Goal: Register for event/course: Register for event/course

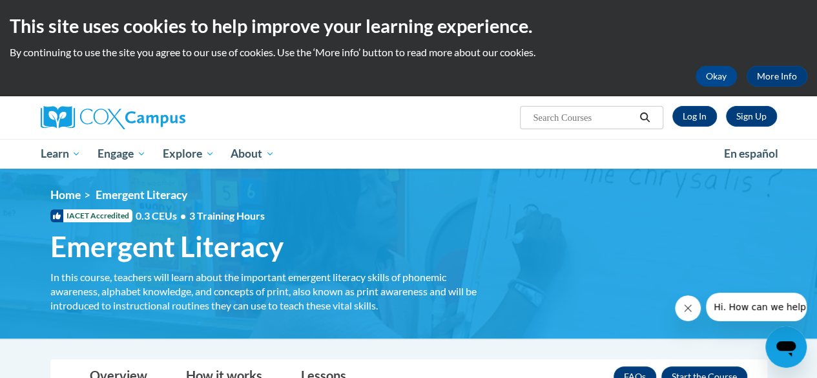
click at [684, 307] on icon "Close message from company" at bounding box center [688, 308] width 10 height 10
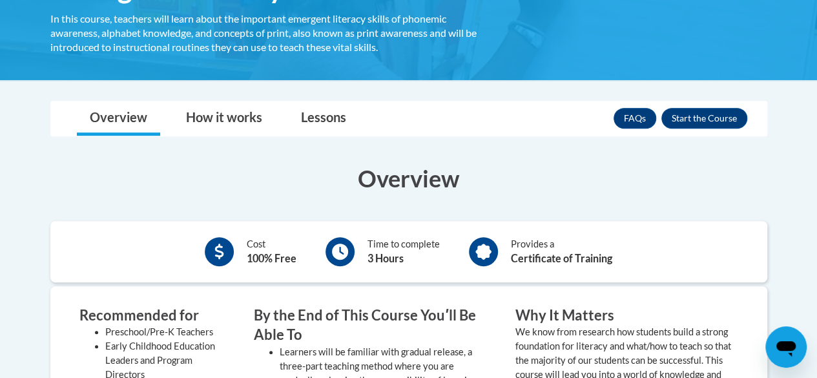
scroll to position [323, 0]
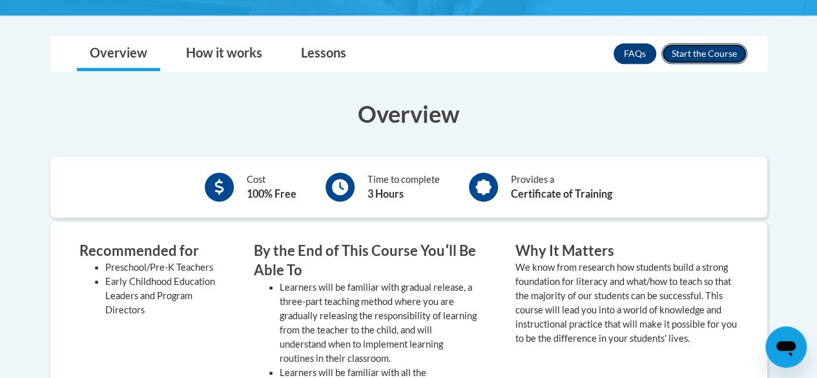
click at [695, 54] on button "Enroll" at bounding box center [704, 53] width 86 height 21
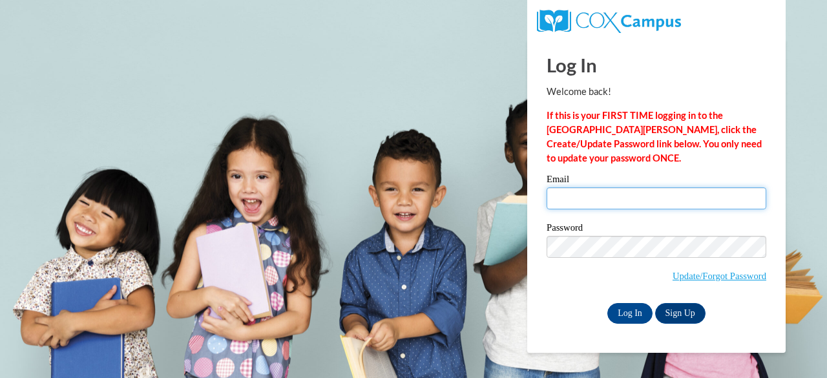
click at [595, 203] on input "Email" at bounding box center [656, 198] width 220 height 22
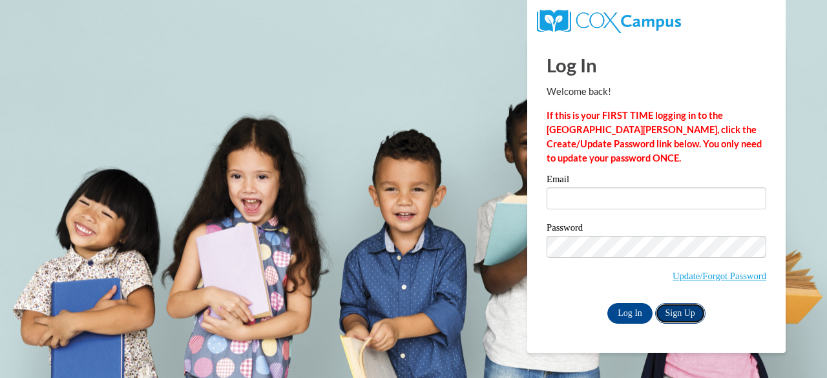
click at [681, 315] on link "Sign Up" at bounding box center [680, 313] width 50 height 21
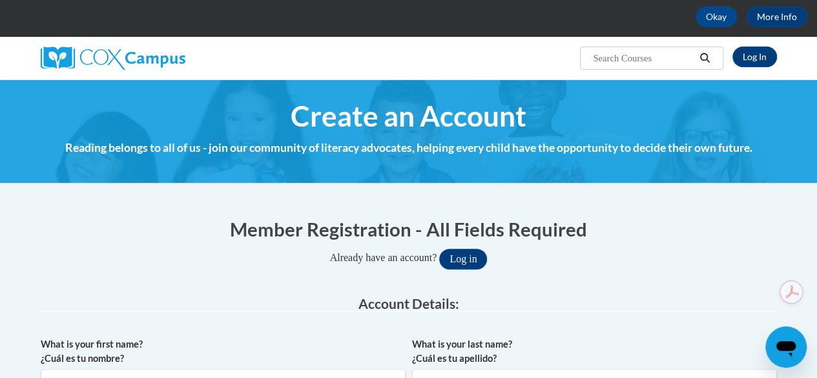
scroll to position [129, 0]
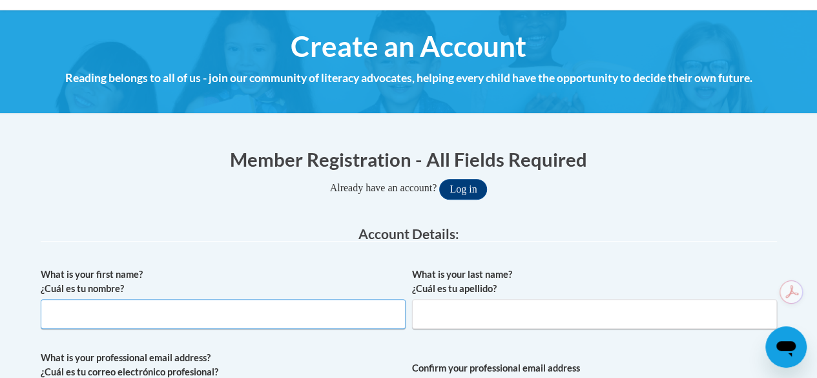
click at [142, 326] on input "What is your first name? ¿Cuál es tu nombre?" at bounding box center [223, 314] width 365 height 30
type input "FATEMA"
click at [460, 324] on input "What is your last name? ¿Cuál es tu apellido?" at bounding box center [594, 314] width 365 height 30
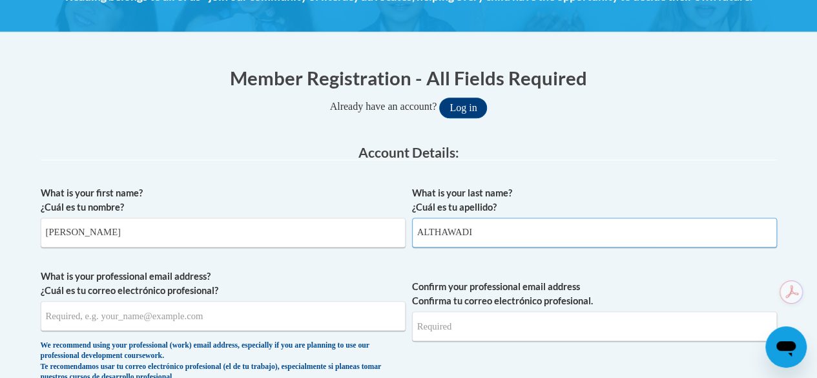
scroll to position [258, 0]
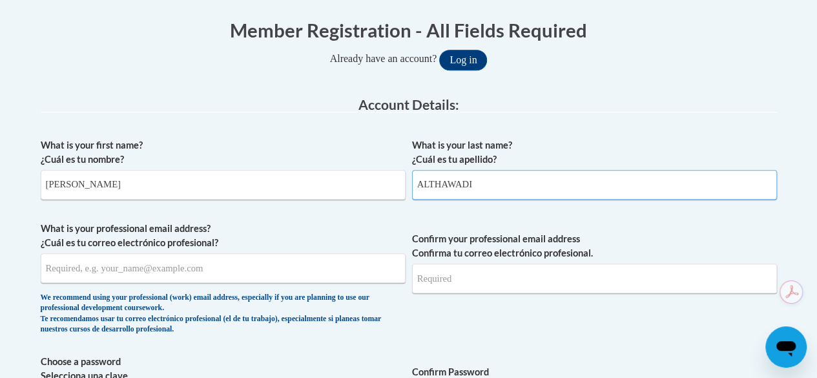
type input "ALTHAWADI"
click at [125, 264] on input "What is your professional email address? ¿Cuál es tu correo electrónico profesi…" at bounding box center [223, 268] width 365 height 30
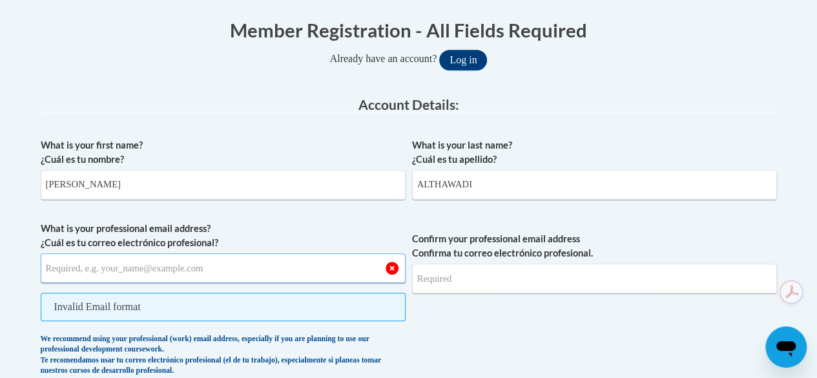
paste input "f.althawadi@mbz.ens.sch.ae"
type input "f.althawadi@mbz.ens.sch.ae"
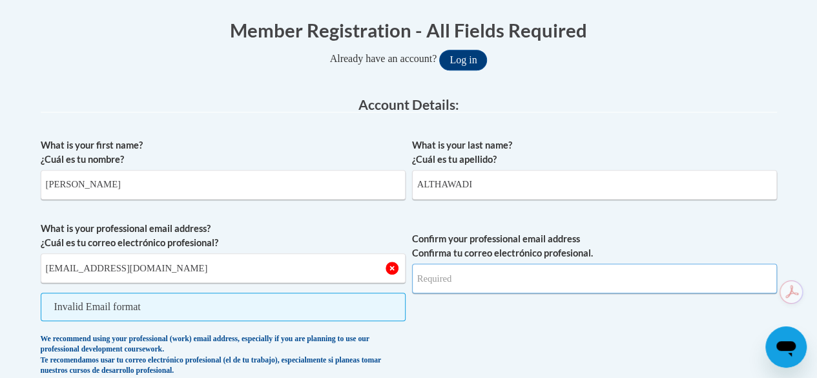
click at [464, 279] on input "Confirm your professional email address Confirma tu correo electrónico profesio…" at bounding box center [594, 279] width 365 height 30
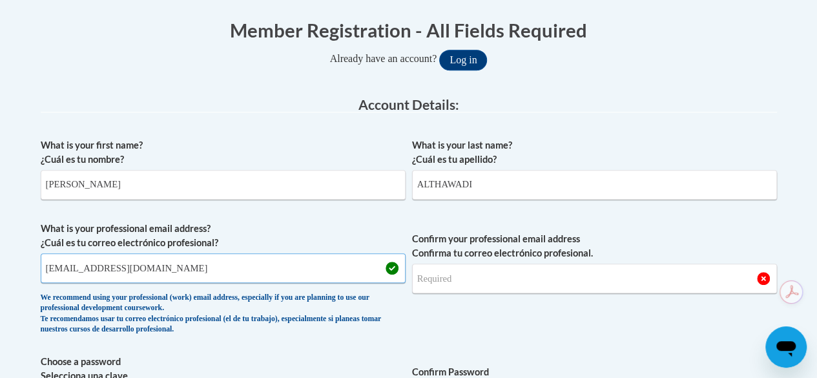
click at [152, 267] on input "f.althawadi@mbz.ens.sch.ae" at bounding box center [223, 268] width 365 height 30
click at [459, 285] on input "Confirm your professional email address Confirma tu correo electrónico profesio…" at bounding box center [594, 279] width 365 height 30
click at [471, 288] on input "Confirm your professional email address Confirma tu correo electrónico profesio…" at bounding box center [594, 279] width 365 height 30
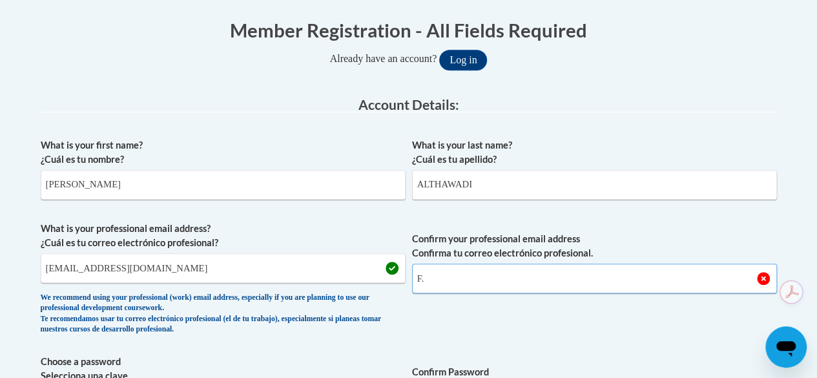
type input "F"
type input "a"
type input "f.althawadi@mbz.ens.sch.ae"
click at [623, 317] on span "Confirm your professional email address Confirma tu correo electrónico profesio…" at bounding box center [594, 281] width 365 height 119
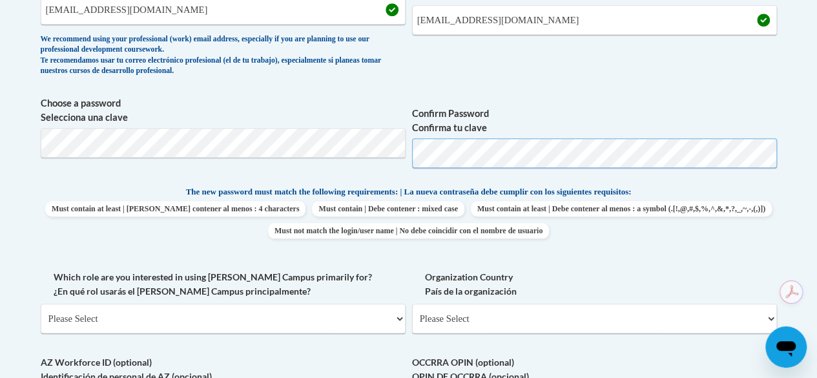
scroll to position [581, 0]
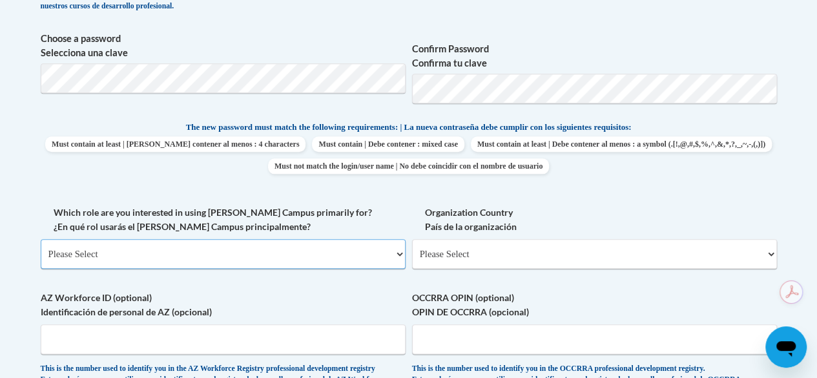
click at [150, 250] on select "Please Select College/University | Colegio/Universidad Community/Nonprofit Part…" at bounding box center [223, 254] width 365 height 30
select select "fbf2d438-af2f-41f8-98f1-81c410e29de3"
click at [41, 239] on select "Please Select College/University | Colegio/Universidad Community/Nonprofit Part…" at bounding box center [223, 254] width 365 height 30
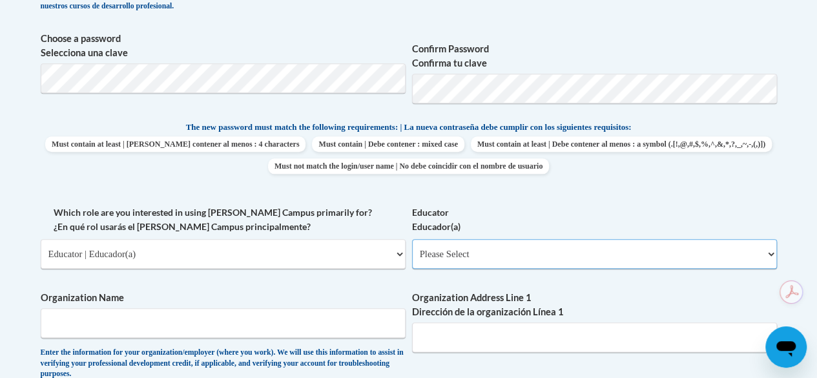
click at [448, 261] on select "Please Select Early Learning/Daycare Teacher/Family Home Care Provider | Maestr…" at bounding box center [594, 254] width 365 height 30
select select "5e2af403-4f2c-4e49-a02f-103e55d7b75b"
click at [412, 239] on select "Please Select Early Learning/Daycare Teacher/Family Home Care Provider | Maestr…" at bounding box center [594, 254] width 365 height 30
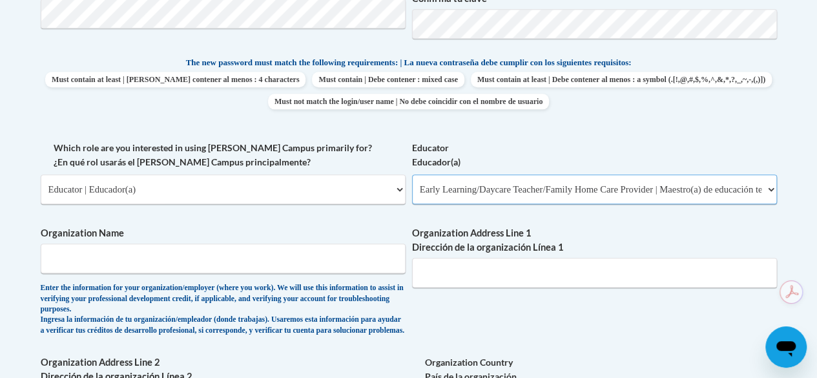
scroll to position [710, 0]
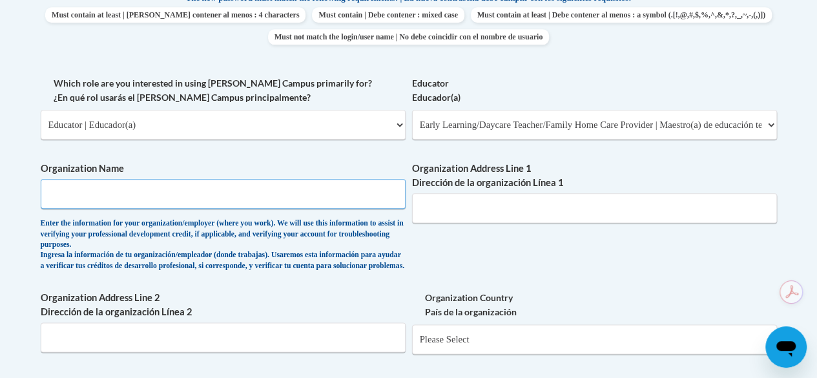
click at [99, 194] on input "Organization Name" at bounding box center [223, 194] width 365 height 30
type input "Emirates National School MBZ"
click at [442, 206] on input "Organization Address Line 1 Dirección de la organización Línea 1" at bounding box center [594, 208] width 365 height 30
type input "Abu Dhabi"
click at [118, 352] on input "Organization Address Line 2 Dirección de la organización Línea 2" at bounding box center [223, 337] width 365 height 30
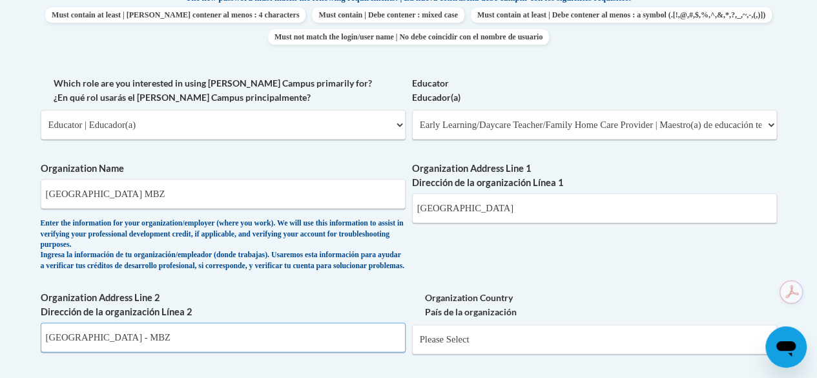
type input "Abu Dhabi - MBZ"
click at [480, 353] on select "Please Select United States | Estados Unidos Outside of the United States | Fue…" at bounding box center [594, 339] width 365 height 30
select select "2ba6c5f2-6ab4-47b5-9408-0a73ae60d186"
click at [412, 335] on select "Please Select United States | Estados Unidos Outside of the United States | Fue…" at bounding box center [594, 339] width 365 height 30
select select
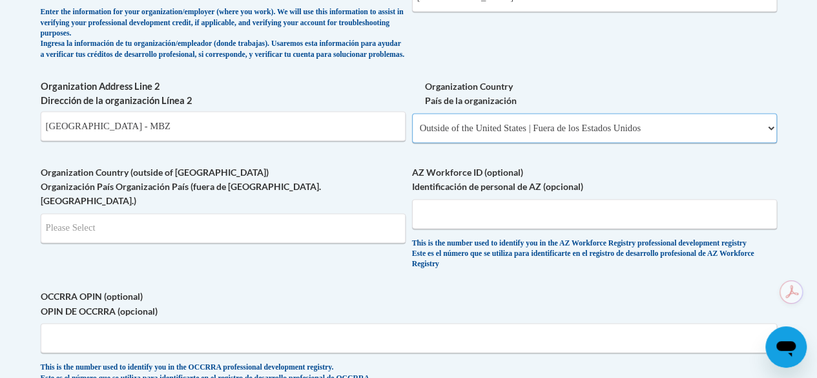
scroll to position [969, 0]
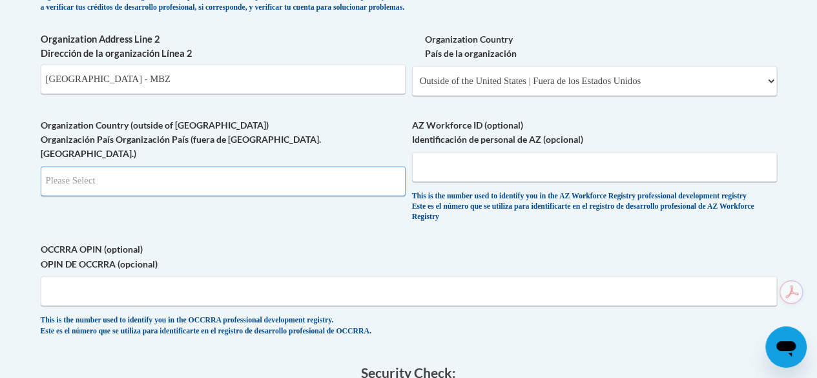
click at [96, 174] on input "Search" at bounding box center [223, 181] width 365 height 30
type input "AE"
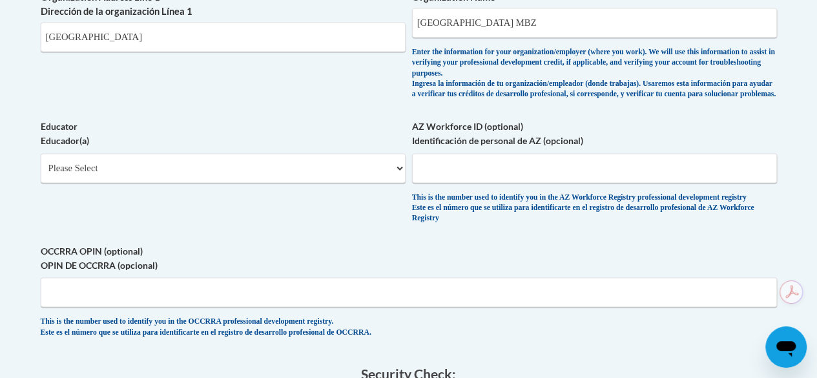
scroll to position [1002, 0]
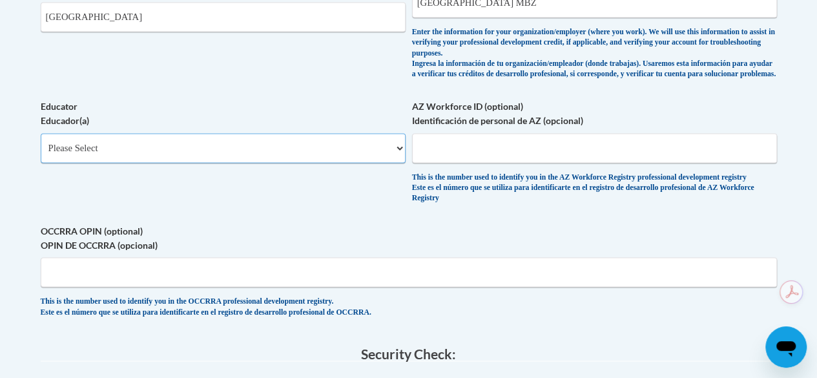
click at [174, 144] on select "Please Select Early Learning/Daycare Teacher/Family Home Care Provider | Maestr…" at bounding box center [223, 148] width 365 height 30
select select "5e2af403-4f2c-4e49-a02f-103e55d7b75b"
click at [41, 133] on select "Please Select Early Learning/Daycare Teacher/Family Home Care Provider | Maestr…" at bounding box center [223, 148] width 365 height 30
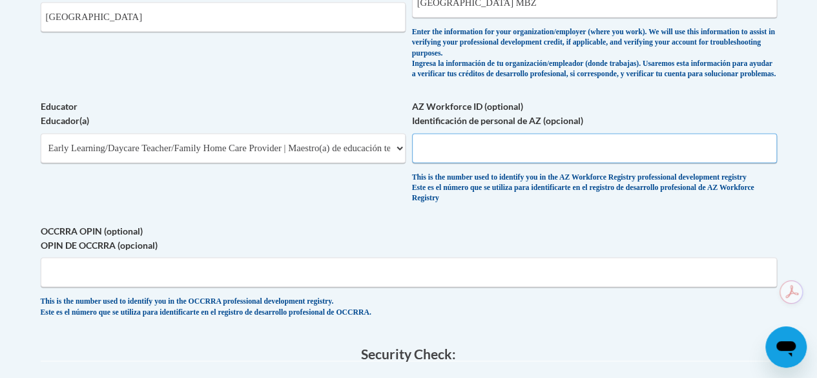
click at [540, 147] on input "AZ Workforce ID (optional) Identificación de personal de AZ (opcional)" at bounding box center [594, 148] width 365 height 30
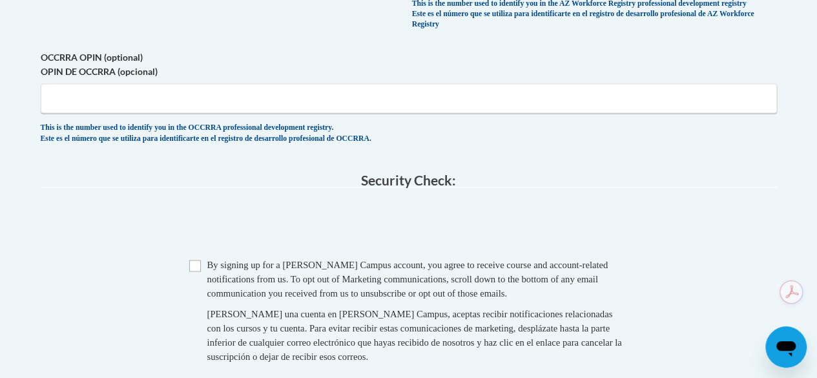
scroll to position [1196, 0]
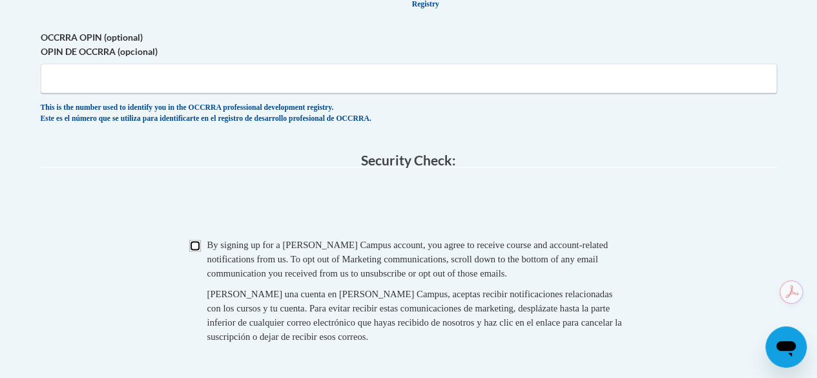
drag, startPoint x: 198, startPoint y: 248, endPoint x: 223, endPoint y: 253, distance: 26.3
click at [198, 249] on input "Checkbox" at bounding box center [195, 246] width 12 height 12
checkbox input "true"
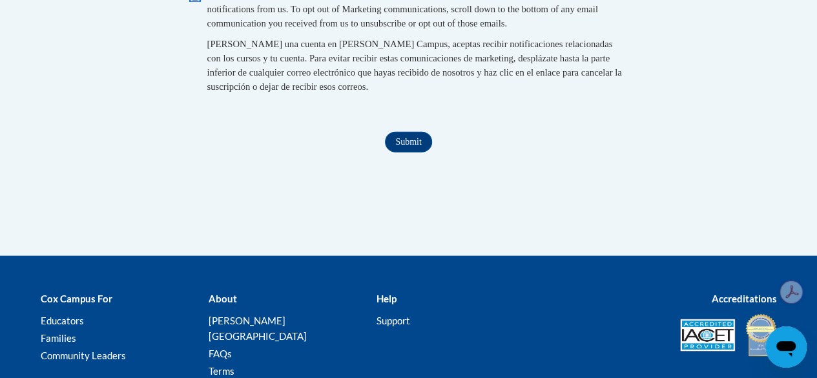
scroll to position [1454, 0]
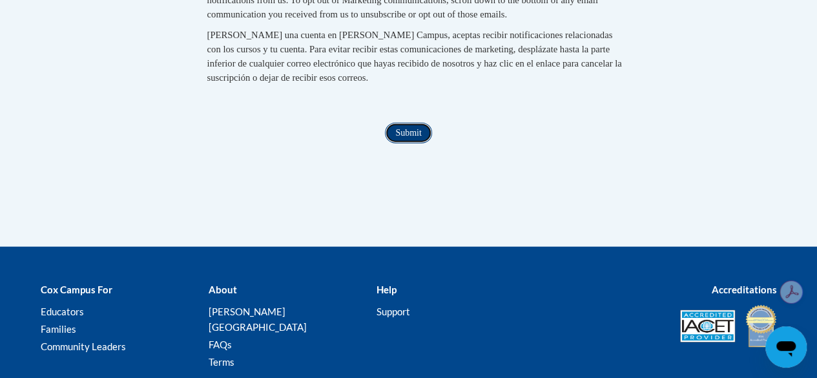
click at [405, 143] on input "Submit" at bounding box center [408, 133] width 47 height 21
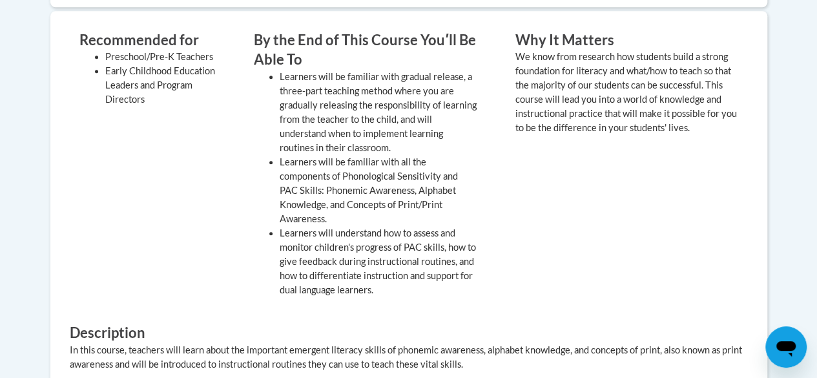
scroll to position [422, 0]
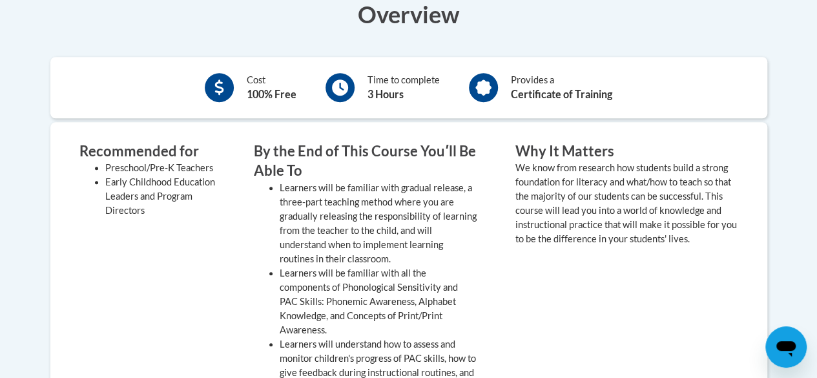
click at [552, 90] on b "Certificate of Training" at bounding box center [561, 94] width 101 height 12
click at [580, 164] on value "We know from research how students build a strong foundation for literacy and w…" at bounding box center [626, 203] width 222 height 82
click at [140, 154] on h3 "Recommended for" at bounding box center [147, 151] width 136 height 20
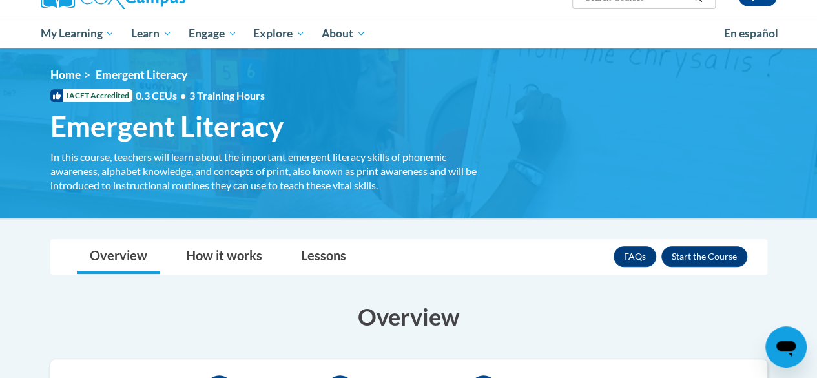
scroll to position [129, 0]
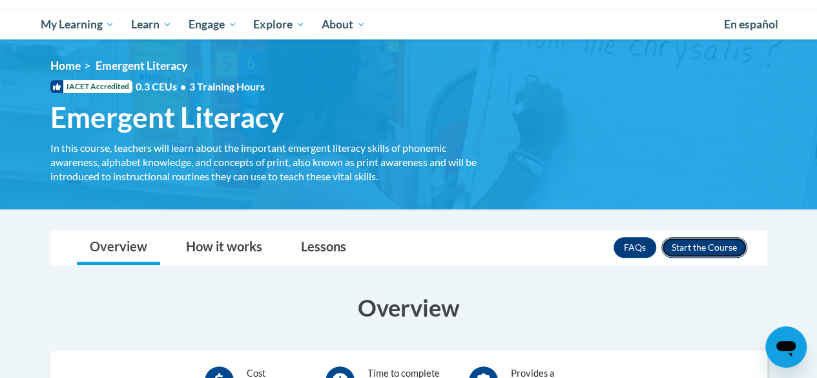
click at [690, 246] on button "Enroll" at bounding box center [704, 247] width 86 height 21
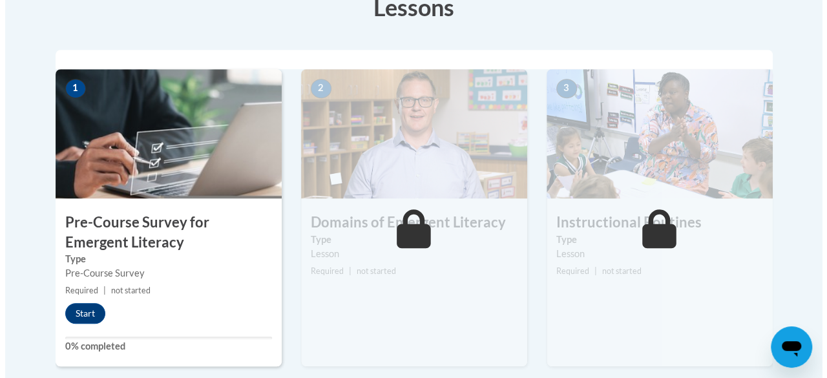
scroll to position [388, 0]
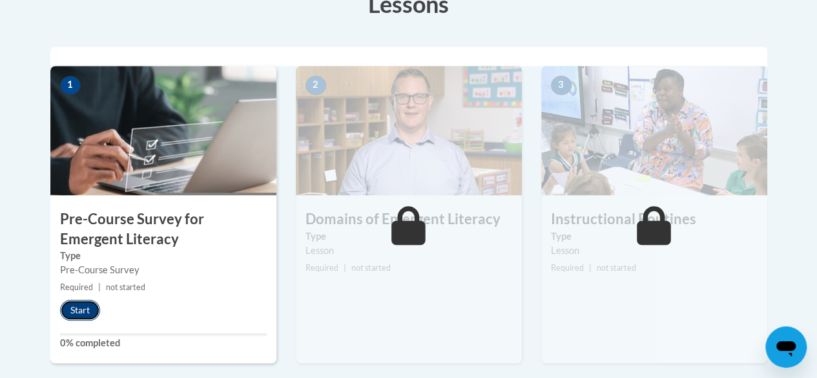
click at [81, 305] on button "Start" at bounding box center [80, 310] width 40 height 21
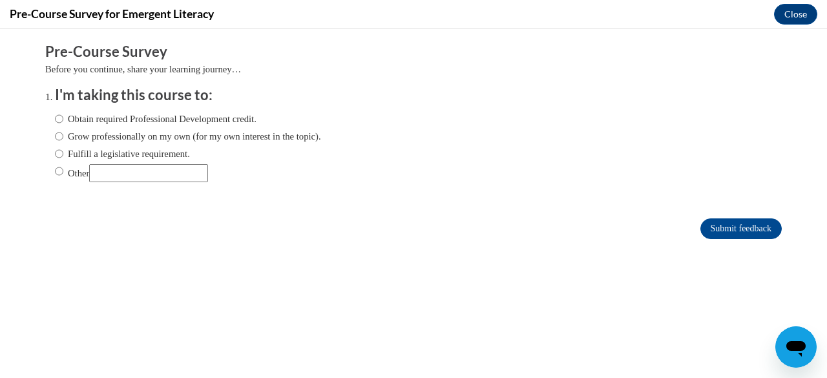
scroll to position [0, 0]
click at [141, 121] on label "Obtain required Professional Development credit." at bounding box center [156, 119] width 202 height 14
click at [63, 121] on input "Obtain required Professional Development credit." at bounding box center [59, 119] width 8 height 14
radio input "true"
click at [709, 223] on input "Submit feedback" at bounding box center [740, 228] width 81 height 21
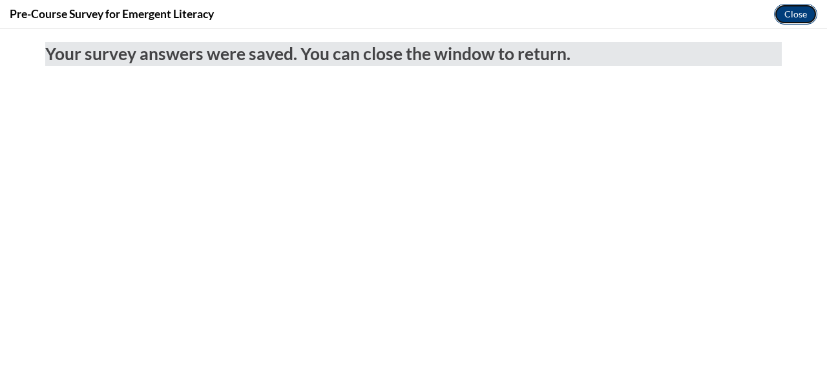
click at [807, 14] on button "Close" at bounding box center [795, 14] width 43 height 21
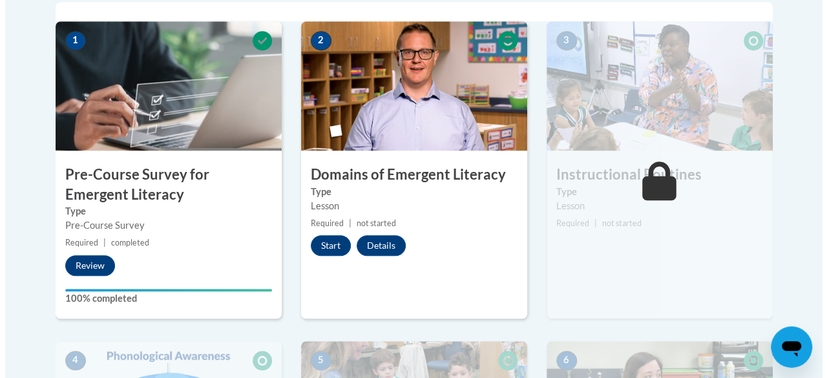
scroll to position [452, 0]
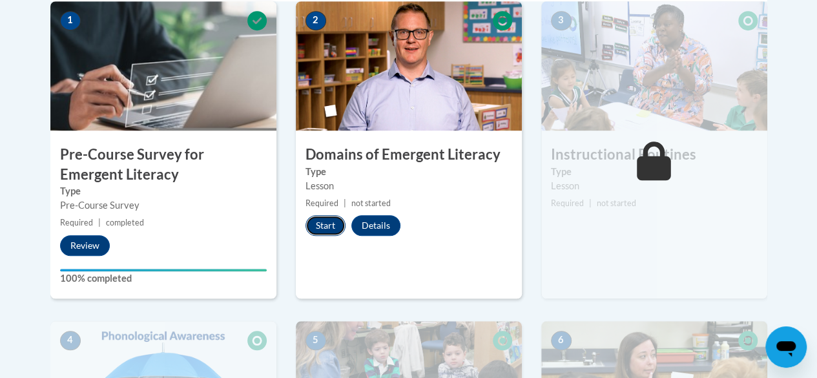
click at [324, 225] on button "Start" at bounding box center [326, 225] width 40 height 21
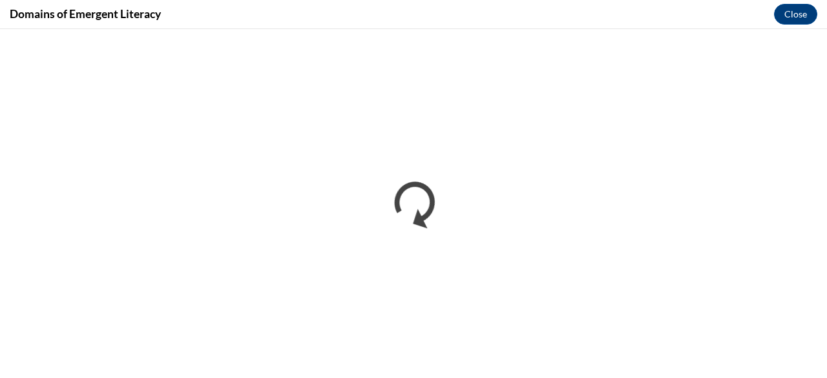
scroll to position [0, 0]
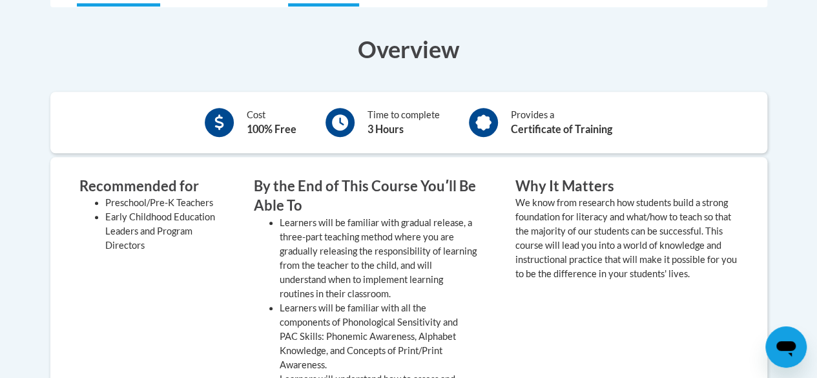
scroll to position [65, 0]
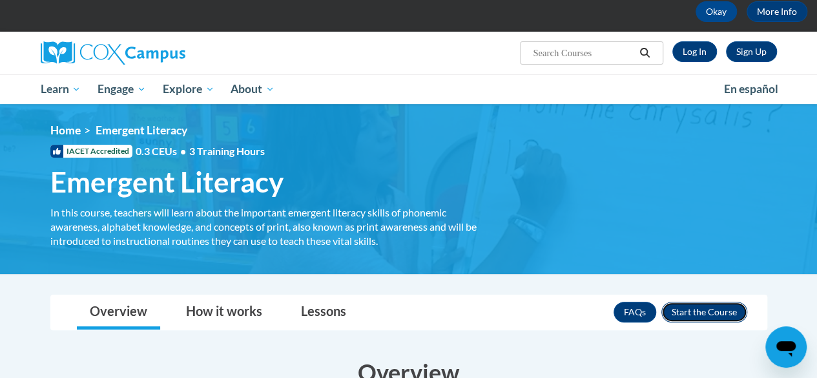
click at [709, 307] on button "Enroll" at bounding box center [704, 312] width 86 height 21
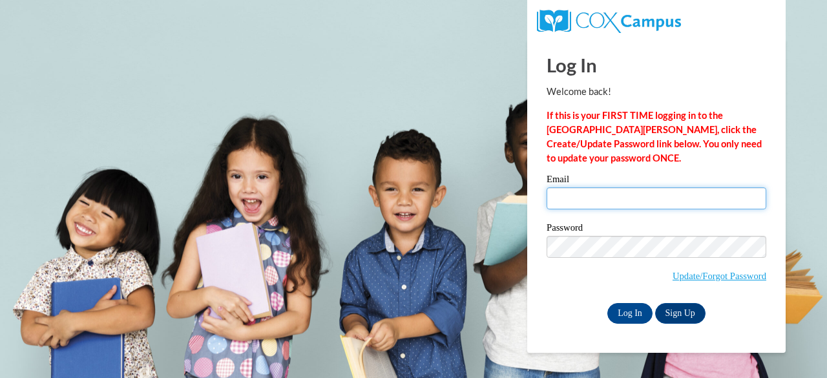
click at [592, 193] on input "Email" at bounding box center [656, 198] width 220 height 22
type input "[EMAIL_ADDRESS][DOMAIN_NAME]"
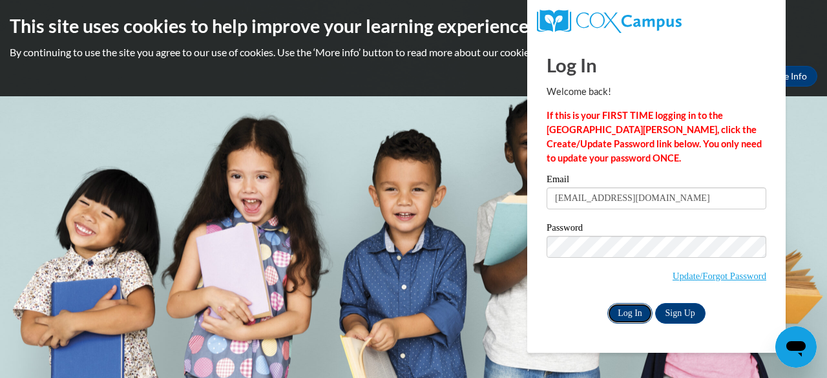
click at [627, 311] on input "Log In" at bounding box center [629, 313] width 45 height 21
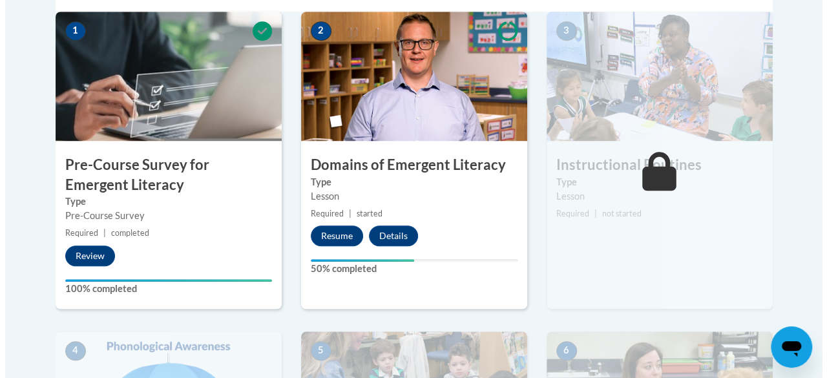
scroll to position [452, 0]
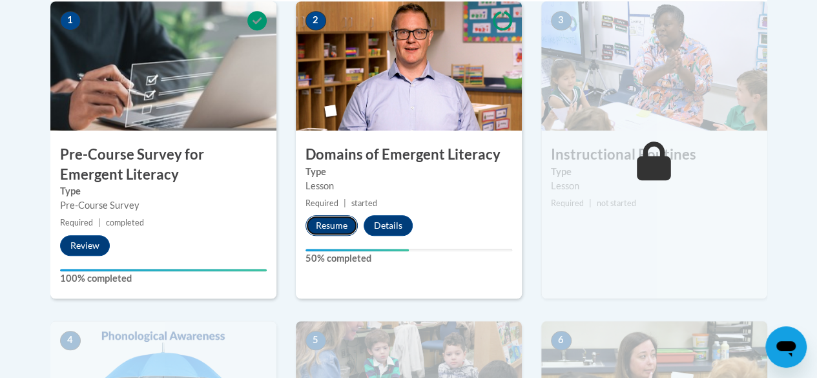
click at [333, 221] on button "Resume" at bounding box center [332, 225] width 52 height 21
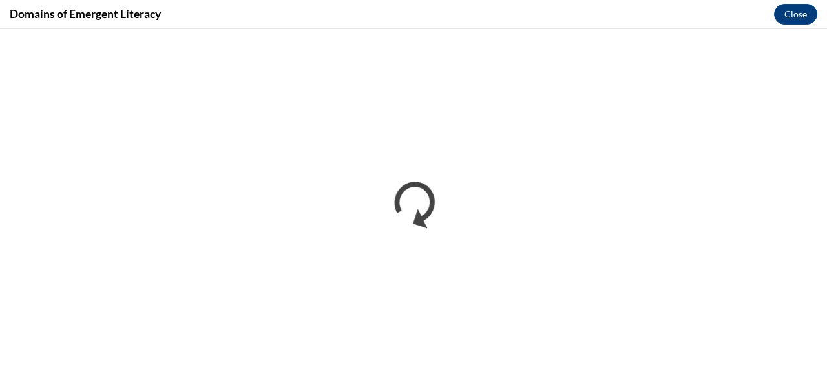
scroll to position [0, 0]
click at [794, 10] on button "Close" at bounding box center [795, 14] width 43 height 21
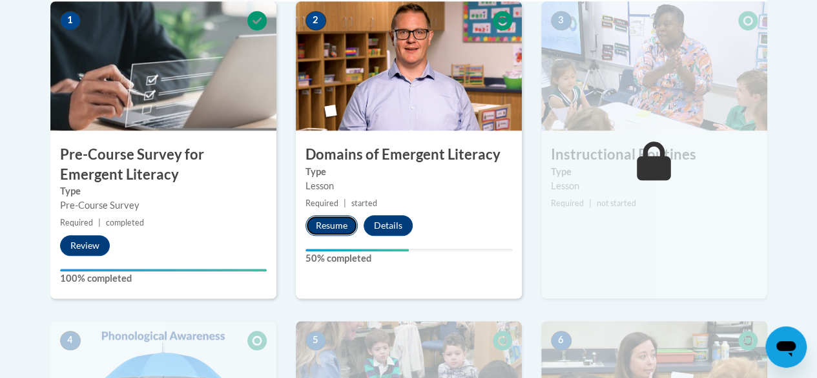
click at [332, 225] on button "Resume" at bounding box center [332, 225] width 52 height 21
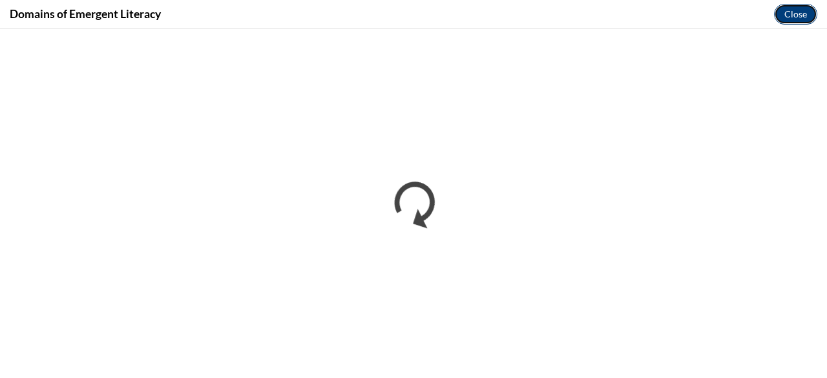
click at [789, 15] on button "Close" at bounding box center [795, 14] width 43 height 21
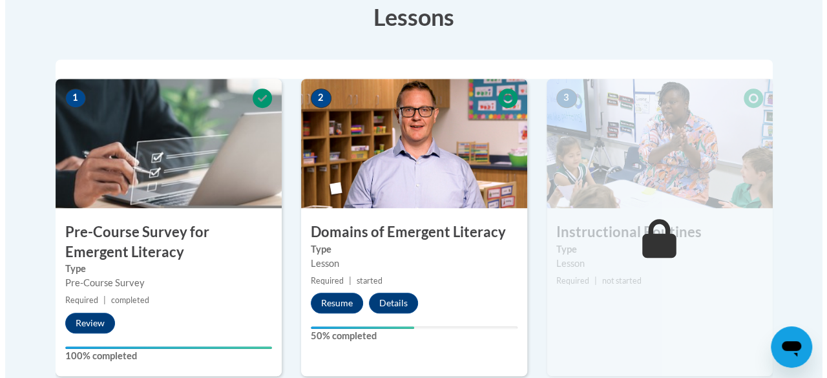
scroll to position [388, 0]
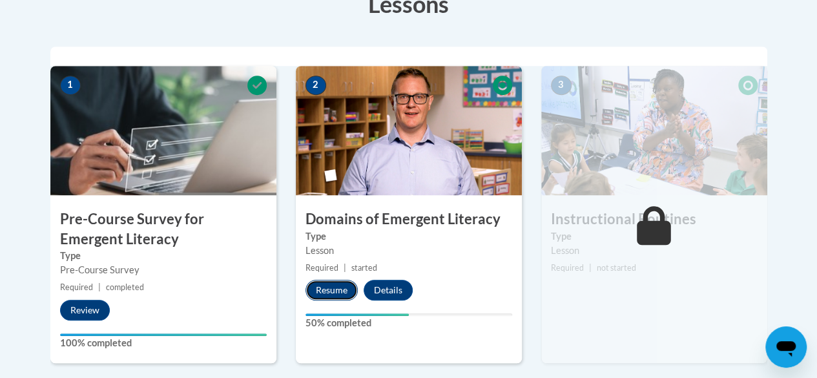
click at [339, 290] on button "Resume" at bounding box center [332, 290] width 52 height 21
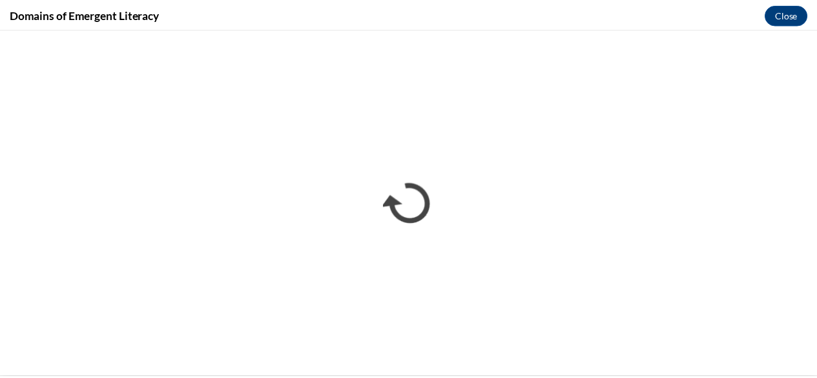
scroll to position [0, 0]
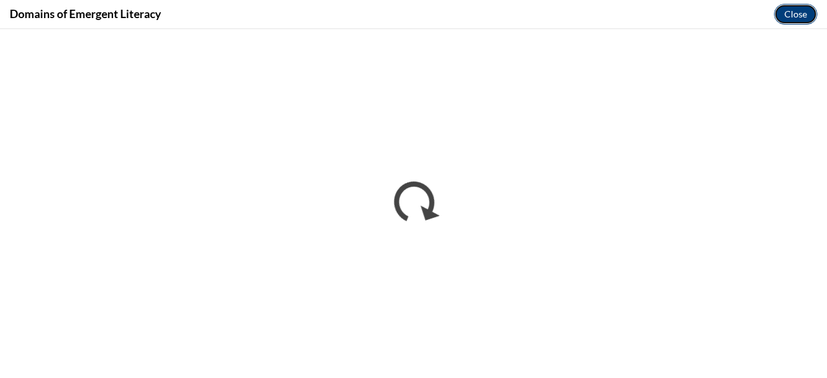
click at [789, 11] on button "Close" at bounding box center [795, 14] width 43 height 21
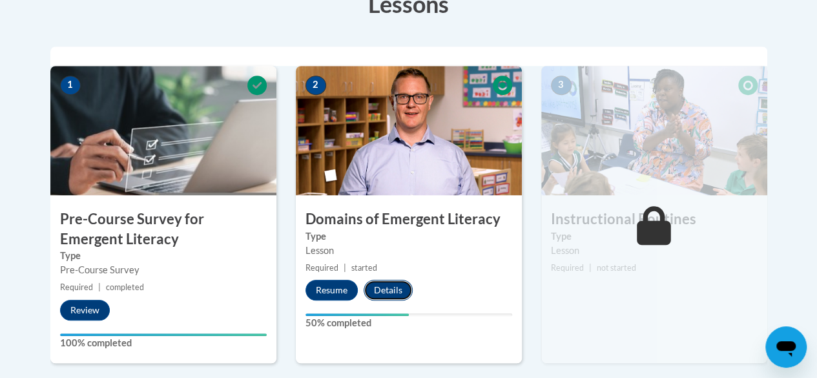
click at [389, 284] on button "Details" at bounding box center [388, 290] width 49 height 21
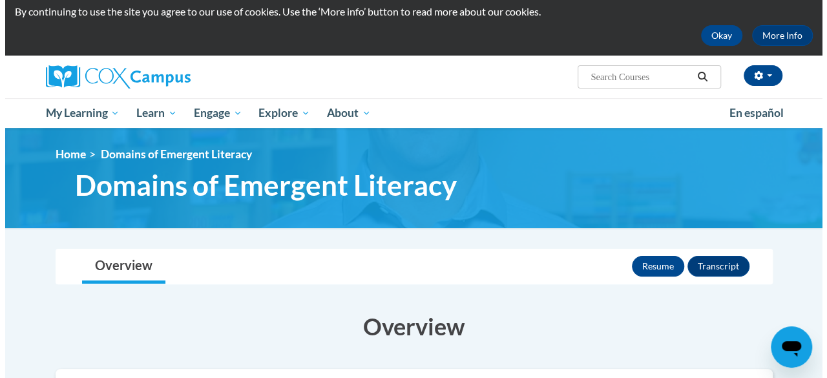
scroll to position [129, 0]
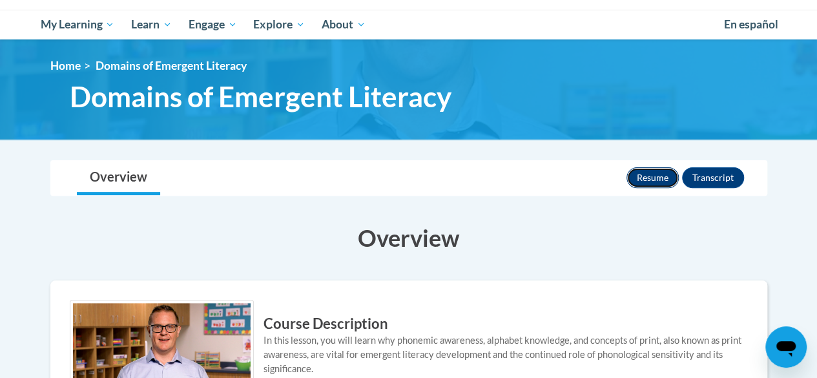
click at [659, 175] on button "Resume" at bounding box center [653, 177] width 52 height 21
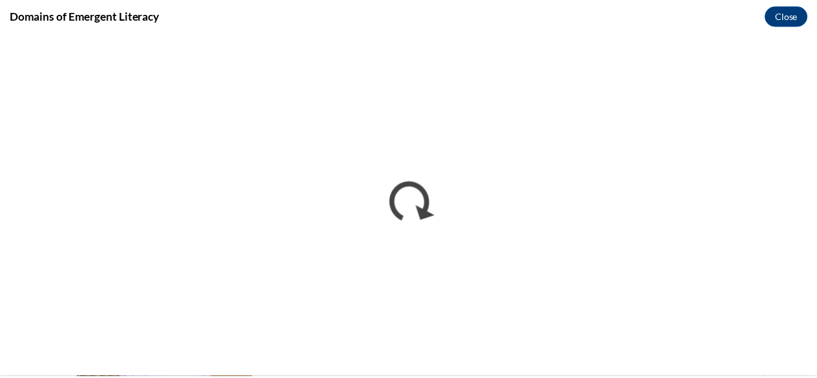
scroll to position [0, 0]
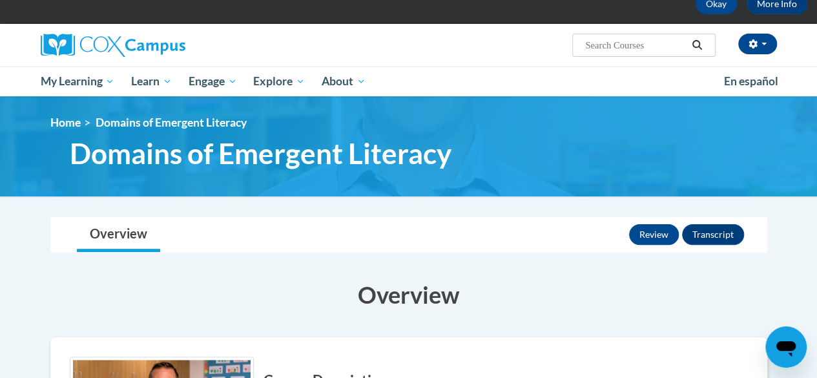
scroll to position [129, 0]
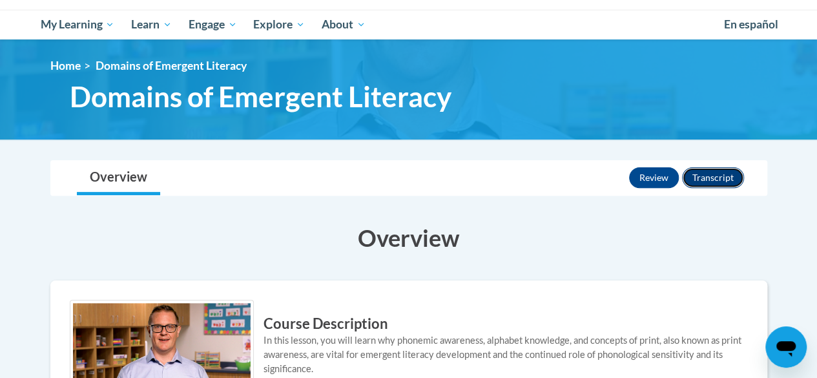
click at [713, 179] on button "Transcript" at bounding box center [713, 177] width 62 height 21
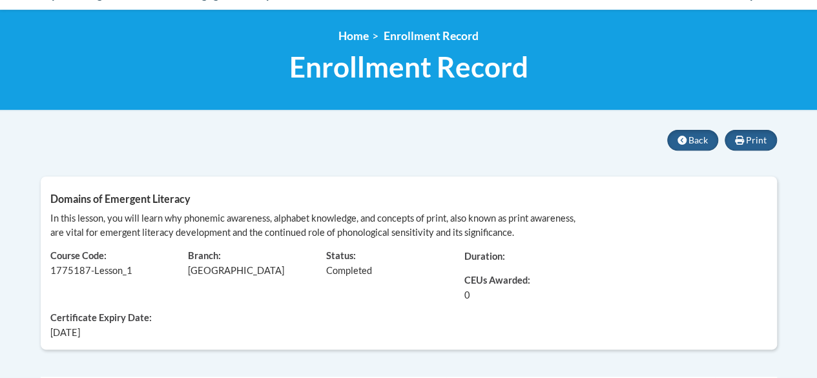
scroll to position [122, 0]
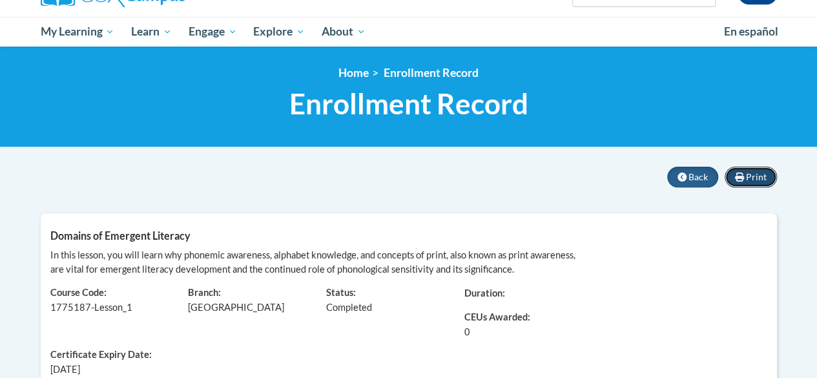
click at [754, 174] on span "Print" at bounding box center [756, 176] width 21 height 11
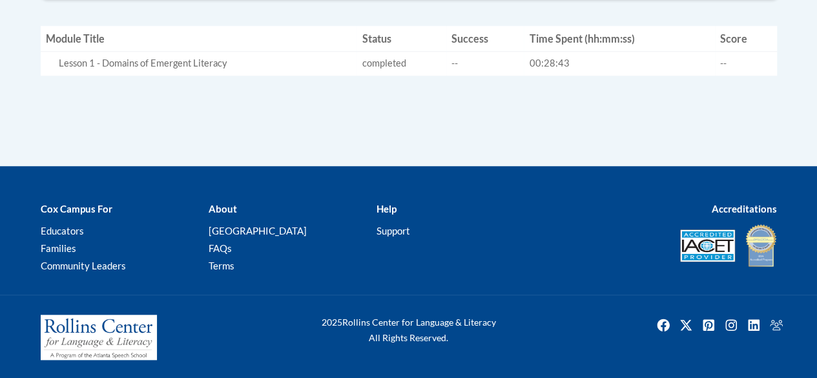
scroll to position [187, 0]
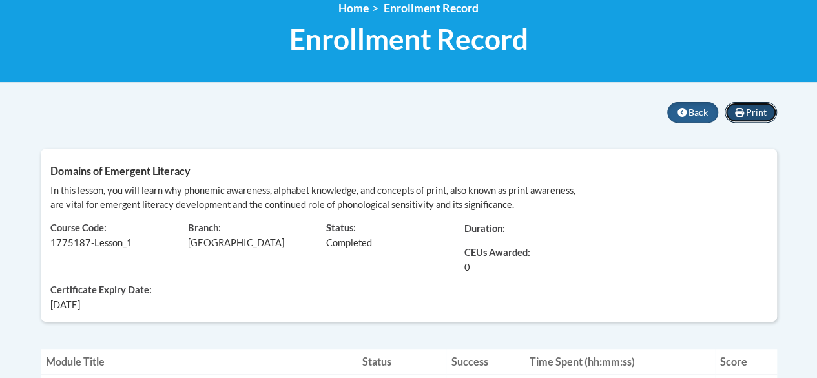
drag, startPoint x: 742, startPoint y: 110, endPoint x: 544, endPoint y: 312, distance: 282.7
click at [743, 110] on icon at bounding box center [739, 112] width 9 height 9
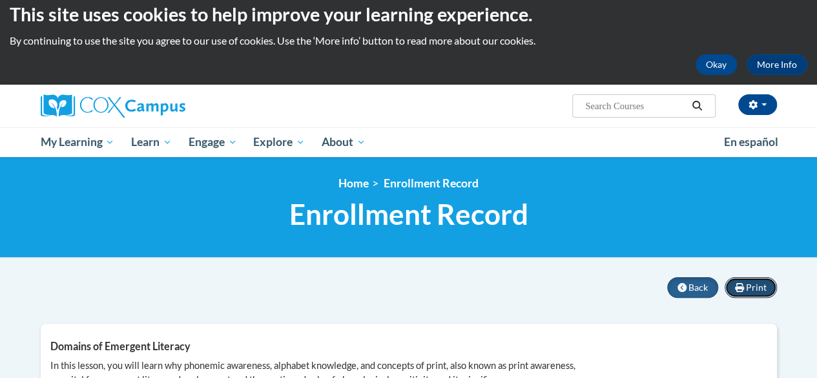
scroll to position [0, 0]
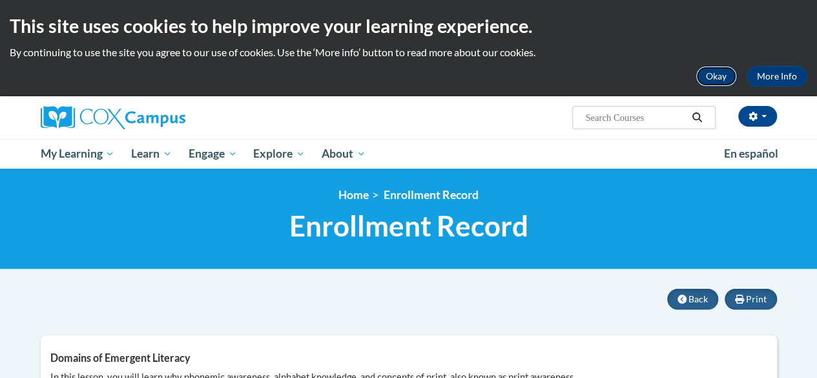
click at [729, 72] on button "Okay" at bounding box center [716, 76] width 41 height 21
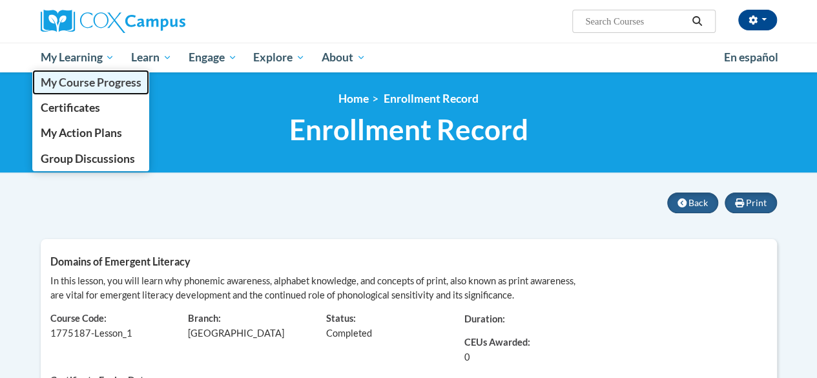
click at [65, 83] on span "My Course Progress" at bounding box center [90, 83] width 101 height 14
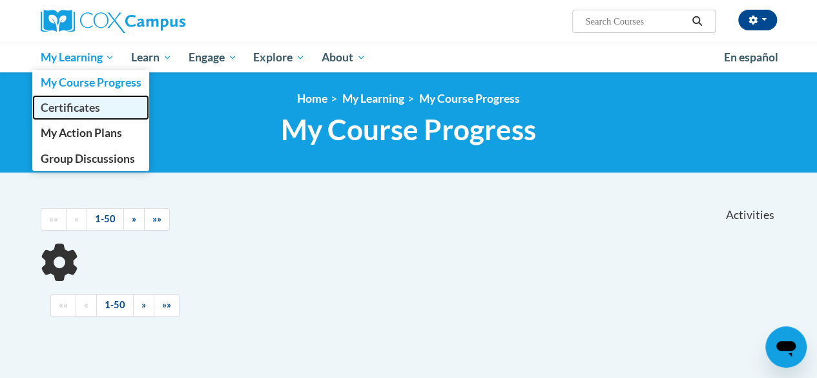
click at [74, 101] on span "Certificates" at bounding box center [69, 108] width 59 height 14
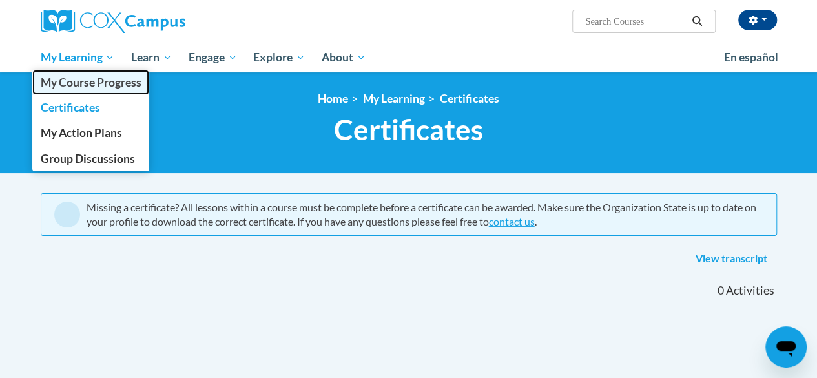
click at [79, 86] on span "My Course Progress" at bounding box center [90, 83] width 101 height 14
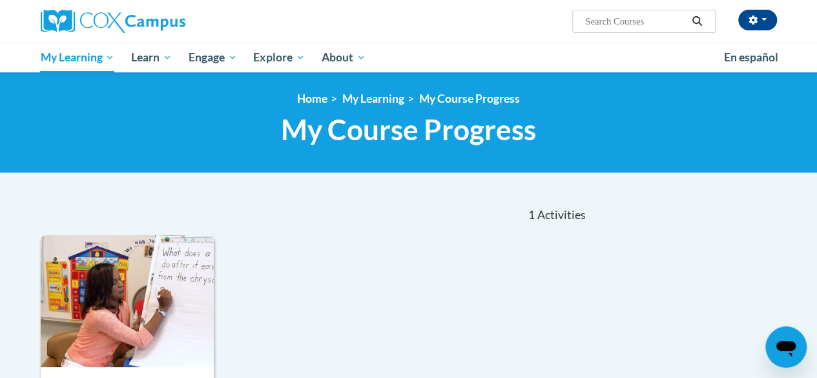
scroll to position [194, 0]
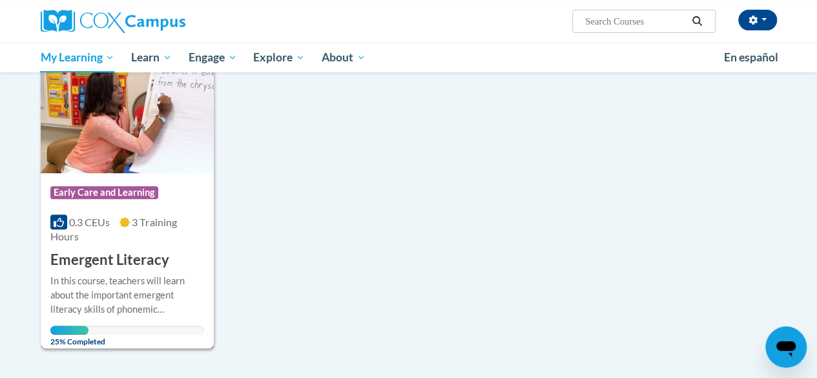
click at [110, 209] on div "Course Category: Early Care and Learning 0.3 CEUs 3 Training Hours COURSE Emerg…" at bounding box center [127, 221] width 173 height 97
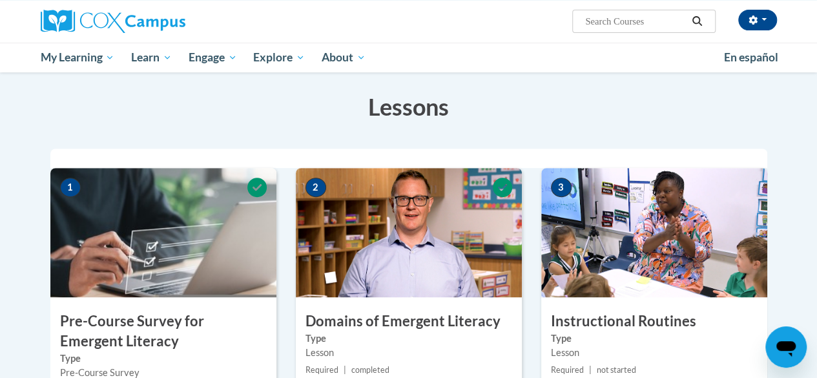
scroll to position [194, 0]
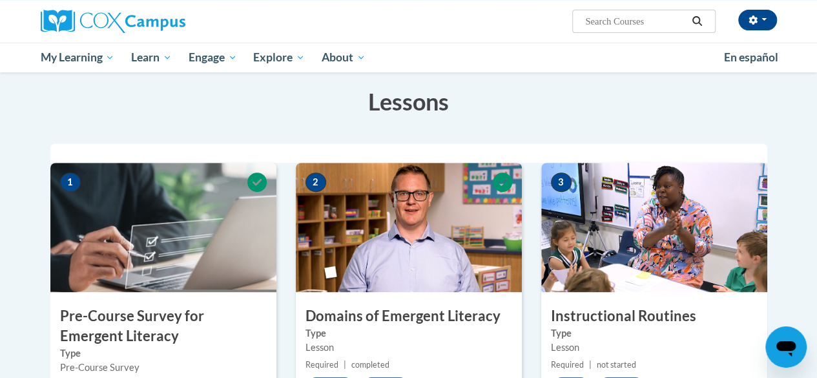
click at [636, 241] on img at bounding box center [654, 227] width 226 height 129
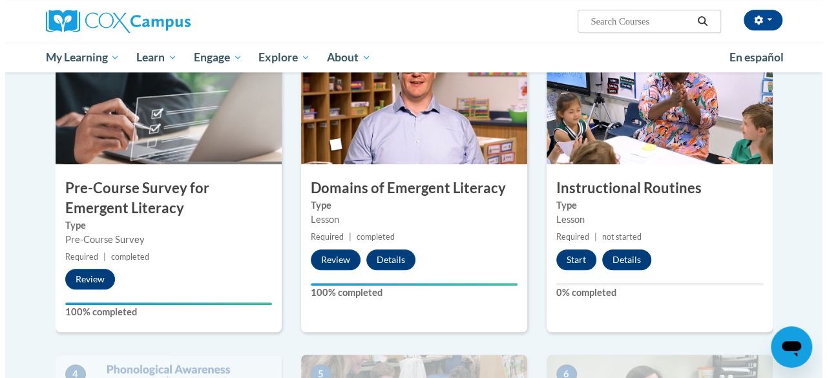
scroll to position [323, 0]
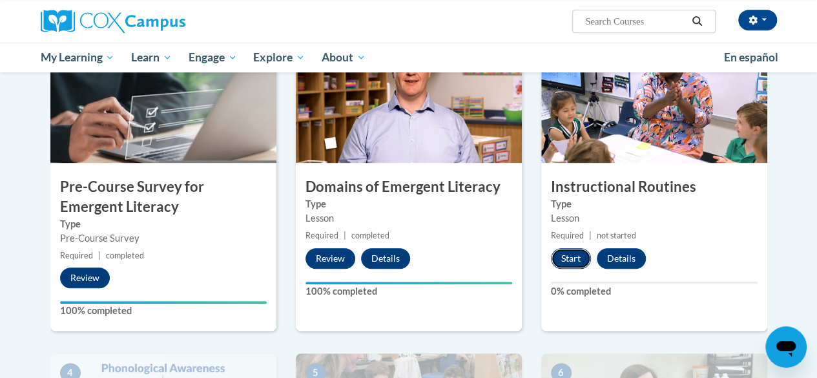
click at [570, 258] on button "Start" at bounding box center [571, 258] width 40 height 21
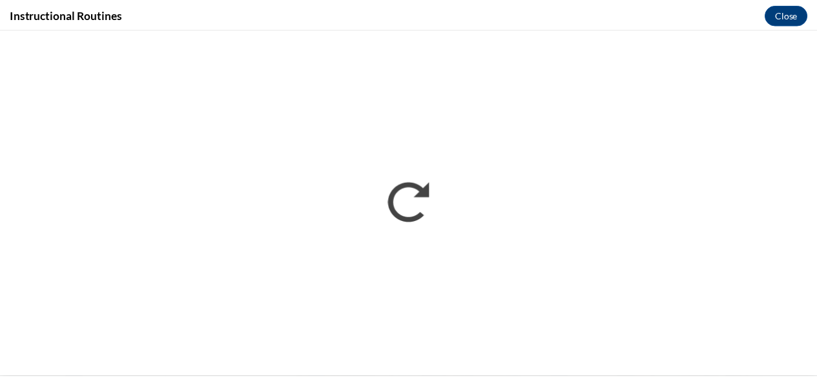
scroll to position [0, 0]
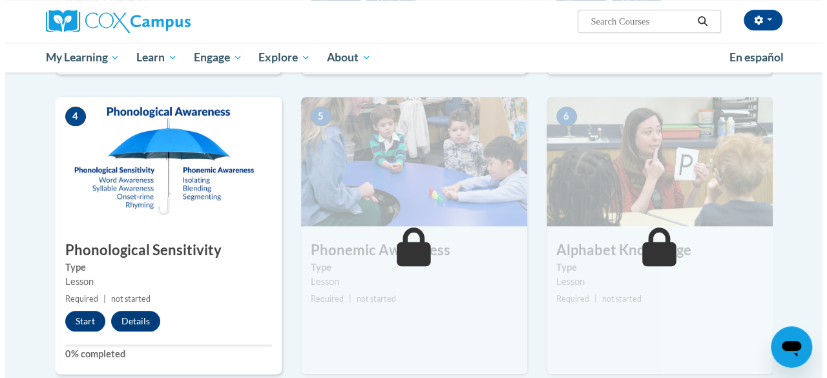
scroll to position [581, 0]
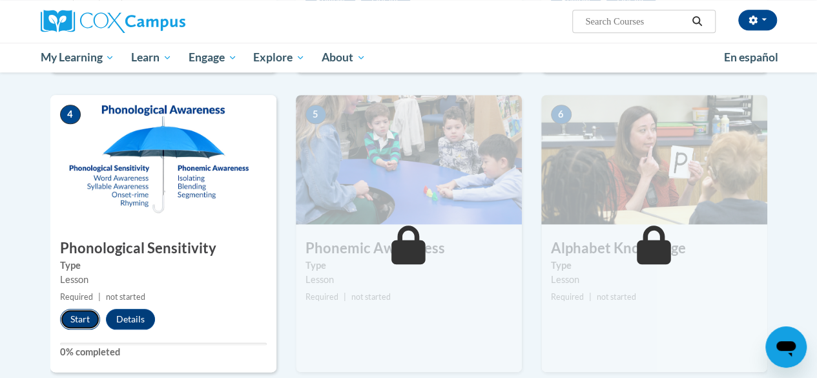
click at [75, 318] on button "Start" at bounding box center [80, 319] width 40 height 21
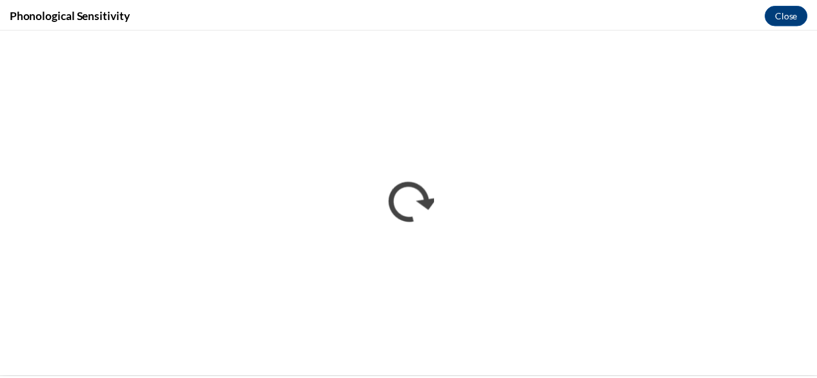
scroll to position [0, 0]
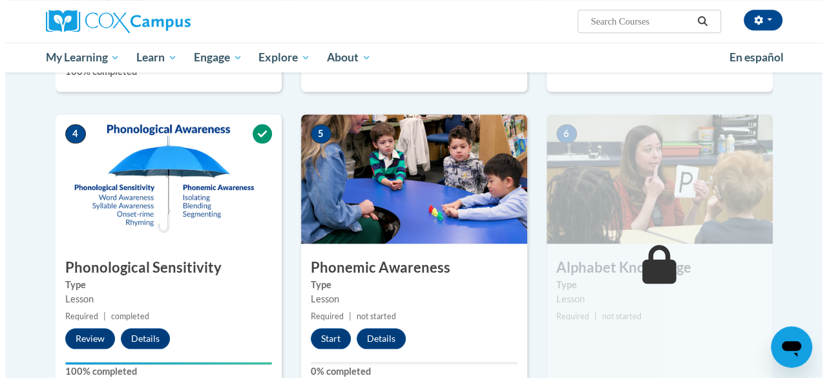
scroll to position [581, 0]
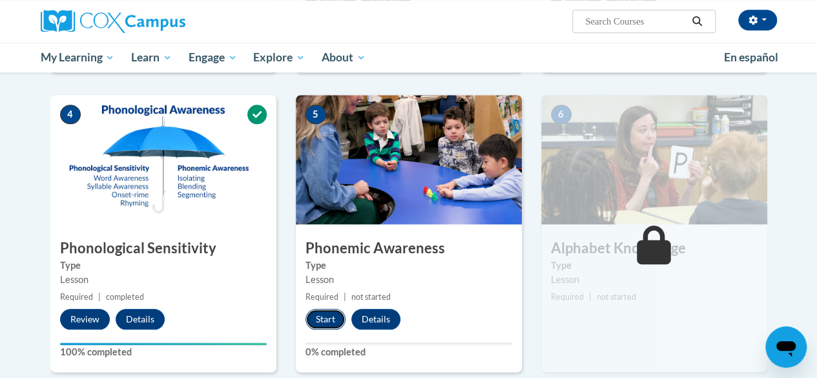
click at [331, 317] on button "Start" at bounding box center [326, 319] width 40 height 21
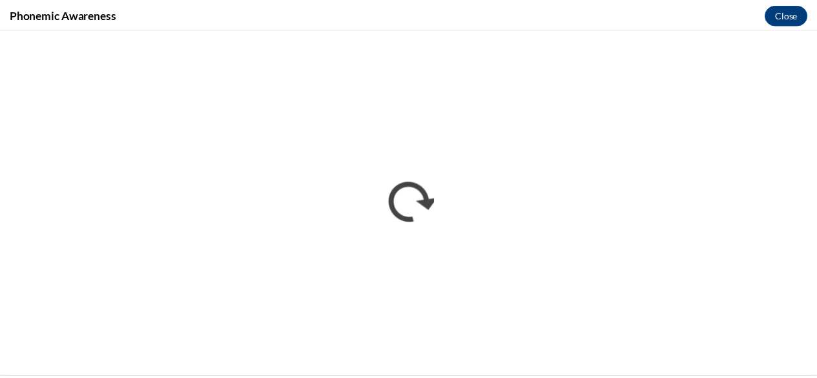
scroll to position [0, 0]
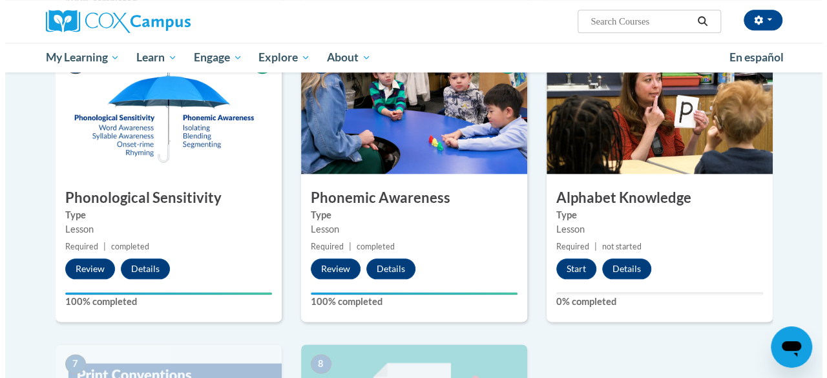
scroll to position [626, 0]
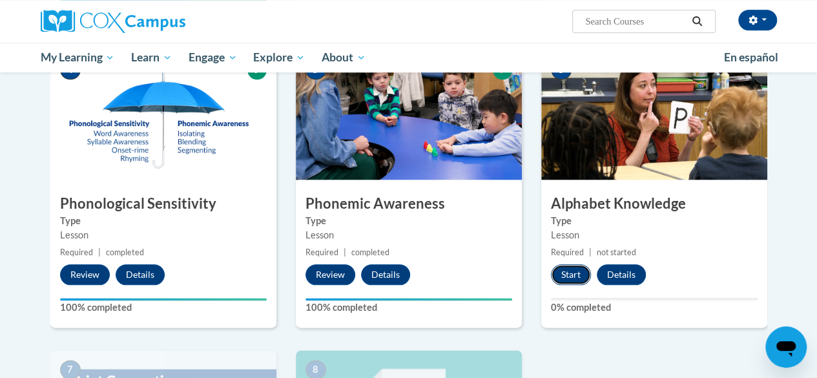
click at [571, 276] on button "Start" at bounding box center [571, 274] width 40 height 21
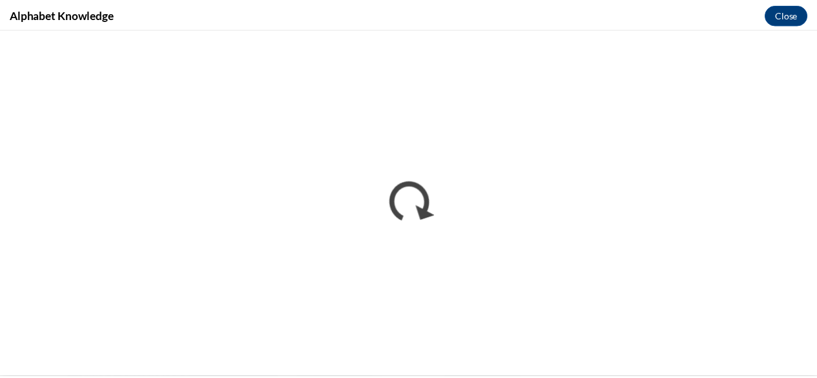
scroll to position [0, 0]
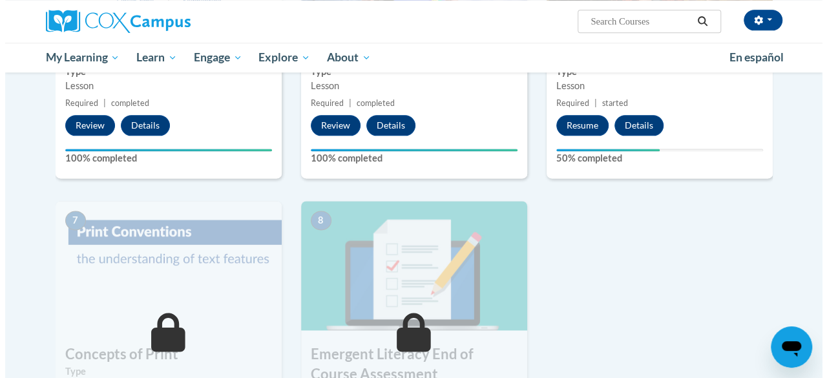
scroll to position [775, 0]
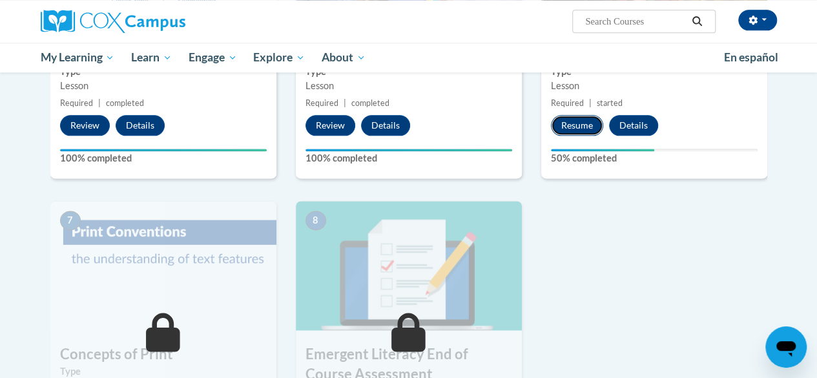
click at [573, 130] on button "Resume" at bounding box center [577, 125] width 52 height 21
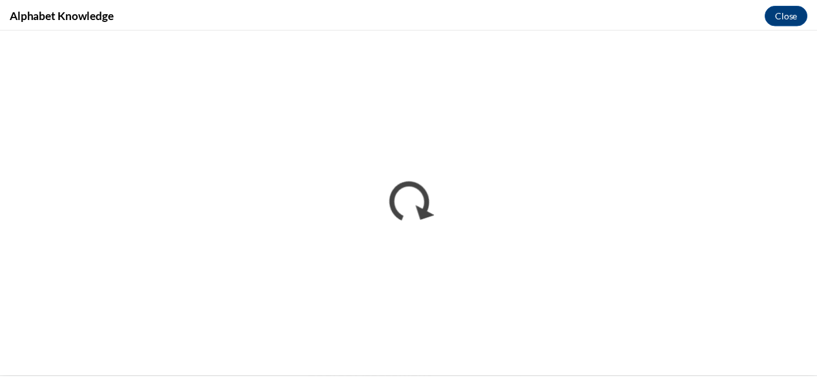
scroll to position [0, 0]
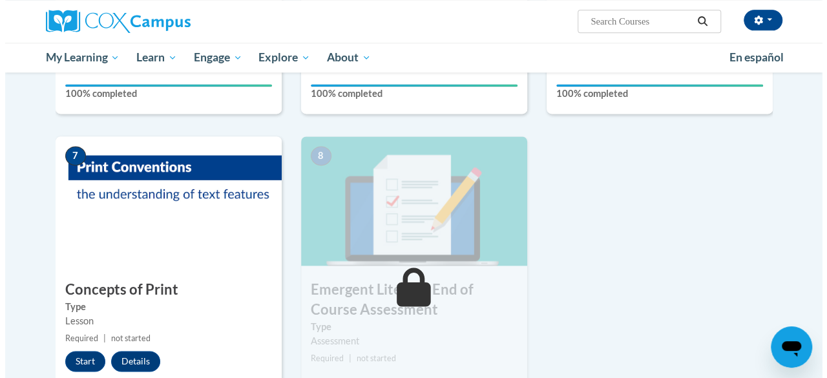
scroll to position [969, 0]
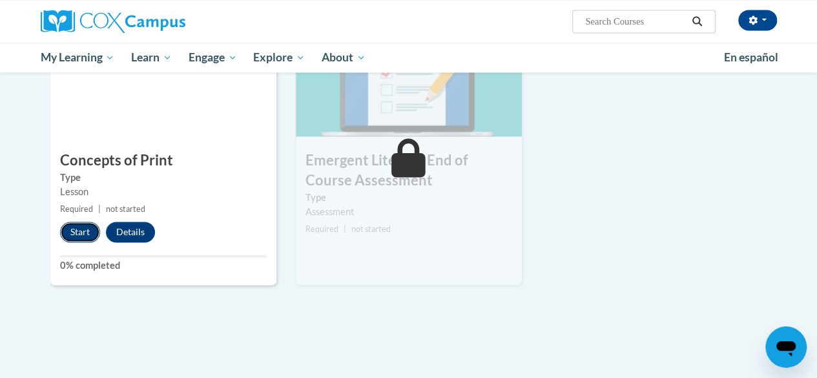
click at [75, 229] on button "Start" at bounding box center [80, 232] width 40 height 21
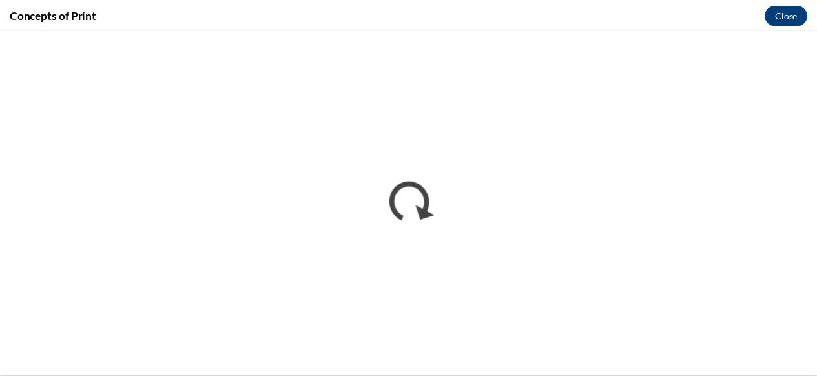
scroll to position [0, 0]
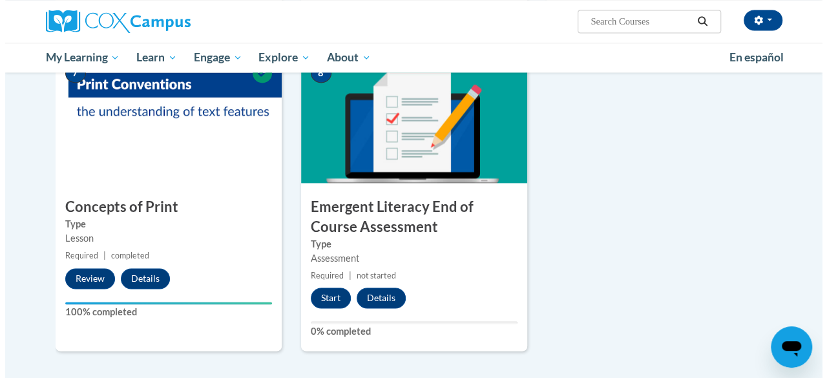
scroll to position [1030, 0]
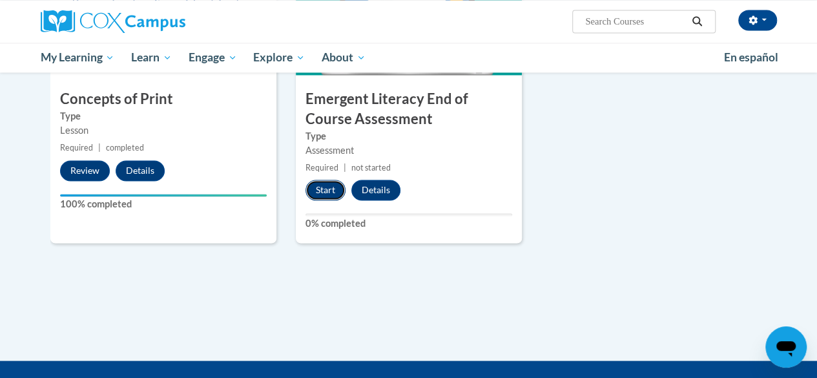
click at [318, 189] on button "Start" at bounding box center [326, 190] width 40 height 21
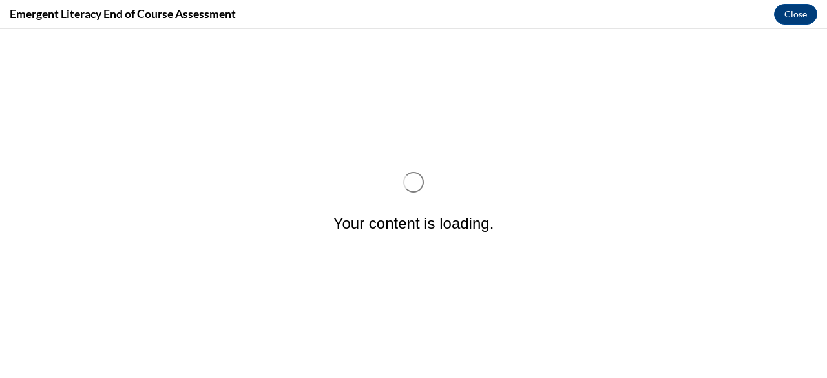
scroll to position [0, 0]
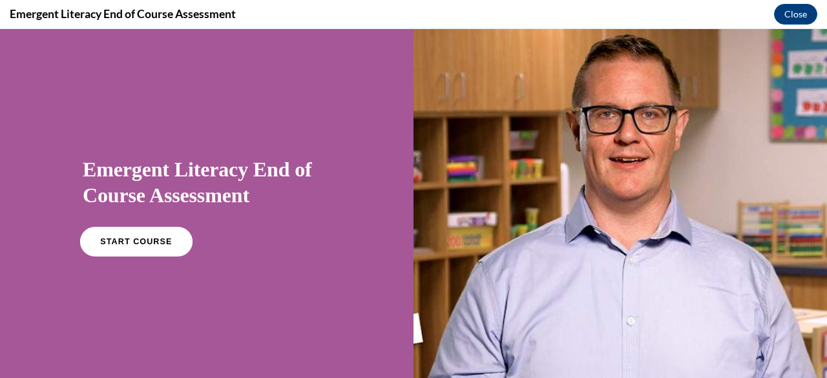
click at [136, 237] on link "START COURSE" at bounding box center [136, 242] width 112 height 30
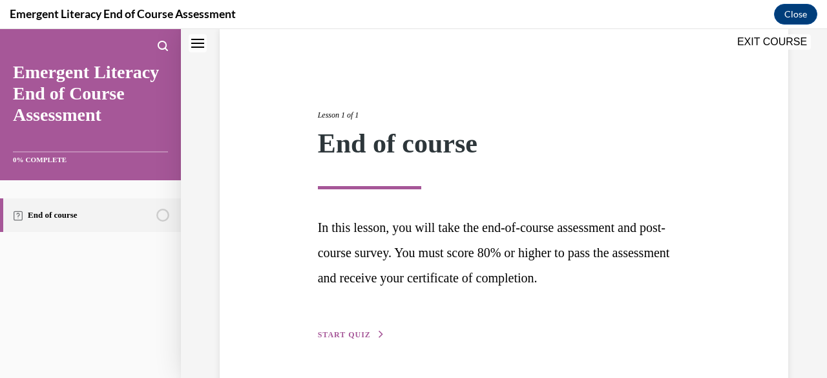
scroll to position [141, 0]
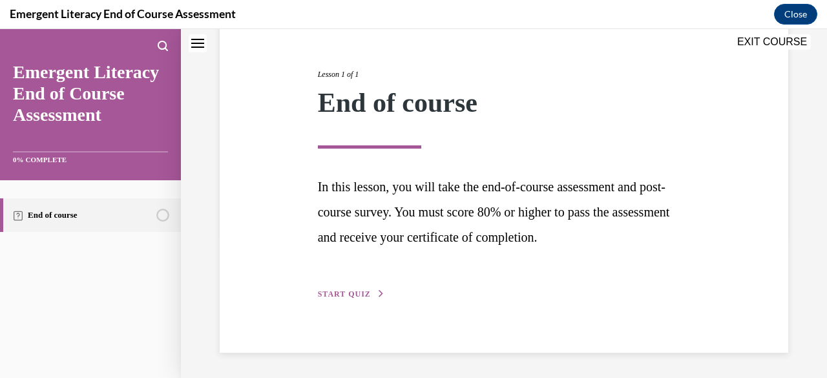
click at [351, 293] on span "START QUIZ" at bounding box center [344, 293] width 53 height 9
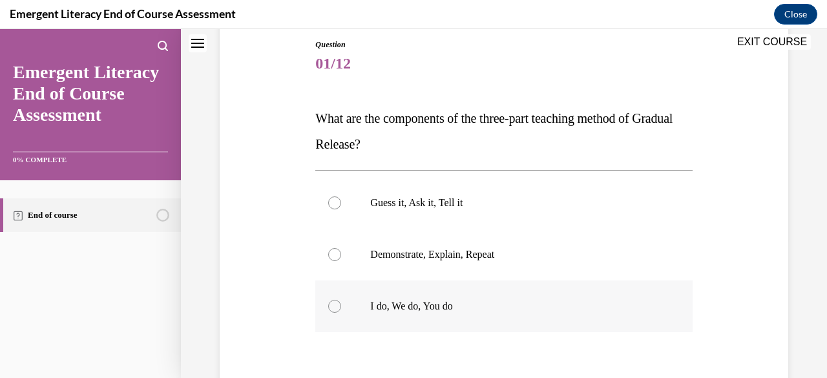
click at [338, 308] on div at bounding box center [334, 306] width 13 height 13
click at [338, 308] on input "I do, We do, You do" at bounding box center [334, 306] width 13 height 13
radio input "true"
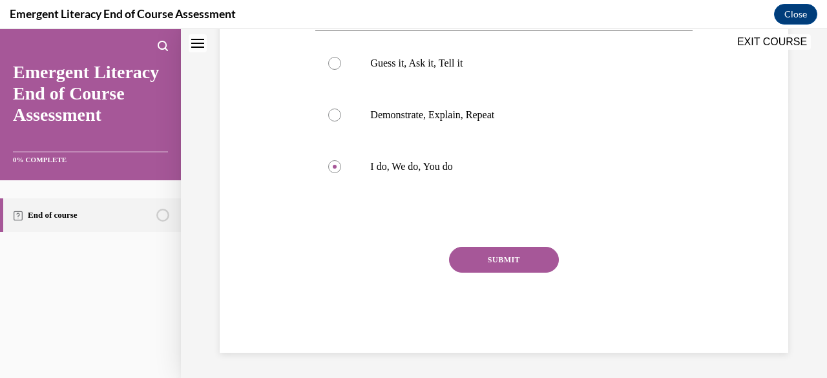
click at [479, 259] on button "SUBMIT" at bounding box center [504, 260] width 110 height 26
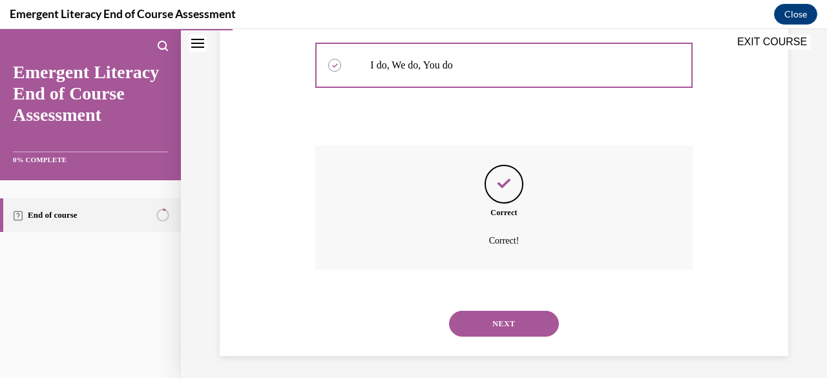
scroll to position [385, 0]
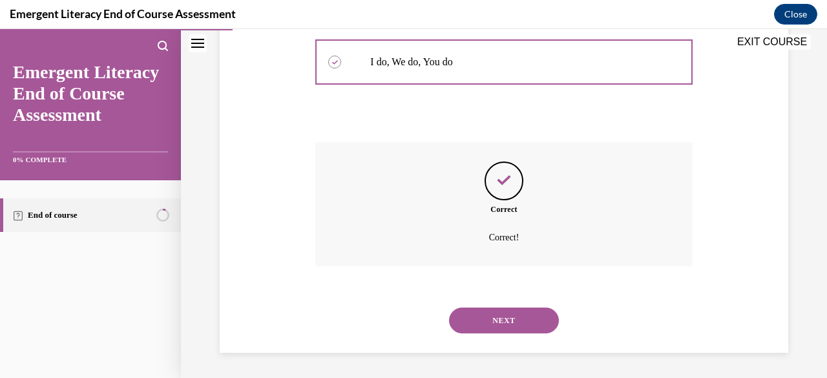
click at [487, 317] on button "NEXT" at bounding box center [504, 320] width 110 height 26
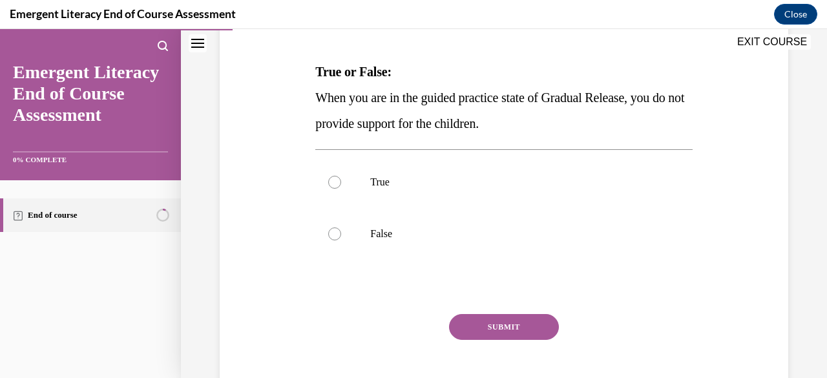
scroll to position [194, 0]
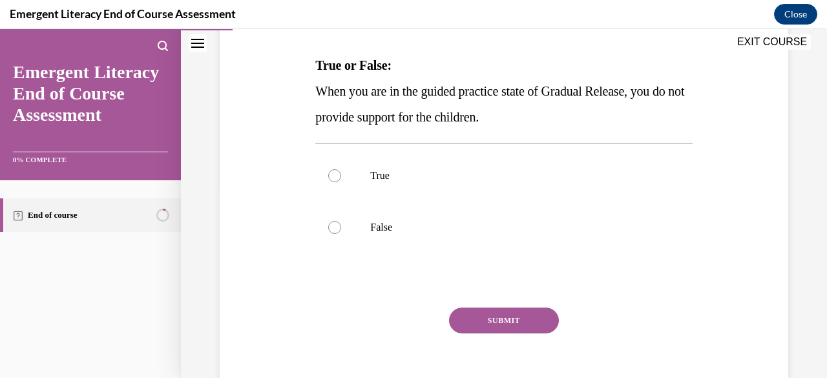
click at [335, 227] on div at bounding box center [334, 227] width 13 height 13
click at [335, 227] on input "False" at bounding box center [334, 227] width 13 height 13
radio input "true"
click at [492, 324] on button "SUBMIT" at bounding box center [504, 320] width 110 height 26
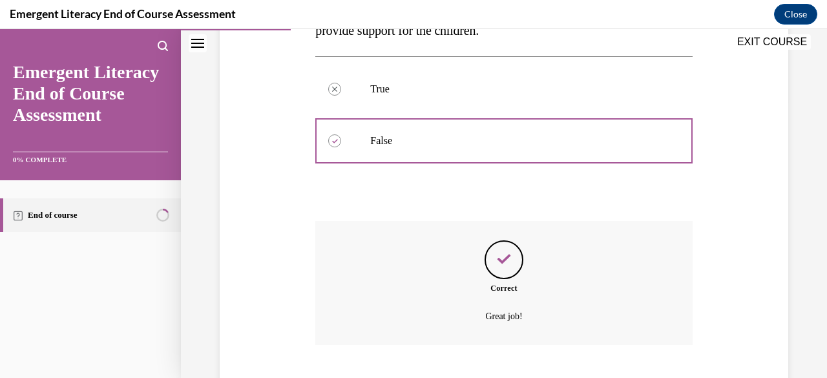
scroll to position [359, 0]
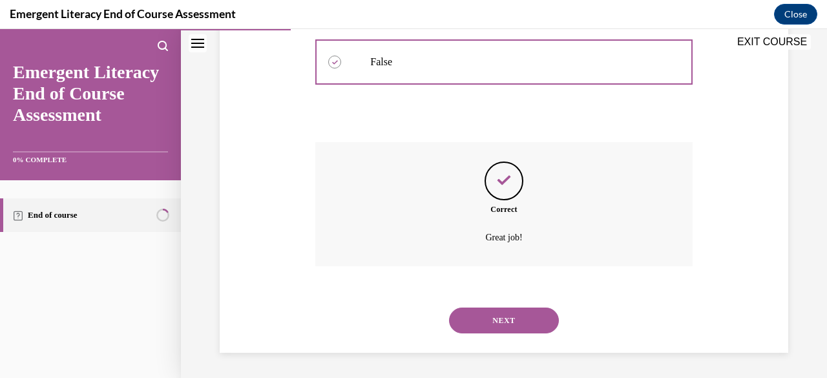
click at [478, 320] on button "NEXT" at bounding box center [504, 320] width 110 height 26
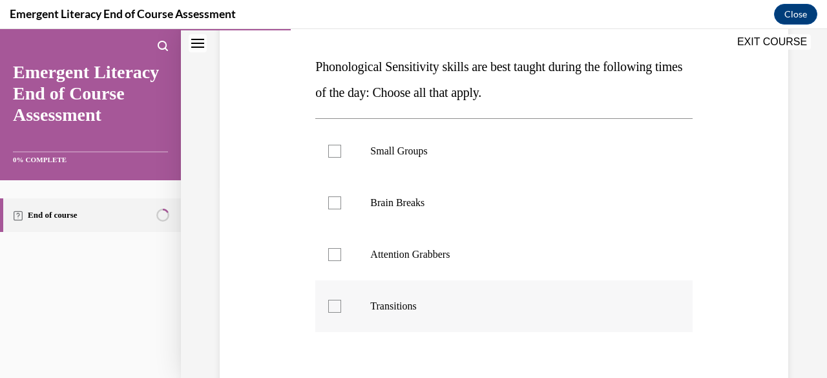
scroll to position [194, 0]
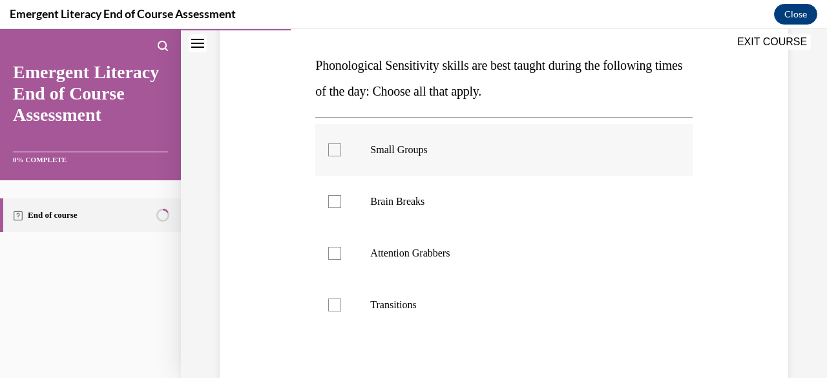
click at [333, 147] on div at bounding box center [334, 149] width 13 height 13
click at [333, 147] on input "Small Groups" at bounding box center [334, 149] width 13 height 13
checkbox input "true"
click at [329, 200] on div at bounding box center [334, 201] width 13 height 13
click at [329, 200] on input "Brain Breaks" at bounding box center [334, 201] width 13 height 13
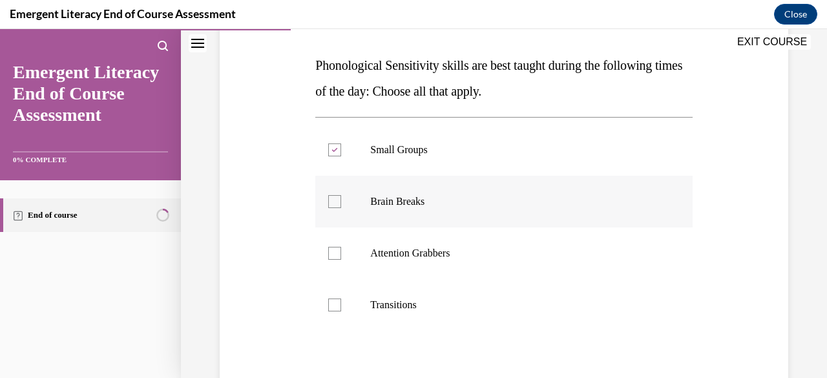
checkbox input "true"
click at [336, 250] on div at bounding box center [334, 253] width 13 height 13
click at [336, 250] on input "Attention Grabbers" at bounding box center [334, 253] width 13 height 13
checkbox input "true"
click at [336, 303] on div at bounding box center [334, 304] width 13 height 13
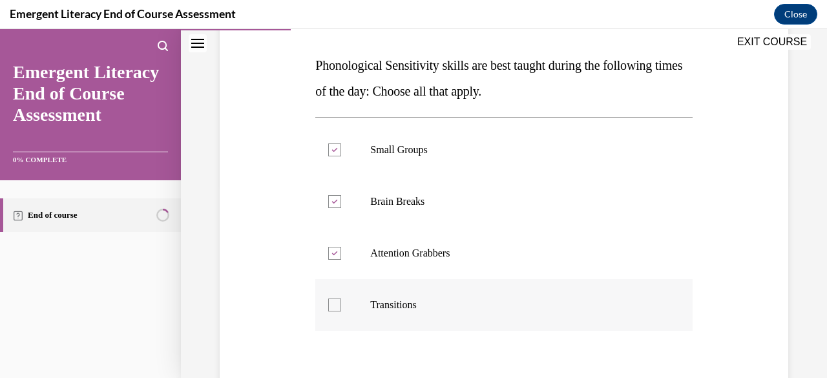
click at [336, 303] on input "Transitions" at bounding box center [334, 304] width 13 height 13
checkbox input "true"
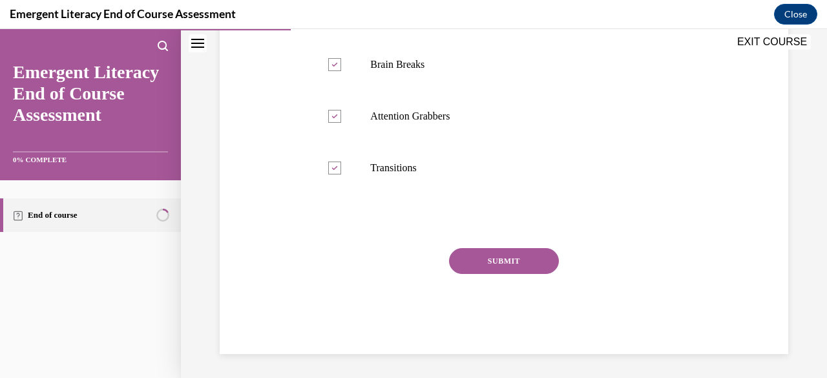
scroll to position [332, 0]
click at [492, 265] on button "SUBMIT" at bounding box center [504, 260] width 110 height 26
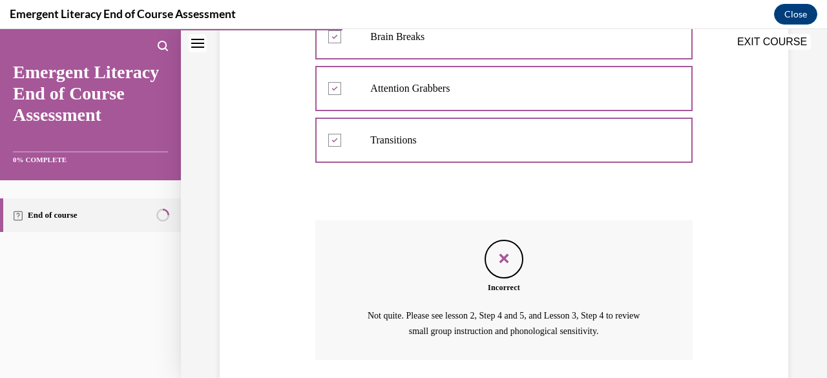
scroll to position [451, 0]
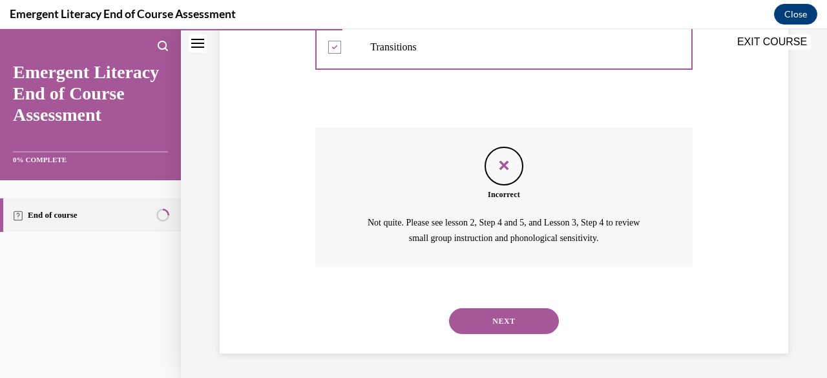
click at [488, 324] on button "NEXT" at bounding box center [504, 321] width 110 height 26
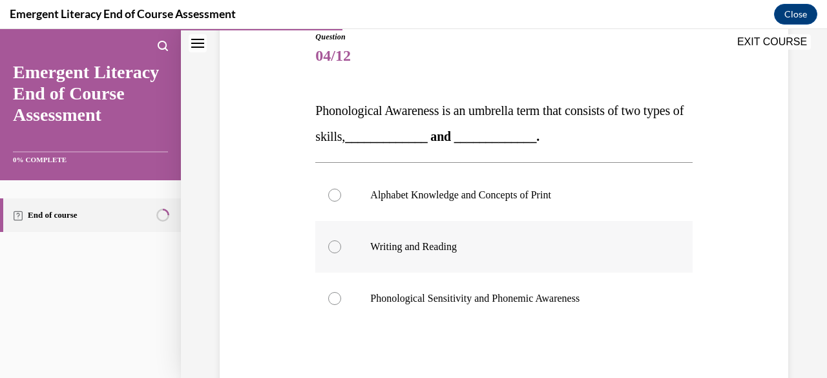
scroll to position [129, 0]
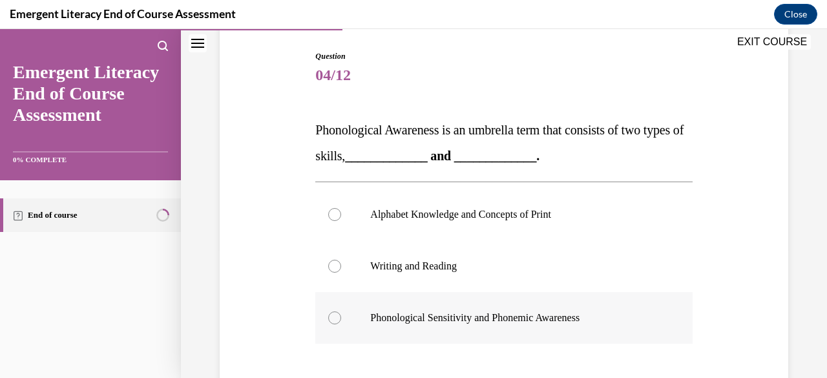
click at [391, 319] on p "Phonological Sensitivity and Phonemic Awareness" at bounding box center [514, 317] width 289 height 13
click at [341, 319] on input "Phonological Sensitivity and Phonemic Awareness" at bounding box center [334, 317] width 13 height 13
radio input "true"
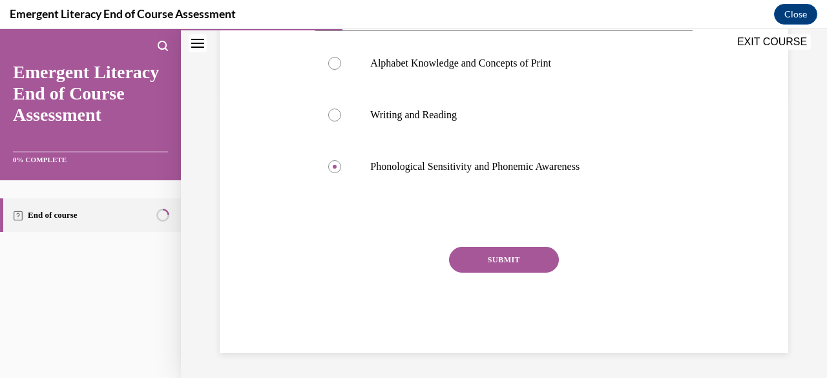
click at [510, 264] on button "SUBMIT" at bounding box center [504, 260] width 110 height 26
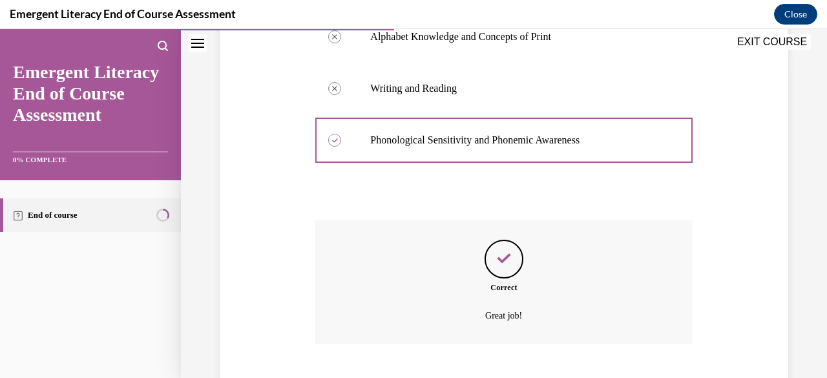
scroll to position [385, 0]
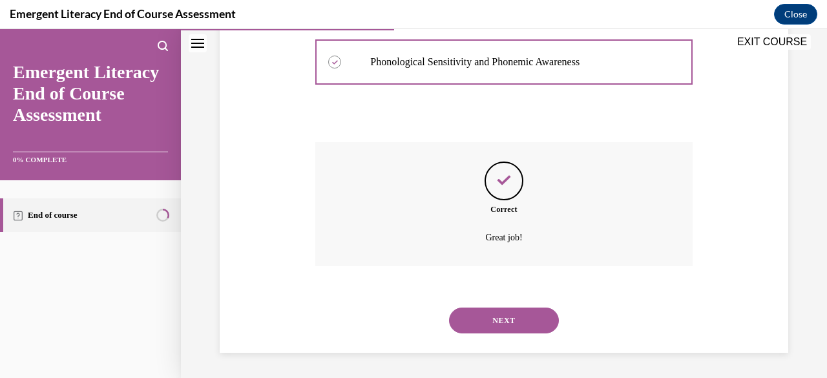
click at [479, 320] on button "NEXT" at bounding box center [504, 320] width 110 height 26
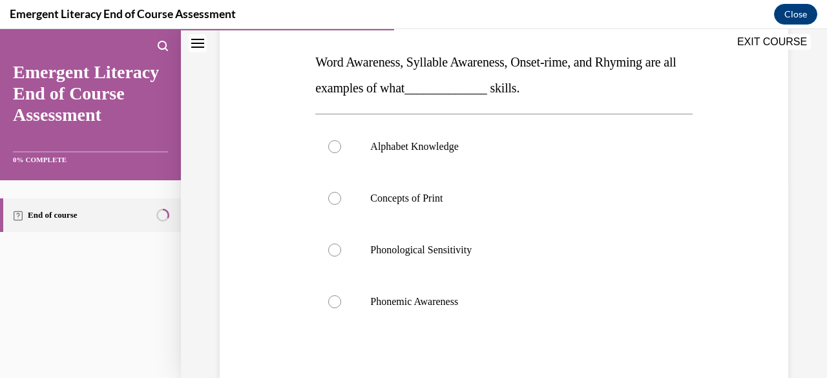
scroll to position [198, 0]
click at [343, 244] on label "Phonological Sensitivity" at bounding box center [503, 249] width 377 height 52
click at [341, 244] on input "Phonological Sensitivity" at bounding box center [334, 249] width 13 height 13
radio input "true"
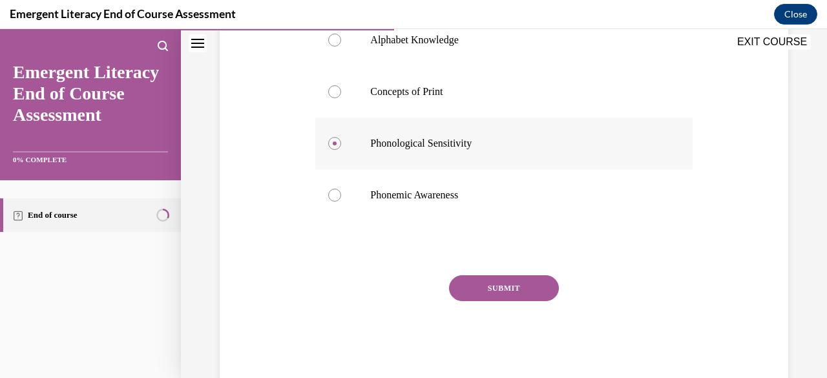
scroll to position [327, 0]
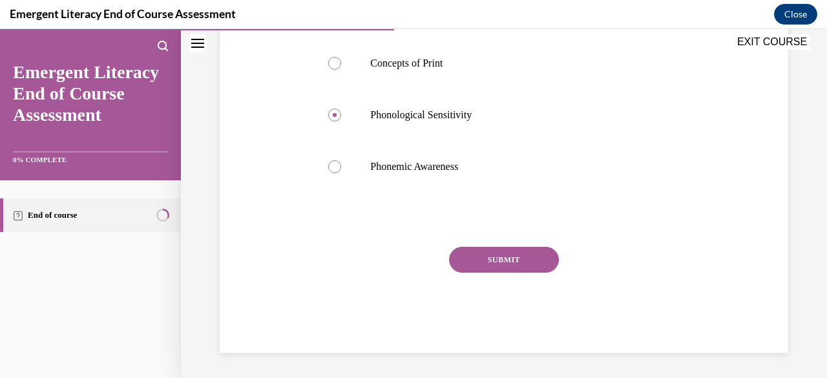
click at [518, 262] on button "SUBMIT" at bounding box center [504, 260] width 110 height 26
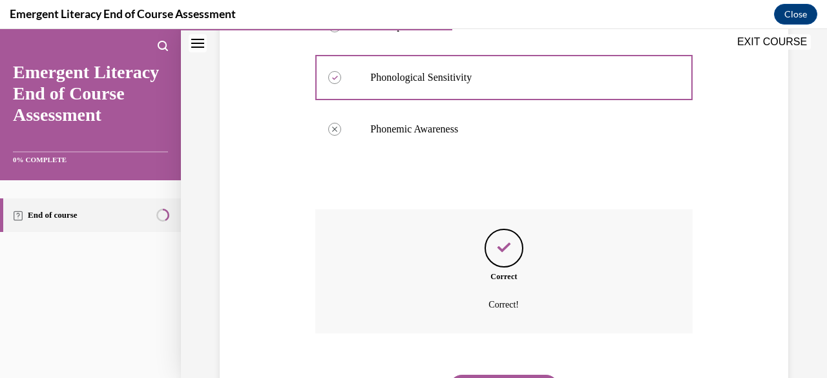
scroll to position [437, 0]
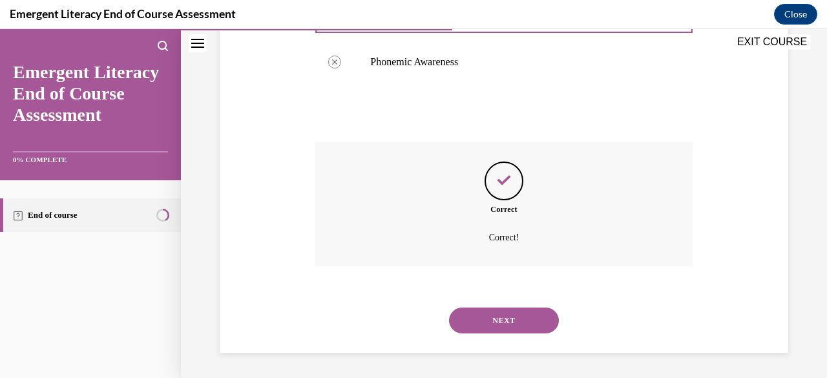
click at [486, 318] on button "NEXT" at bounding box center [504, 320] width 110 height 26
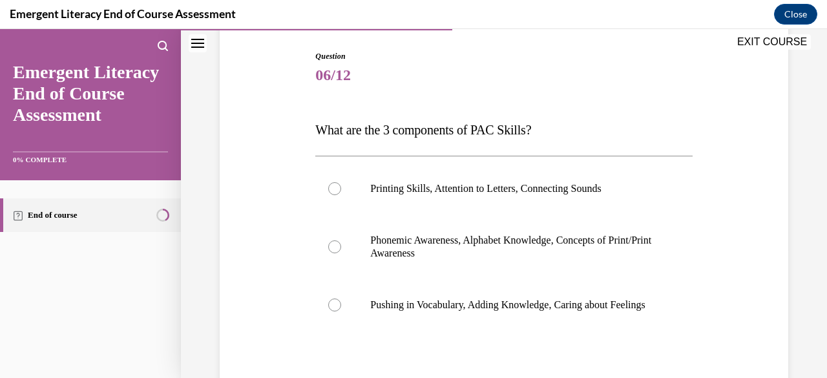
scroll to position [194, 0]
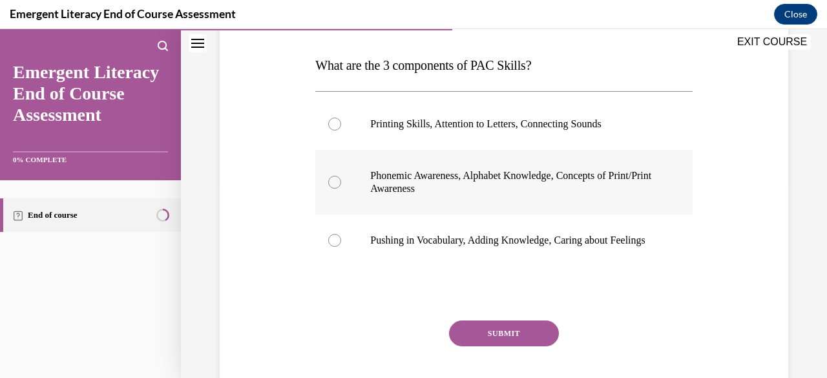
click at [409, 173] on p "Phonemic Awareness, Alphabet Knowledge, Concepts of Print/Print Awareness" at bounding box center [514, 182] width 289 height 26
click at [341, 176] on input "Phonemic Awareness, Alphabet Knowledge, Concepts of Print/Print Awareness" at bounding box center [334, 182] width 13 height 13
radio input "true"
click at [493, 345] on button "SUBMIT" at bounding box center [504, 333] width 110 height 26
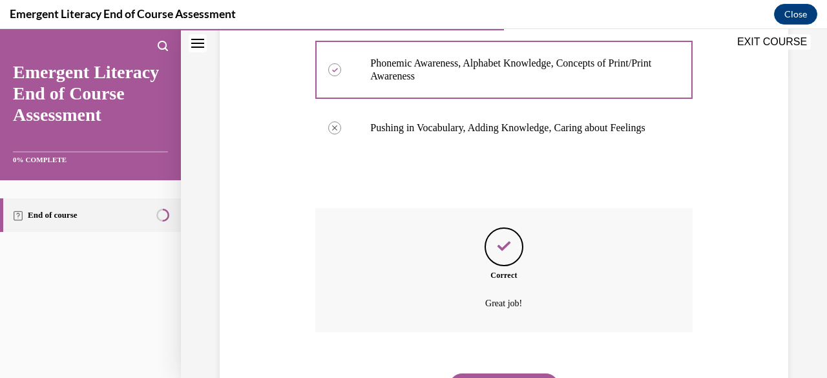
scroll to position [385, 0]
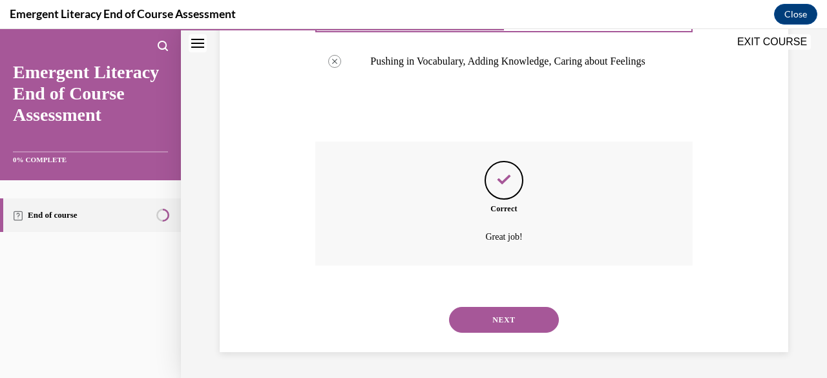
click at [499, 322] on button "NEXT" at bounding box center [504, 320] width 110 height 26
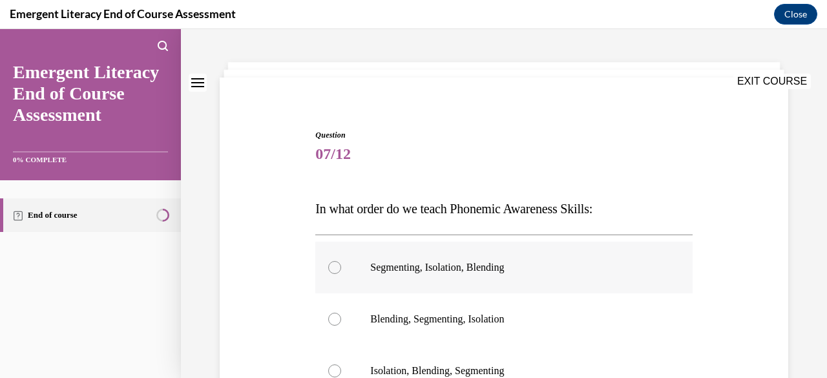
scroll to position [129, 0]
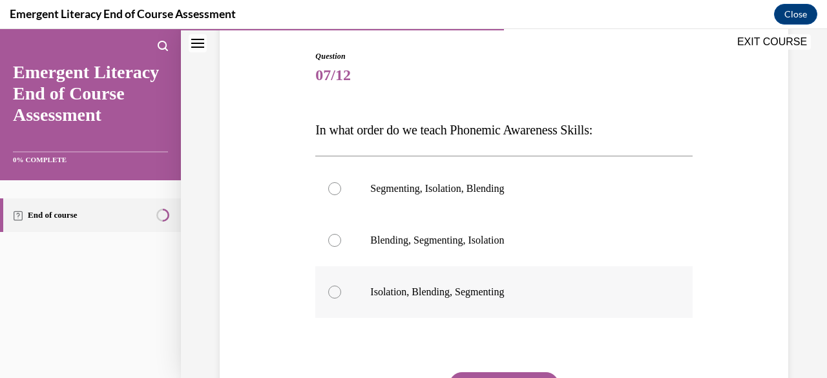
click at [344, 295] on label "Isolation, Blending, Segmenting" at bounding box center [503, 292] width 377 height 52
click at [341, 295] on input "Isolation, Blending, Segmenting" at bounding box center [334, 291] width 13 height 13
radio input "true"
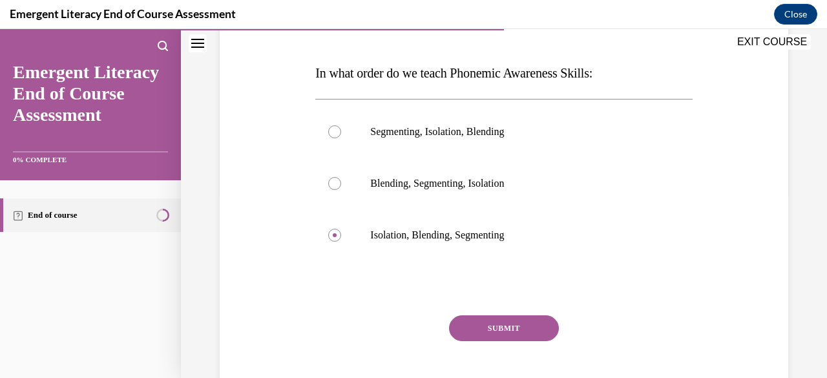
scroll to position [254, 0]
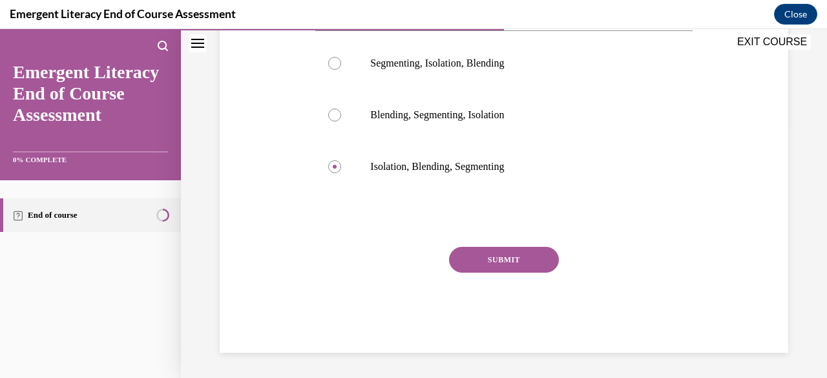
click at [493, 260] on button "SUBMIT" at bounding box center [504, 260] width 110 height 26
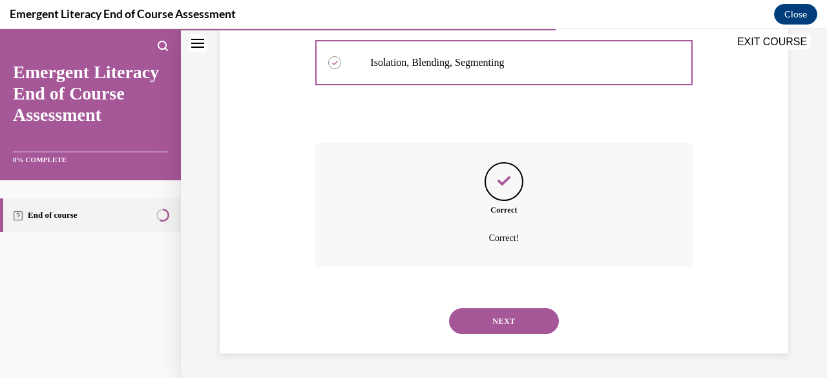
scroll to position [359, 0]
click at [479, 322] on button "NEXT" at bounding box center [504, 320] width 110 height 26
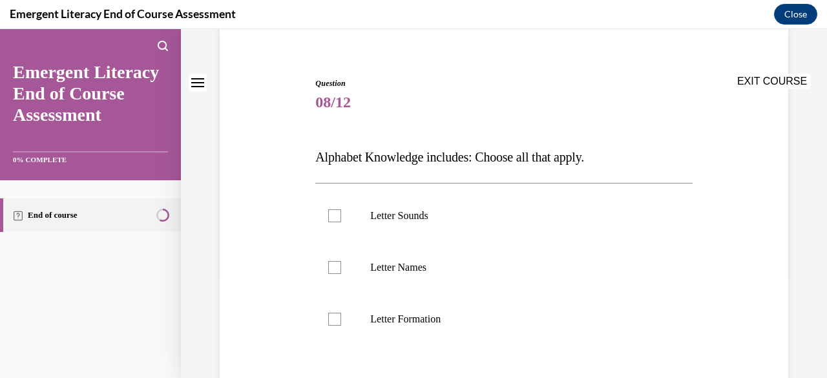
scroll to position [129, 0]
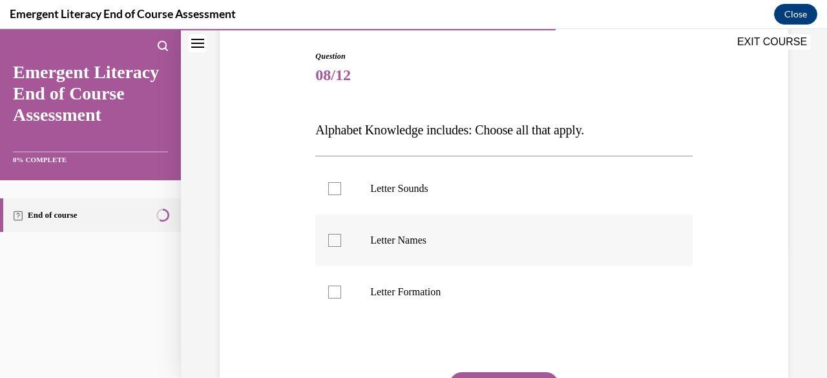
drag, startPoint x: 331, startPoint y: 192, endPoint x: 329, endPoint y: 237, distance: 44.6
click at [331, 193] on div at bounding box center [334, 188] width 13 height 13
click at [331, 193] on input "Letter Sounds" at bounding box center [334, 188] width 13 height 13
checkbox input "true"
click at [329, 242] on div at bounding box center [334, 240] width 13 height 13
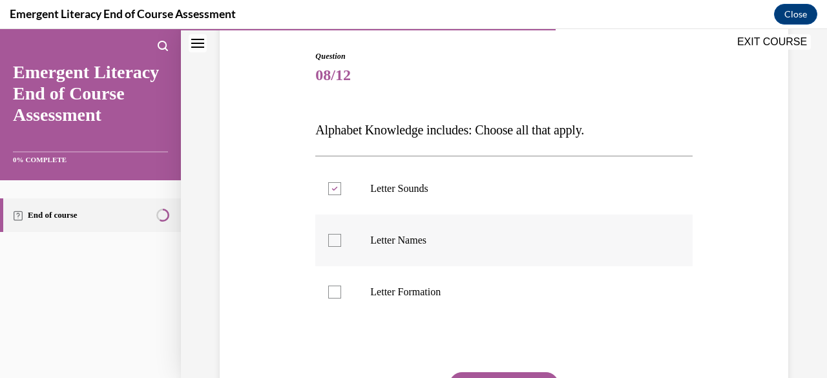
click at [329, 242] on input "Letter Names" at bounding box center [334, 240] width 13 height 13
checkbox input "true"
click at [332, 291] on div at bounding box center [334, 291] width 13 height 13
click at [332, 291] on input "Letter Formation" at bounding box center [334, 291] width 13 height 13
checkbox input "true"
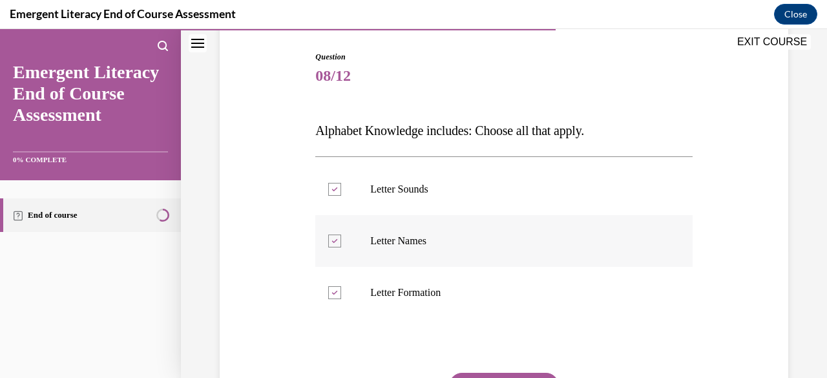
scroll to position [125, 0]
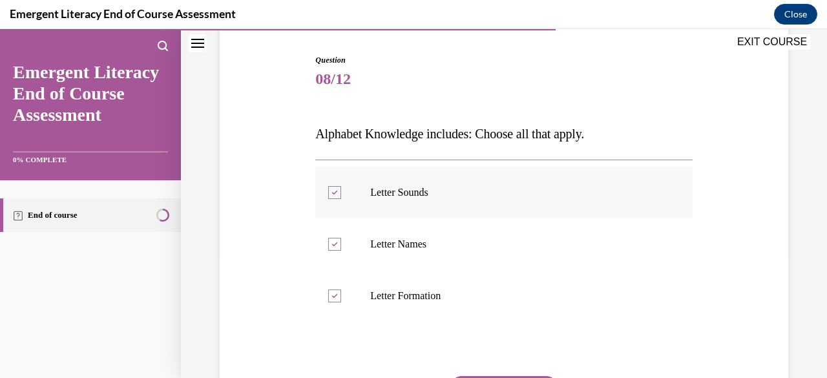
click at [337, 196] on div at bounding box center [334, 192] width 13 height 13
click at [337, 196] on input "Letter Sounds" at bounding box center [334, 192] width 13 height 13
checkbox input "false"
click at [331, 242] on div at bounding box center [334, 244] width 13 height 13
click at [331, 242] on input "Letter Names" at bounding box center [334, 244] width 13 height 13
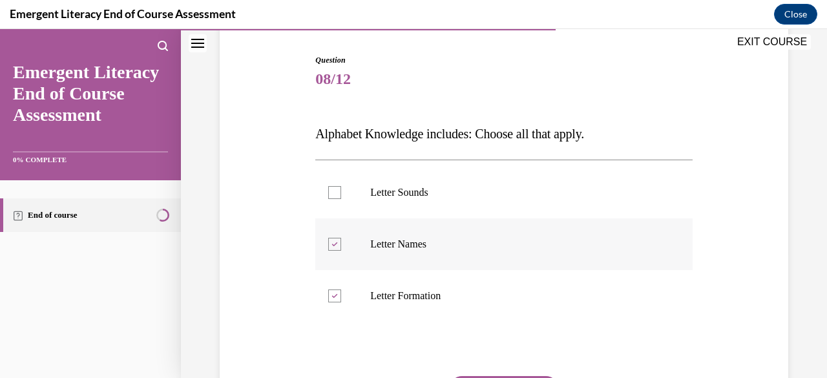
checkbox input "false"
click at [328, 293] on div at bounding box center [334, 295] width 13 height 13
click at [328, 293] on input "Letter Formation" at bounding box center [334, 295] width 13 height 13
checkbox input "false"
click at [331, 191] on div at bounding box center [334, 192] width 13 height 13
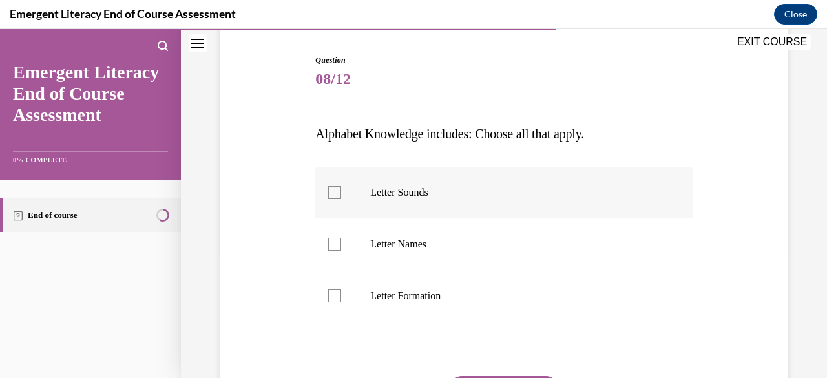
click at [331, 191] on input "Letter Sounds" at bounding box center [334, 192] width 13 height 13
checkbox input "true"
click at [337, 245] on div at bounding box center [334, 244] width 13 height 13
click at [337, 245] on input "Letter Names" at bounding box center [334, 244] width 13 height 13
checkbox input "true"
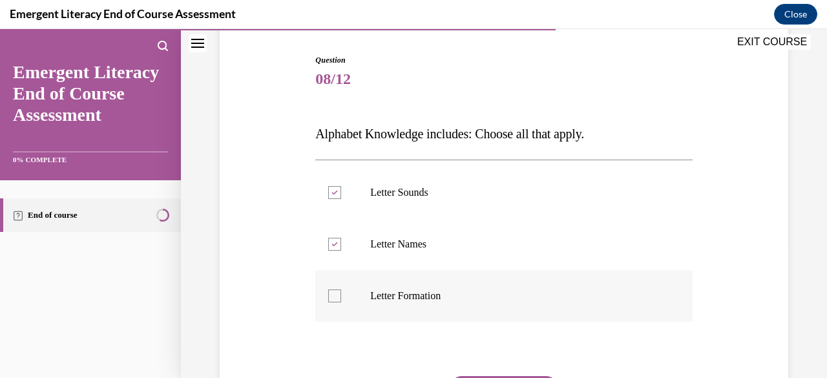
click at [333, 295] on div at bounding box center [334, 295] width 13 height 13
click at [333, 295] on input "Letter Formation" at bounding box center [334, 295] width 13 height 13
checkbox input "true"
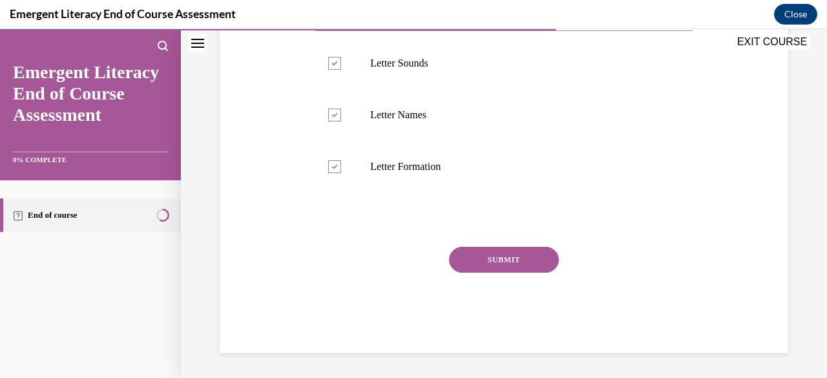
scroll to position [190, 0]
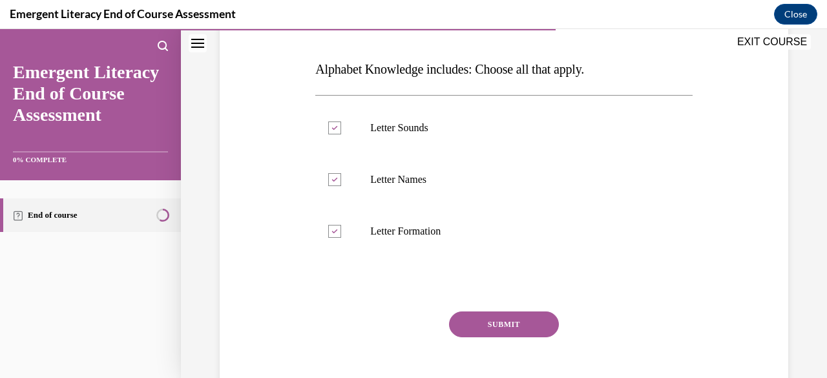
click at [492, 315] on button "SUBMIT" at bounding box center [504, 324] width 110 height 26
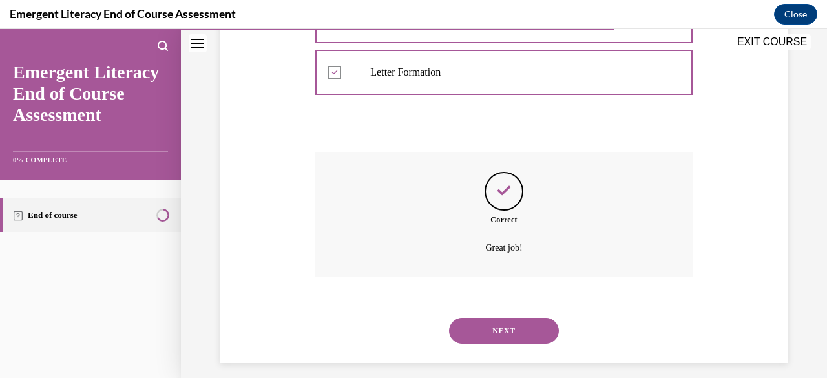
scroll to position [359, 0]
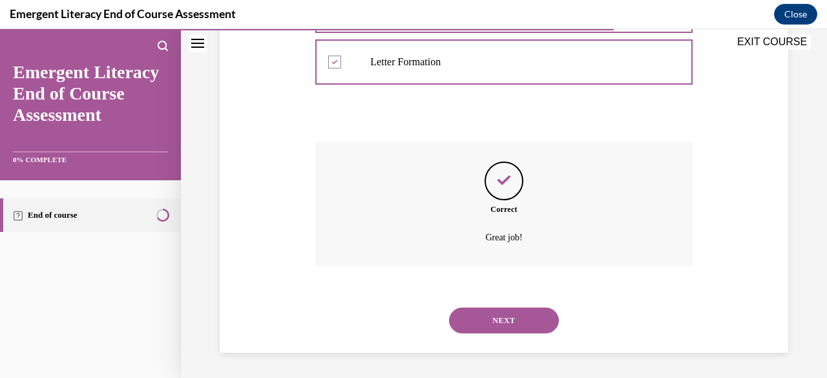
click at [484, 316] on button "NEXT" at bounding box center [504, 320] width 110 height 26
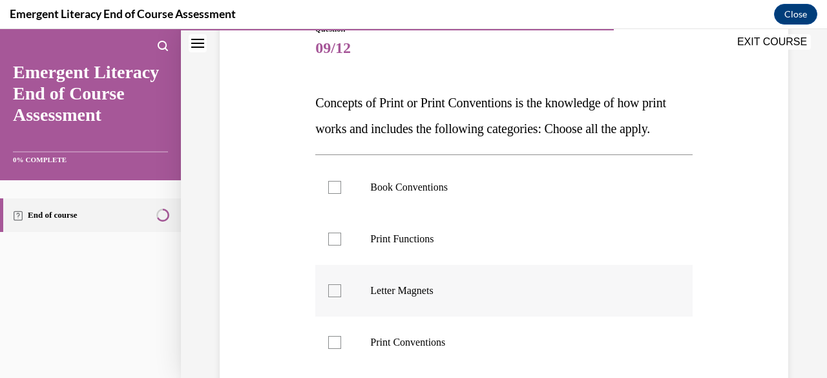
scroll to position [194, 0]
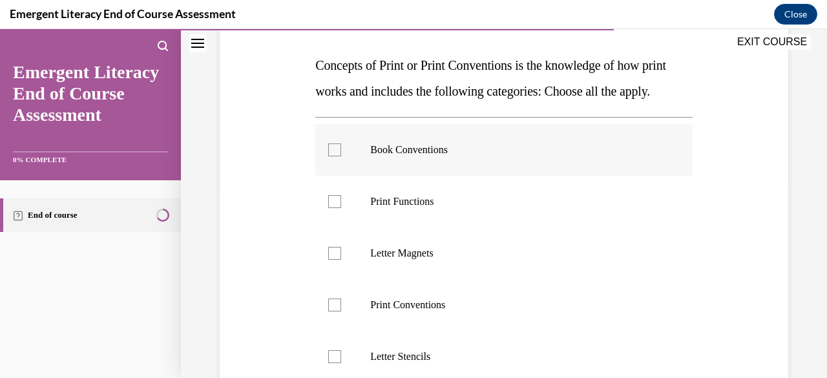
click at [428, 167] on label "Book Conventions" at bounding box center [503, 150] width 377 height 52
click at [341, 156] on input "Book Conventions" at bounding box center [334, 149] width 13 height 13
checkbox input "true"
click at [384, 208] on p "Print Functions" at bounding box center [514, 201] width 289 height 13
click at [341, 208] on input "Print Functions" at bounding box center [334, 201] width 13 height 13
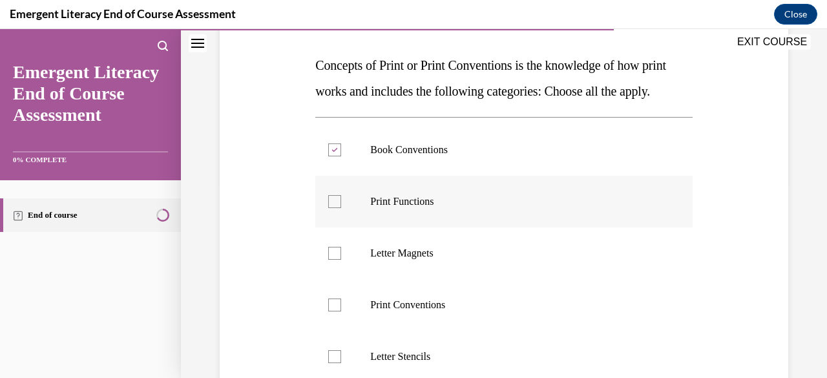
checkbox input "true"
click at [347, 279] on label "Letter Magnets" at bounding box center [503, 253] width 377 height 52
click at [341, 260] on input "Letter Magnets" at bounding box center [334, 253] width 13 height 13
checkbox input "true"
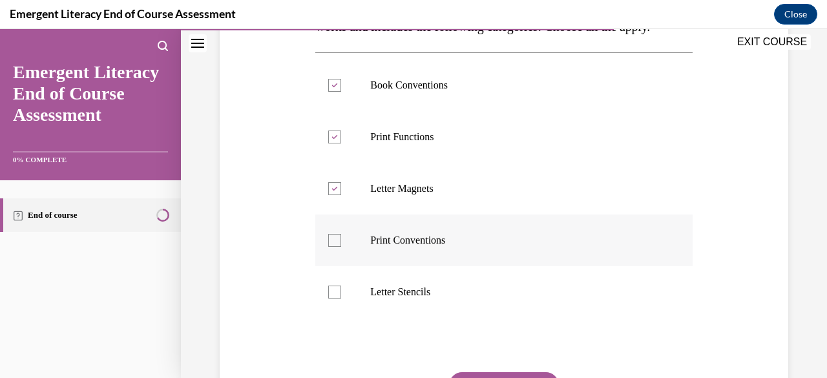
click at [349, 266] on label "Print Conventions" at bounding box center [503, 240] width 377 height 52
click at [341, 247] on input "Print Conventions" at bounding box center [334, 240] width 13 height 13
checkbox input "true"
click at [349, 316] on label "Letter Stencils" at bounding box center [503, 292] width 377 height 52
click at [341, 298] on input "Letter Stencils" at bounding box center [334, 291] width 13 height 13
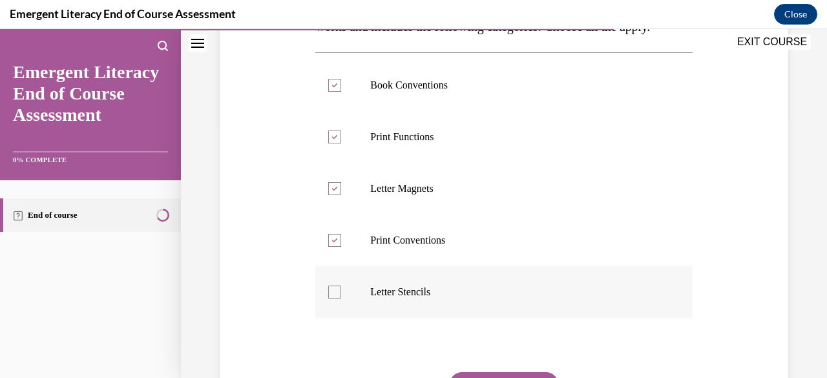
checkbox input "true"
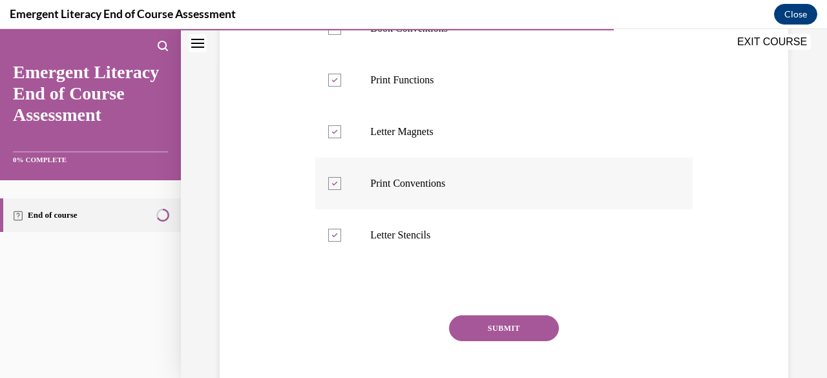
scroll to position [194, 0]
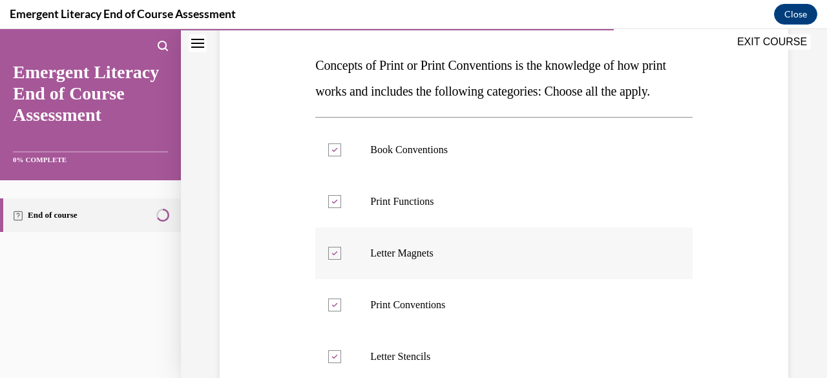
click at [333, 256] on icon at bounding box center [335, 253] width 6 height 5
click at [333, 260] on input "Letter Magnets" at bounding box center [334, 253] width 13 height 13
checkbox input "false"
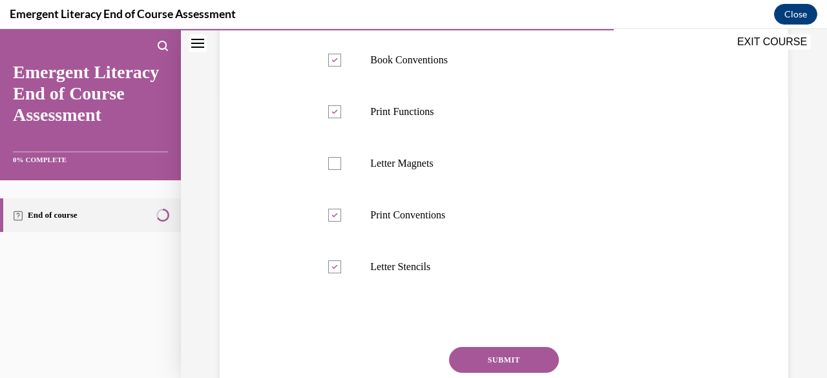
scroll to position [323, 0]
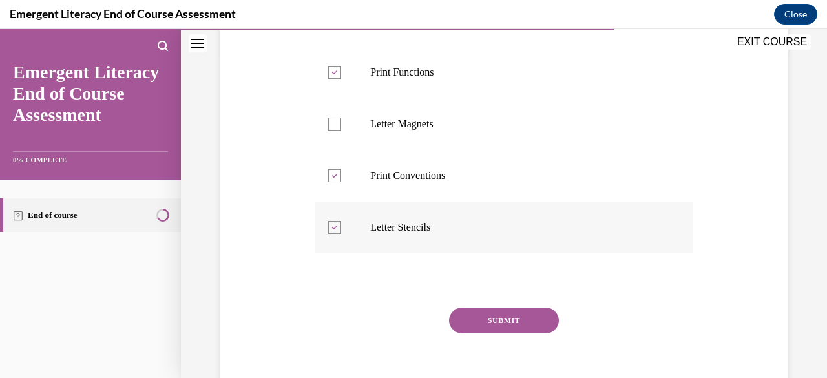
click at [335, 234] on div at bounding box center [334, 227] width 13 height 13
click at [335, 234] on input "Letter Stencils" at bounding box center [334, 227] width 13 height 13
checkbox input "false"
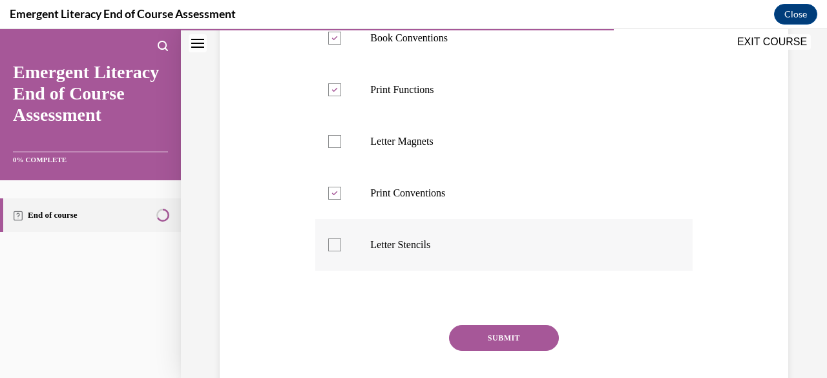
scroll to position [388, 0]
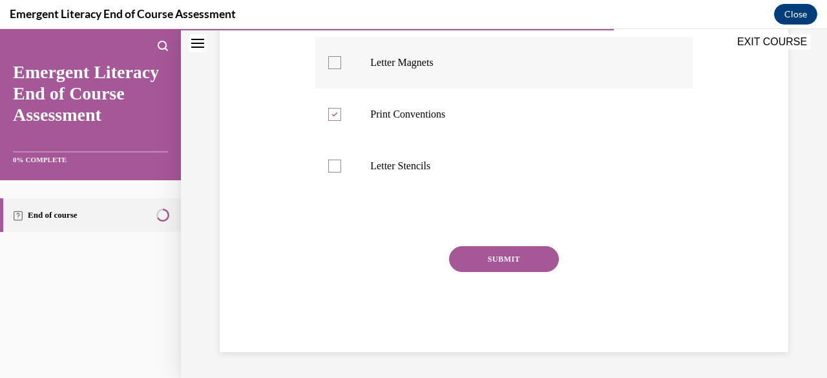
click at [387, 69] on p "Letter Magnets" at bounding box center [514, 62] width 289 height 13
click at [341, 69] on input "Letter Magnets" at bounding box center [334, 62] width 13 height 13
checkbox input "true"
click at [500, 272] on button "SUBMIT" at bounding box center [504, 259] width 110 height 26
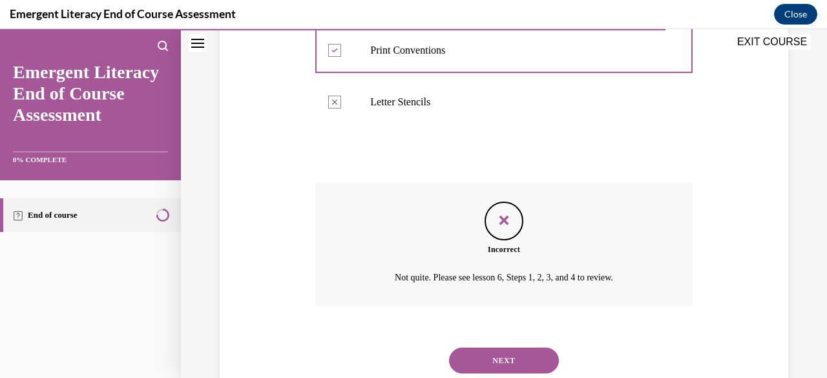
scroll to position [514, 0]
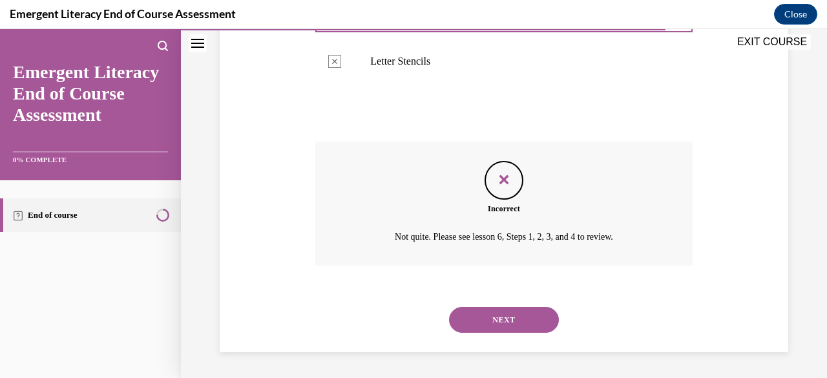
click at [512, 318] on button "NEXT" at bounding box center [504, 320] width 110 height 26
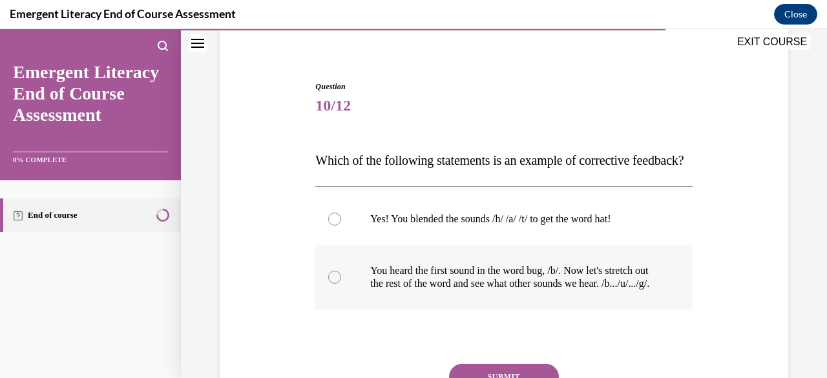
scroll to position [129, 0]
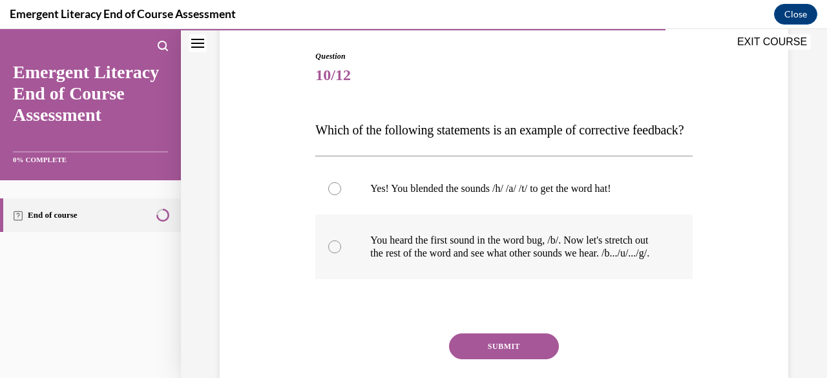
click at [349, 274] on label "You heard the first sound in the word bug, /b/. Now let's stretch out the rest …" at bounding box center [503, 246] width 377 height 65
click at [341, 253] on input "You heard the first sound in the word bug, /b/. Now let's stretch out the rest …" at bounding box center [334, 246] width 13 height 13
radio input "true"
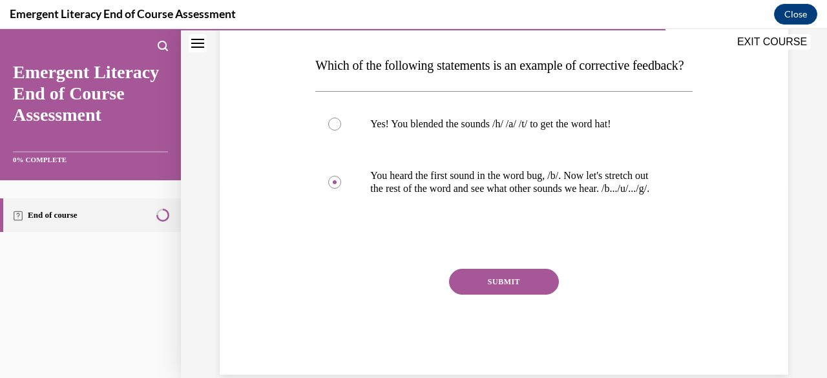
click at [481, 295] on button "SUBMIT" at bounding box center [504, 282] width 110 height 26
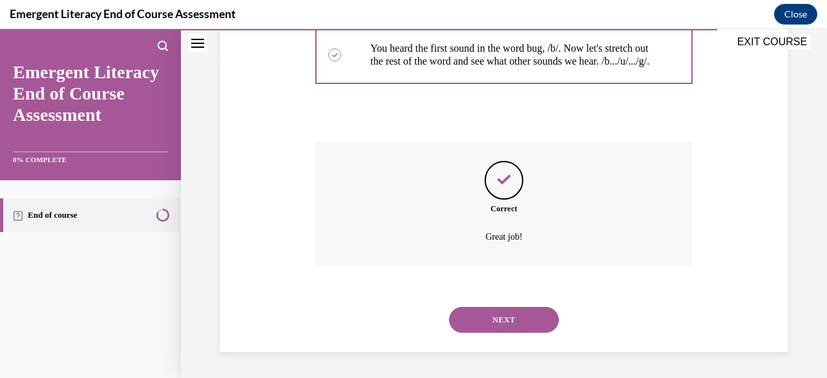
scroll to position [359, 0]
click at [477, 322] on button "NEXT" at bounding box center [504, 320] width 110 height 26
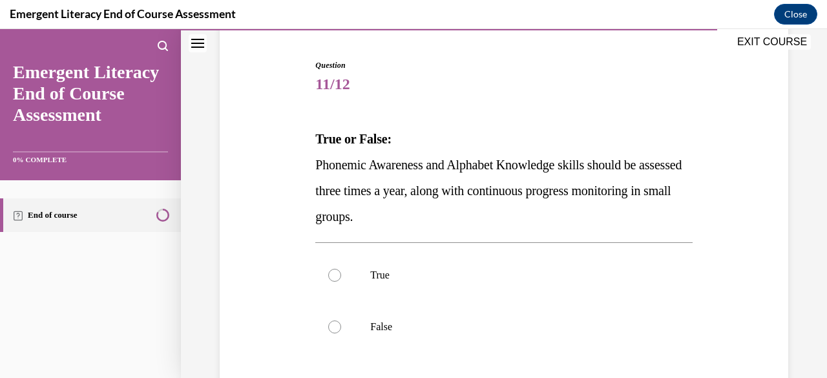
scroll to position [194, 0]
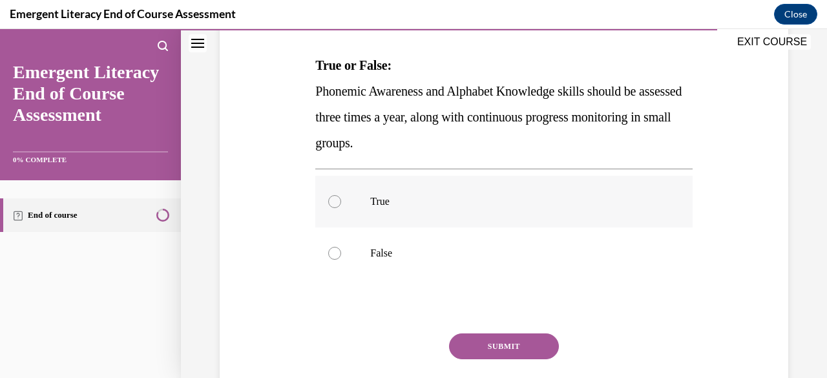
click at [338, 196] on label "True" at bounding box center [503, 202] width 377 height 52
click at [338, 196] on input "True" at bounding box center [334, 201] width 13 height 13
radio input "true"
click at [368, 242] on label "False" at bounding box center [503, 253] width 377 height 52
click at [341, 247] on input "False" at bounding box center [334, 253] width 13 height 13
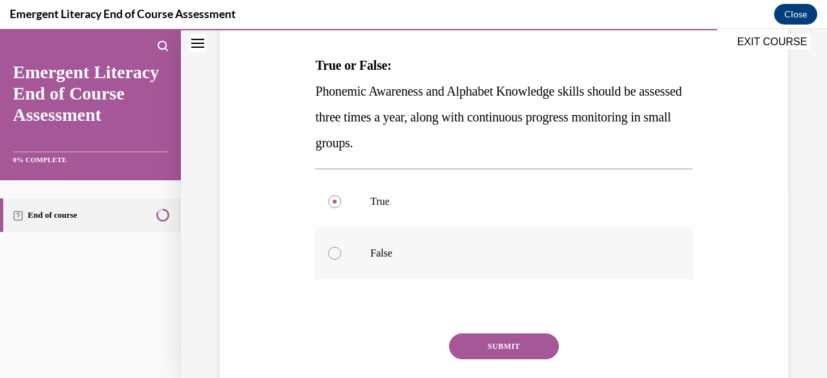
radio input "true"
click at [478, 349] on button "SUBMIT" at bounding box center [504, 346] width 110 height 26
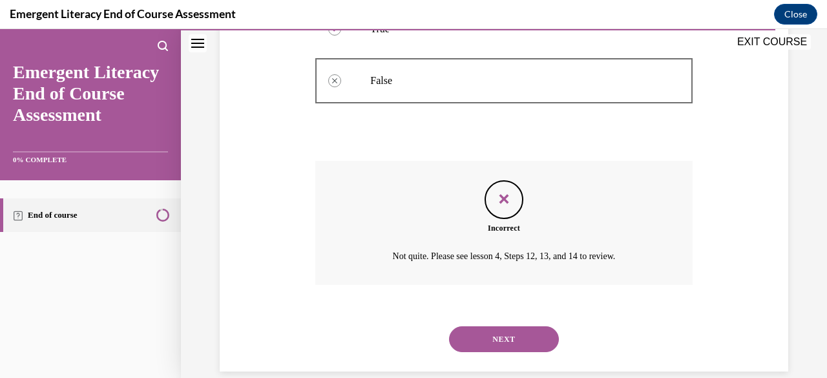
scroll to position [385, 0]
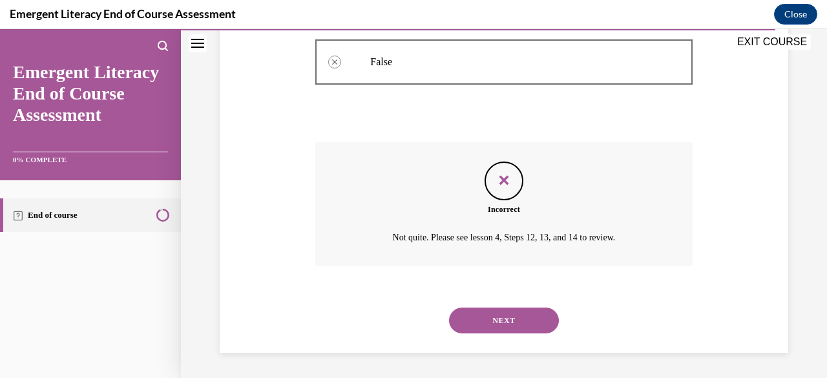
click at [497, 315] on button "NEXT" at bounding box center [504, 320] width 110 height 26
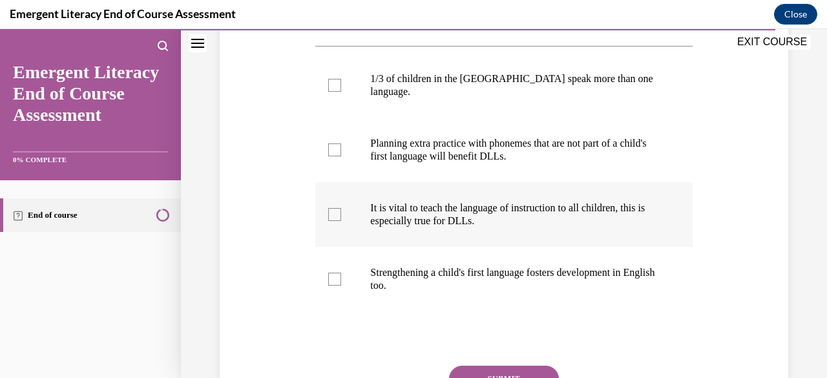
scroll to position [258, 0]
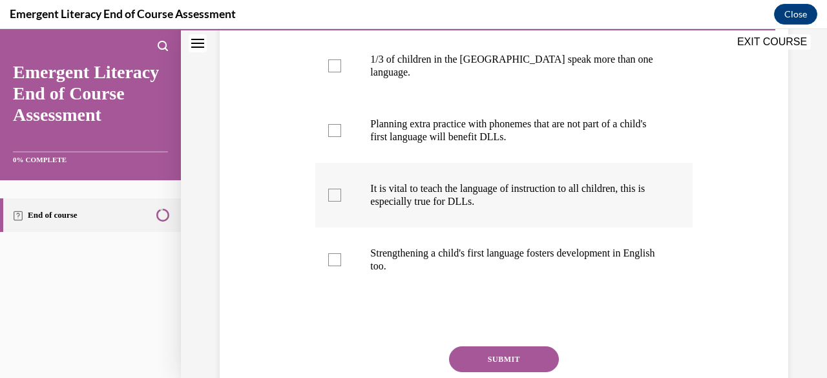
click at [381, 205] on p "It is vital to teach the language of instruction to all children, this is espec…" at bounding box center [514, 195] width 289 height 26
click at [341, 202] on input "It is vital to teach the language of instruction to all children, this is espec…" at bounding box center [334, 195] width 13 height 13
checkbox input "true"
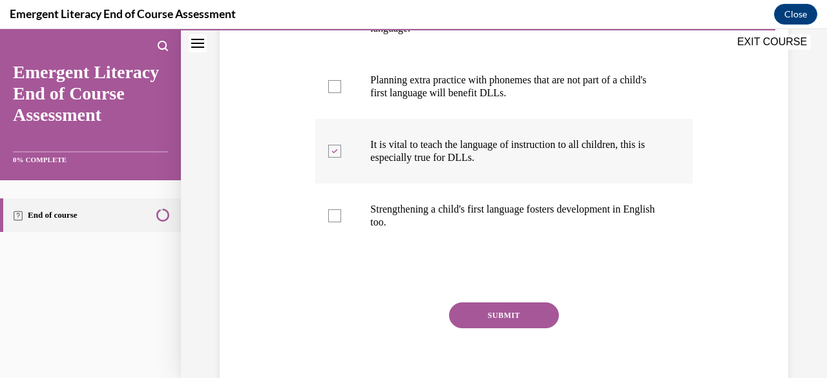
scroll to position [323, 0]
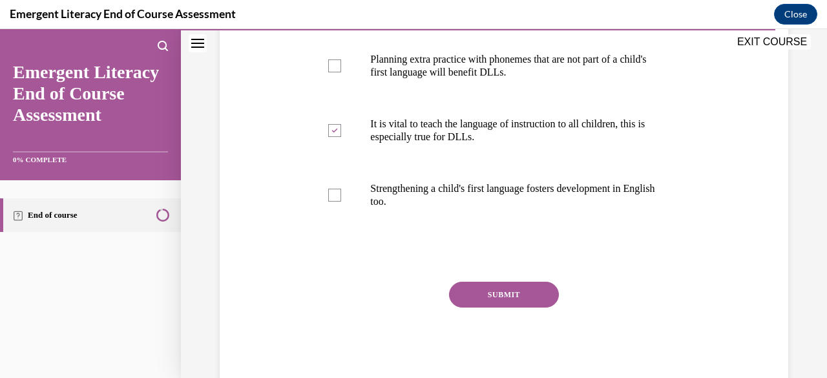
click at [501, 307] on button "SUBMIT" at bounding box center [504, 295] width 110 height 26
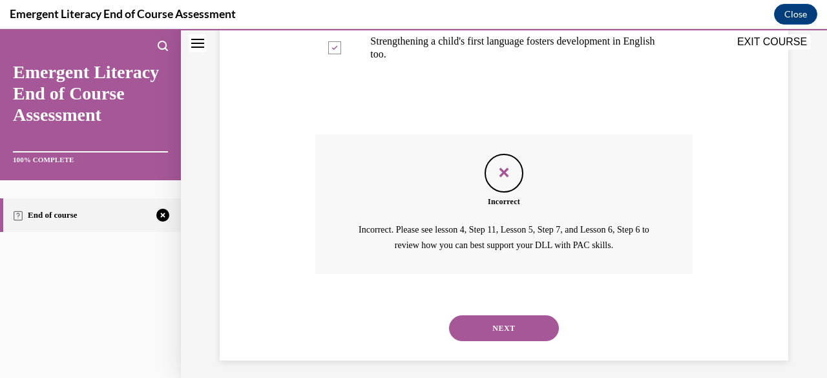
scroll to position [490, 0]
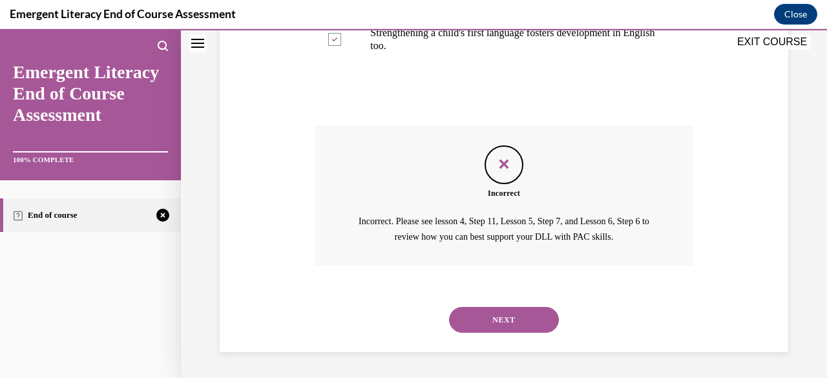
click at [501, 317] on button "NEXT" at bounding box center [504, 320] width 110 height 26
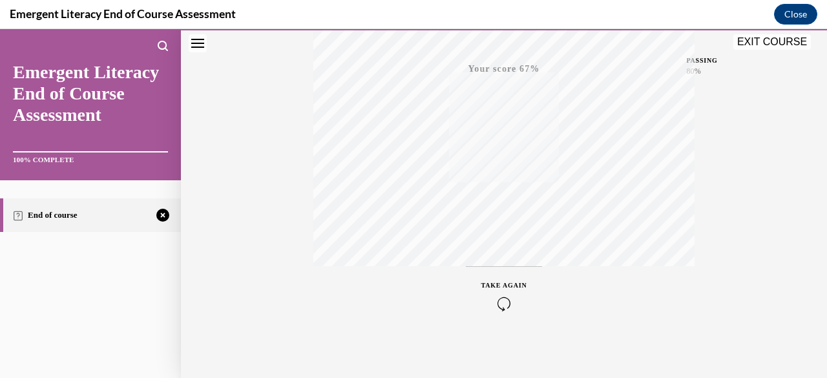
scroll to position [313, 0]
click at [499, 291] on div "TAKE AGAIN" at bounding box center [504, 291] width 46 height 30
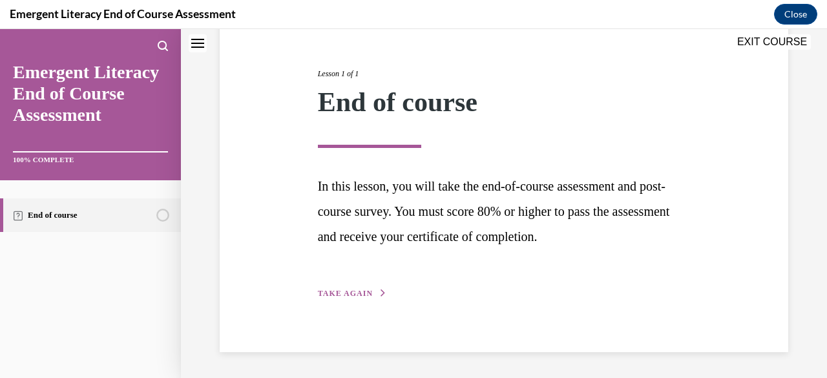
scroll to position [141, 0]
click at [335, 291] on span "TAKE AGAIN" at bounding box center [345, 293] width 55 height 9
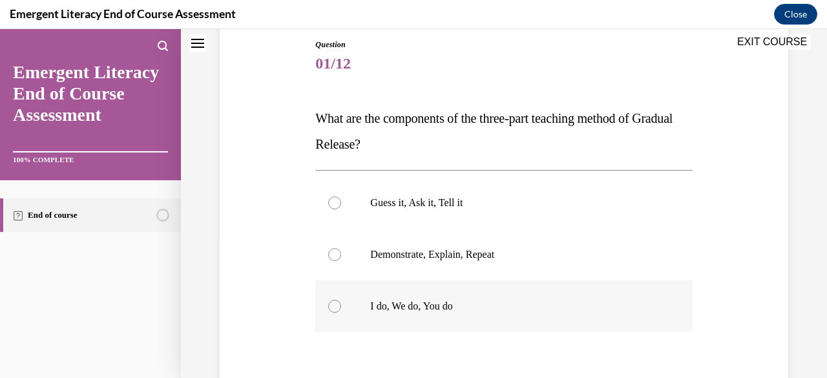
click at [388, 311] on p "I do, We do, You do" at bounding box center [514, 306] width 289 height 13
click at [341, 311] on input "I do, We do, You do" at bounding box center [334, 306] width 13 height 13
radio input "true"
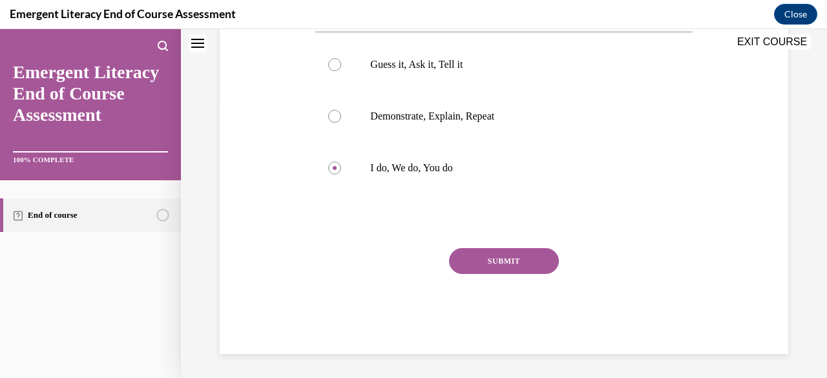
scroll to position [280, 0]
click at [479, 259] on button "SUBMIT" at bounding box center [504, 260] width 110 height 26
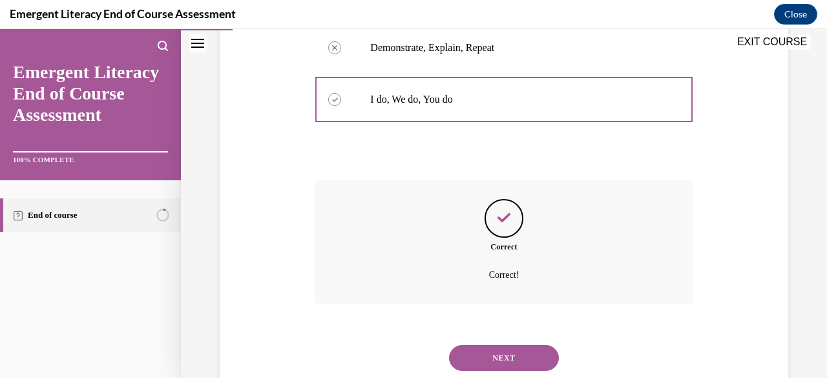
scroll to position [385, 0]
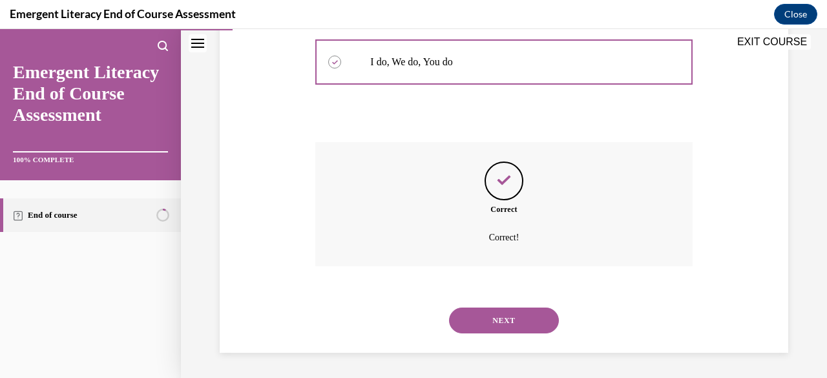
click at [486, 325] on button "NEXT" at bounding box center [504, 320] width 110 height 26
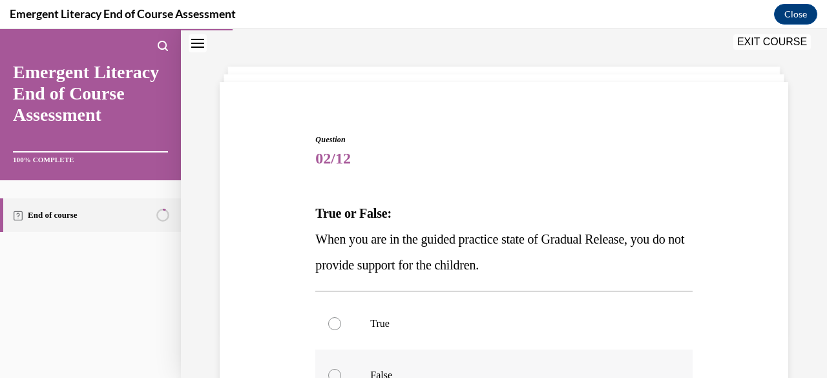
scroll to position [129, 0]
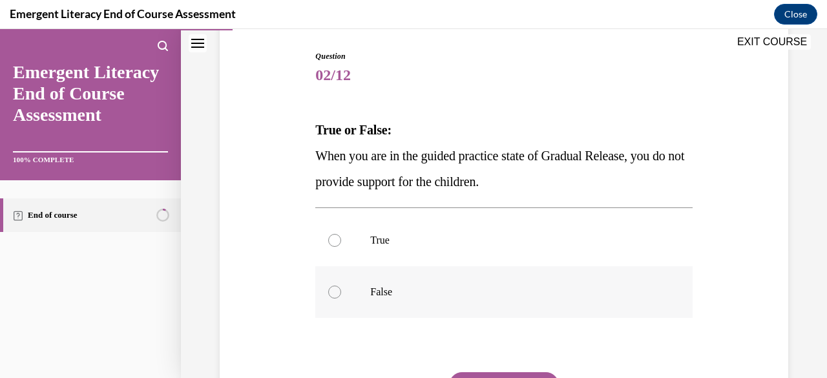
click at [339, 287] on label "False" at bounding box center [503, 292] width 377 height 52
click at [339, 287] on input "False" at bounding box center [334, 291] width 13 height 13
radio input "true"
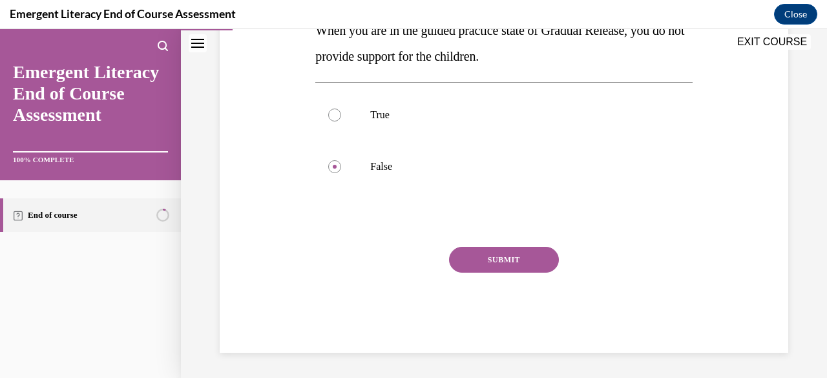
click at [493, 260] on button "SUBMIT" at bounding box center [504, 260] width 110 height 26
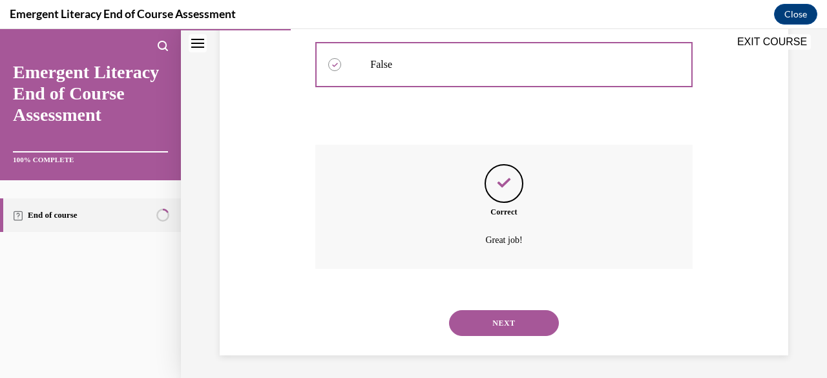
scroll to position [359, 0]
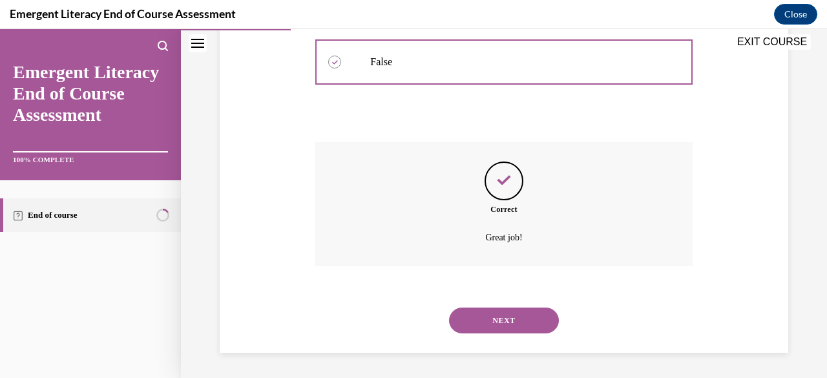
click at [483, 318] on button "NEXT" at bounding box center [504, 320] width 110 height 26
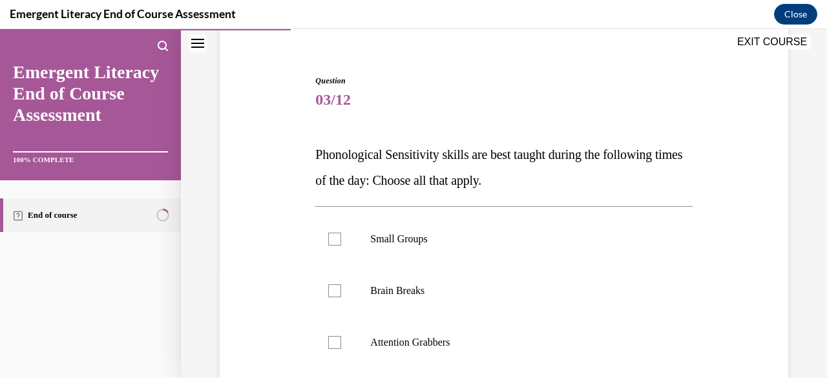
scroll to position [129, 0]
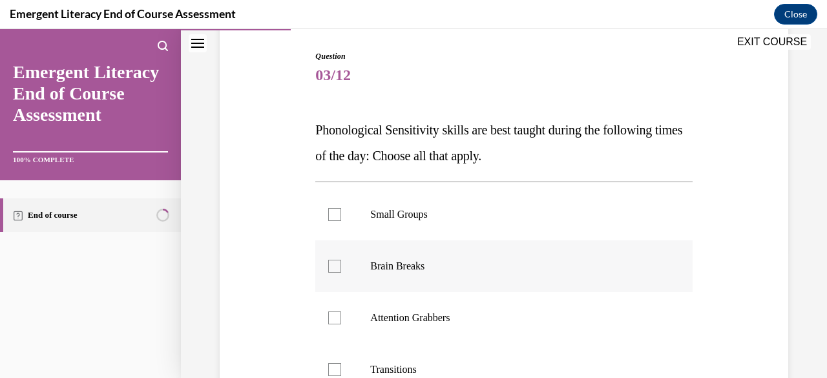
click at [340, 267] on label "Brain Breaks" at bounding box center [503, 266] width 377 height 52
click at [340, 267] on input "Brain Breaks" at bounding box center [334, 266] width 13 height 13
checkbox input "true"
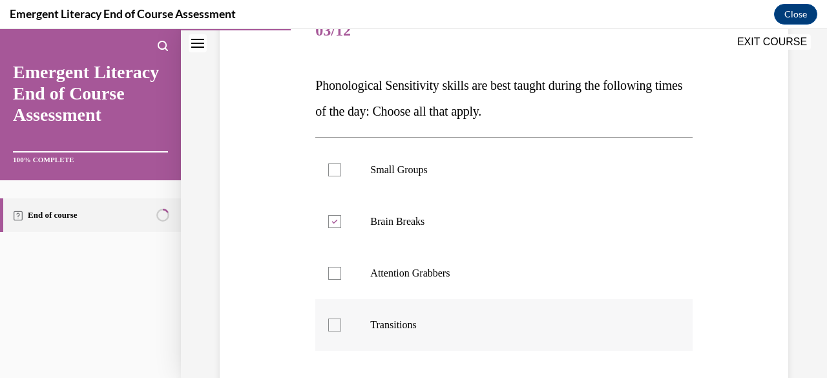
scroll to position [194, 0]
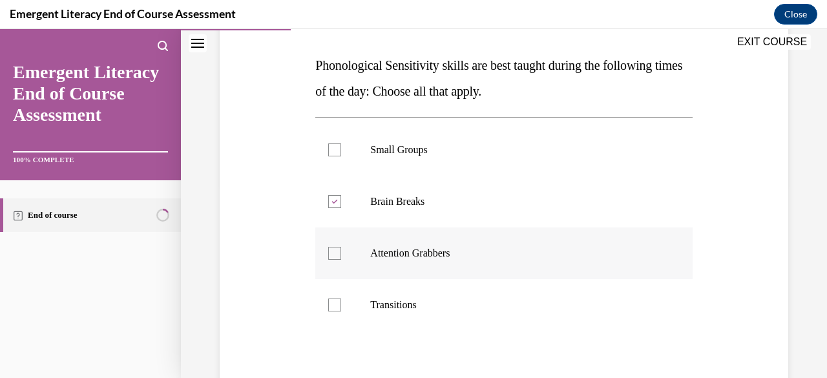
click at [334, 251] on div at bounding box center [334, 253] width 13 height 13
click at [334, 251] on input "Attention Grabbers" at bounding box center [334, 253] width 13 height 13
checkbox input "true"
click at [332, 309] on div at bounding box center [334, 304] width 13 height 13
click at [332, 309] on input "Transitions" at bounding box center [334, 304] width 13 height 13
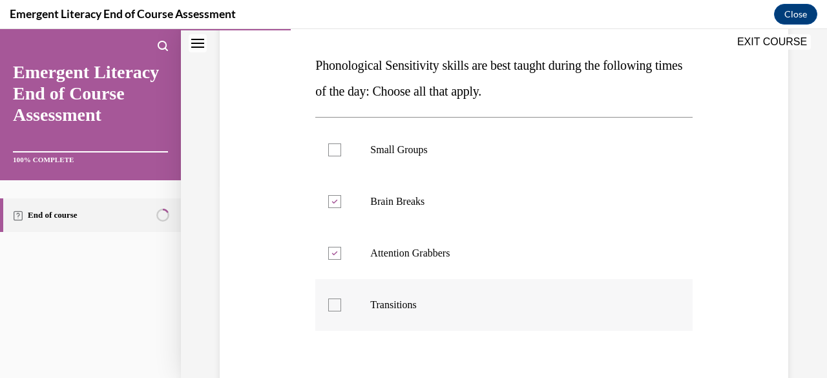
checkbox input "true"
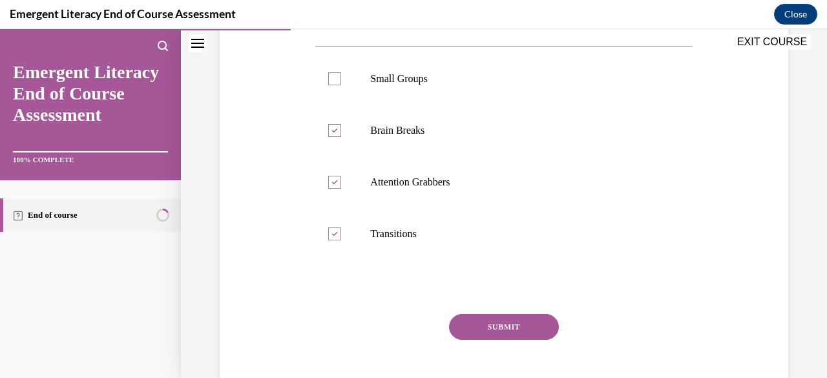
scroll to position [323, 0]
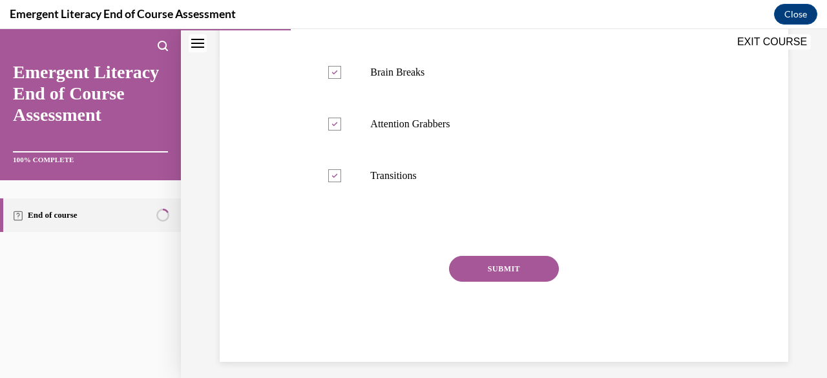
click at [482, 275] on button "SUBMIT" at bounding box center [504, 269] width 110 height 26
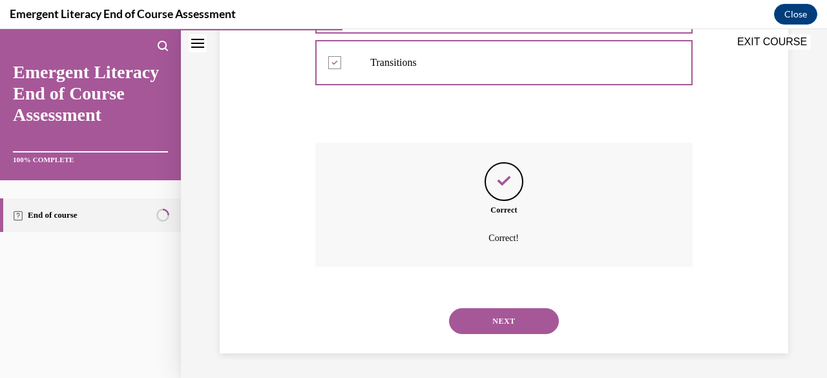
scroll to position [437, 0]
click at [484, 318] on button "NEXT" at bounding box center [504, 320] width 110 height 26
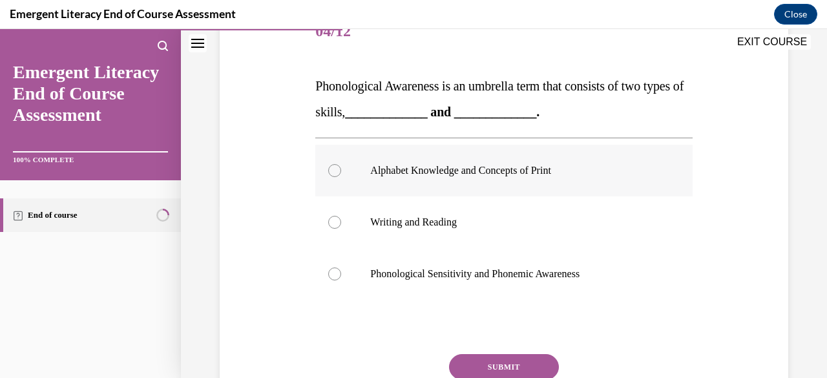
scroll to position [194, 0]
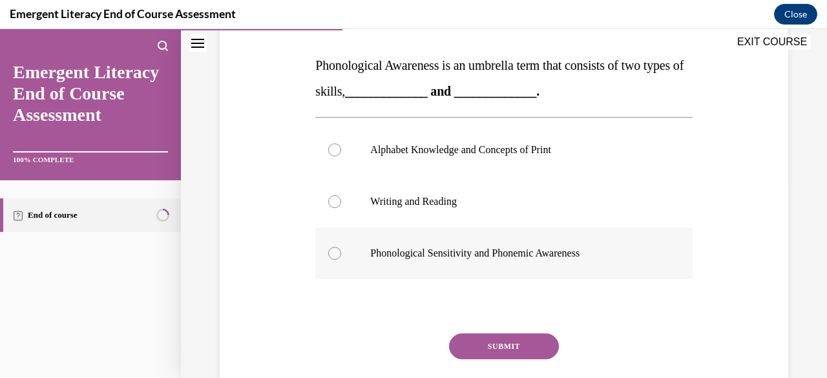
click at [414, 253] on p "Phonological Sensitivity and Phonemic Awareness" at bounding box center [514, 253] width 289 height 13
click at [341, 253] on input "Phonological Sensitivity and Phonemic Awareness" at bounding box center [334, 253] width 13 height 13
radio input "true"
click at [488, 347] on button "SUBMIT" at bounding box center [504, 346] width 110 height 26
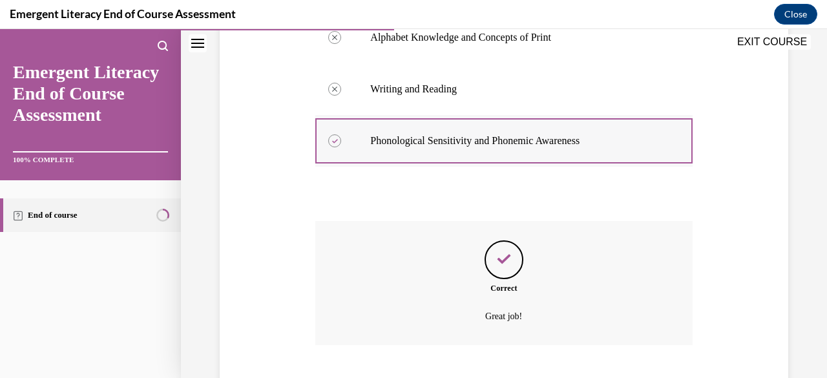
scroll to position [385, 0]
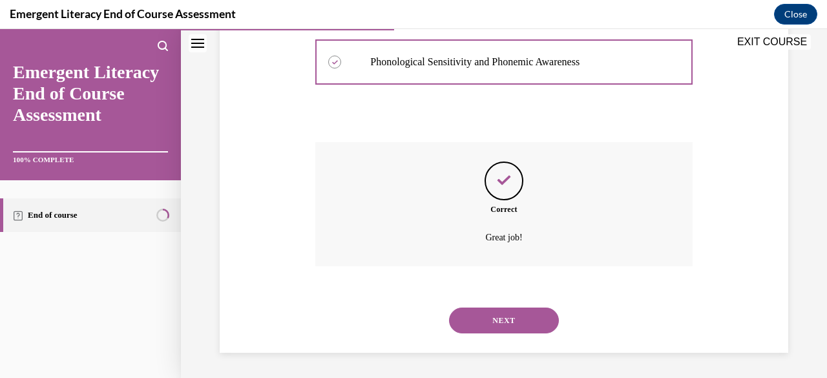
click at [491, 315] on button "NEXT" at bounding box center [504, 320] width 110 height 26
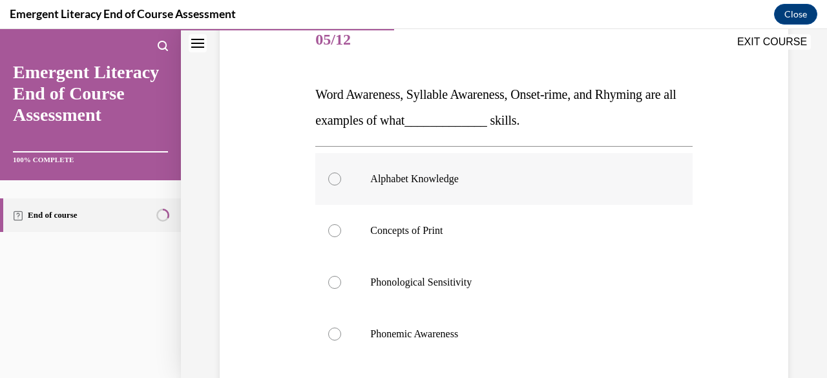
scroll to position [194, 0]
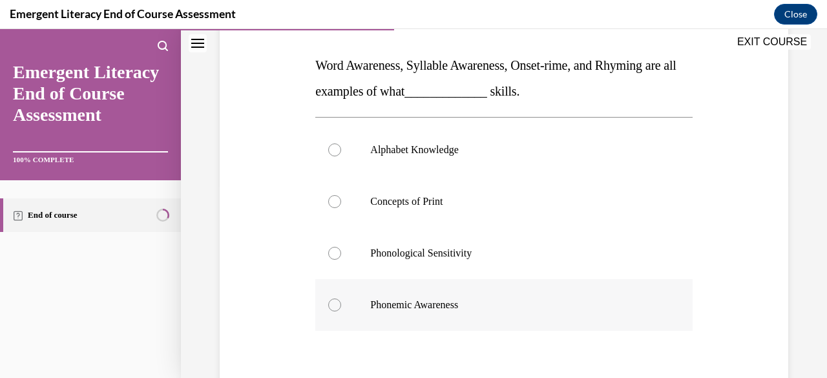
click at [420, 304] on p "Phonemic Awareness" at bounding box center [514, 304] width 289 height 13
click at [341, 304] on input "Phonemic Awareness" at bounding box center [334, 304] width 13 height 13
radio input "true"
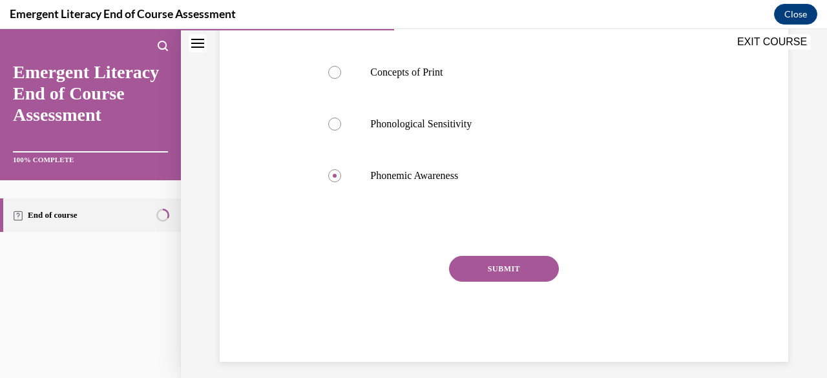
click at [513, 276] on button "SUBMIT" at bounding box center [504, 269] width 110 height 26
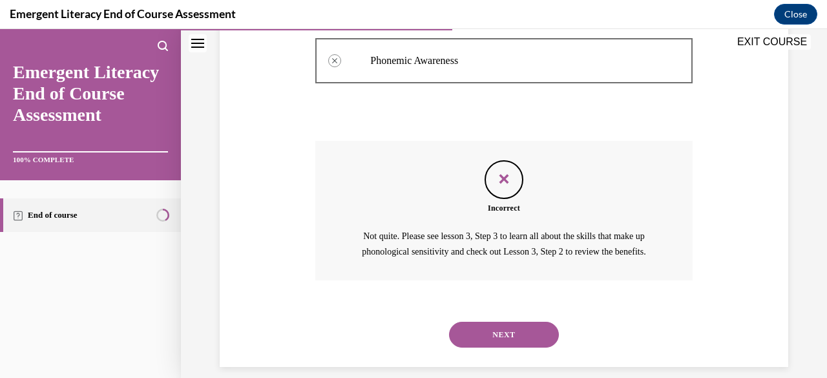
scroll to position [467, 0]
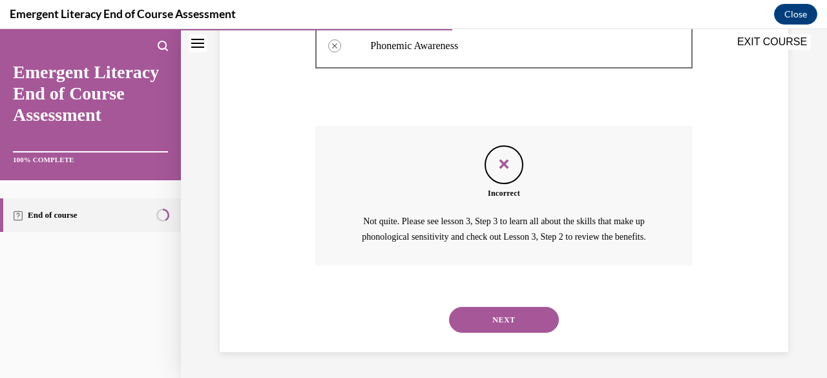
click at [493, 316] on button "NEXT" at bounding box center [504, 320] width 110 height 26
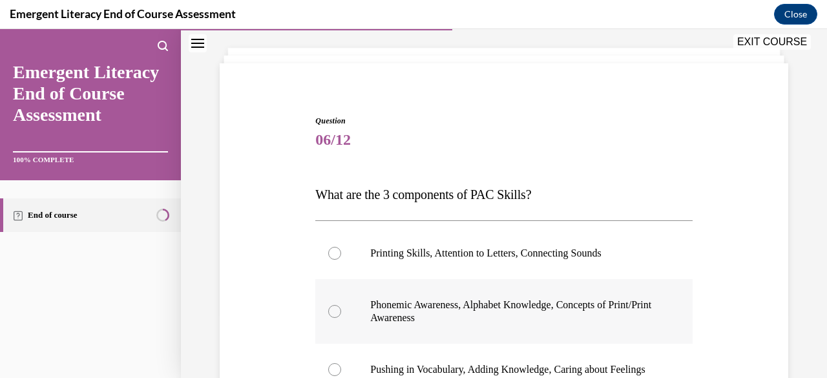
scroll to position [129, 0]
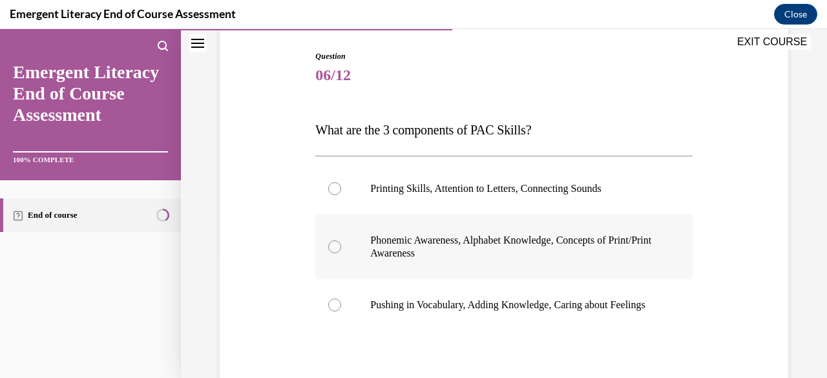
click at [437, 242] on p "Phonemic Awareness, Alphabet Knowledge, Concepts of Print/Print Awareness" at bounding box center [514, 247] width 289 height 26
click at [341, 242] on input "Phonemic Awareness, Alphabet Knowledge, Concepts of Print/Print Awareness" at bounding box center [334, 246] width 13 height 13
radio input "true"
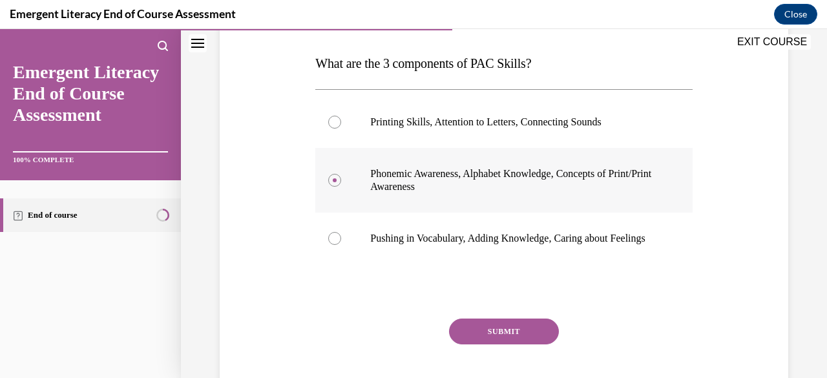
scroll to position [258, 0]
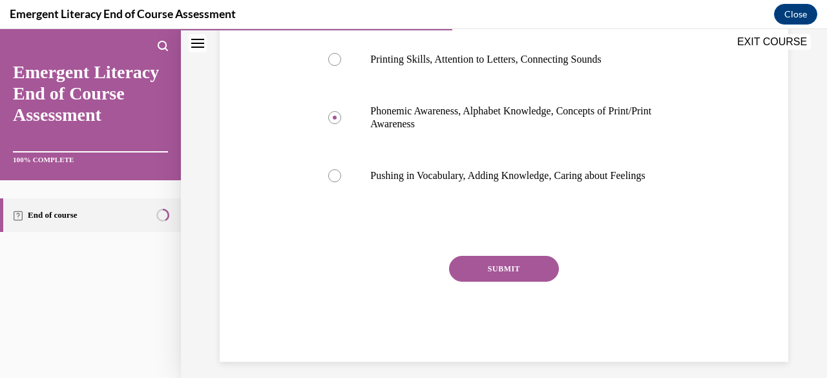
click at [501, 282] on button "SUBMIT" at bounding box center [504, 269] width 110 height 26
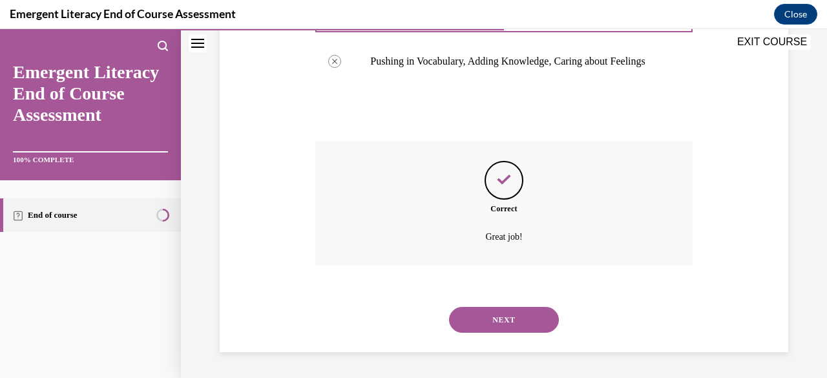
scroll to position [385, 0]
click at [477, 314] on button "NEXT" at bounding box center [504, 320] width 110 height 26
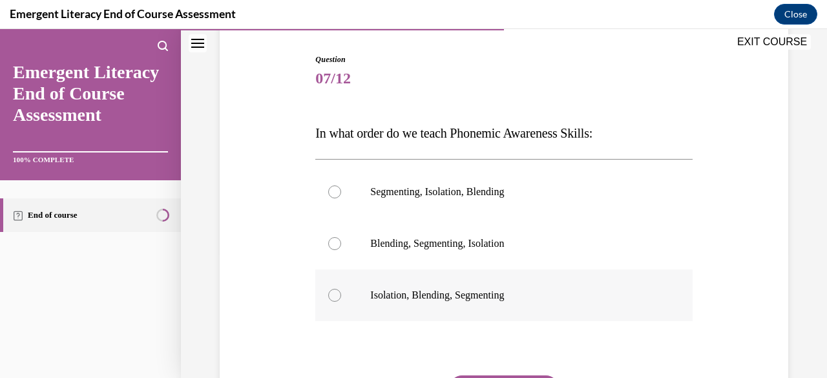
scroll to position [129, 0]
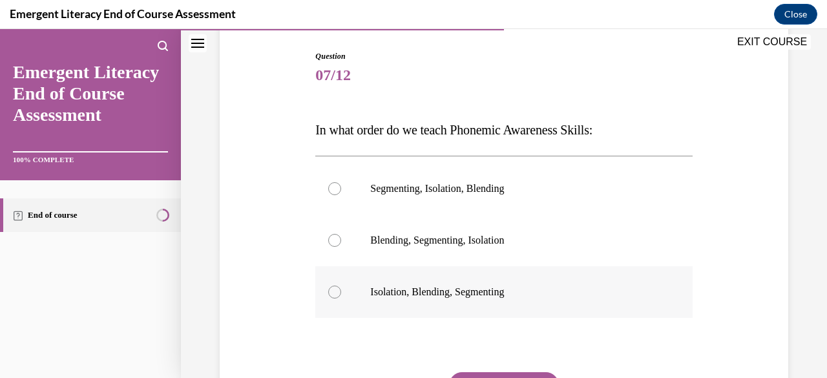
click at [402, 284] on label "Isolation, Blending, Segmenting" at bounding box center [503, 292] width 377 height 52
click at [341, 285] on input "Isolation, Blending, Segmenting" at bounding box center [334, 291] width 13 height 13
radio input "true"
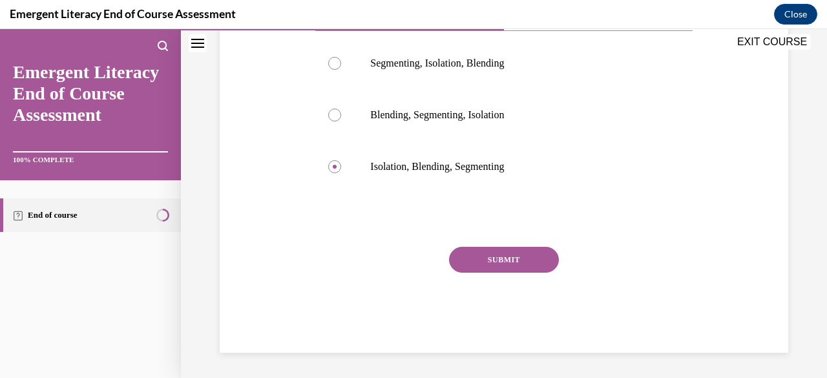
click at [499, 262] on button "SUBMIT" at bounding box center [504, 260] width 110 height 26
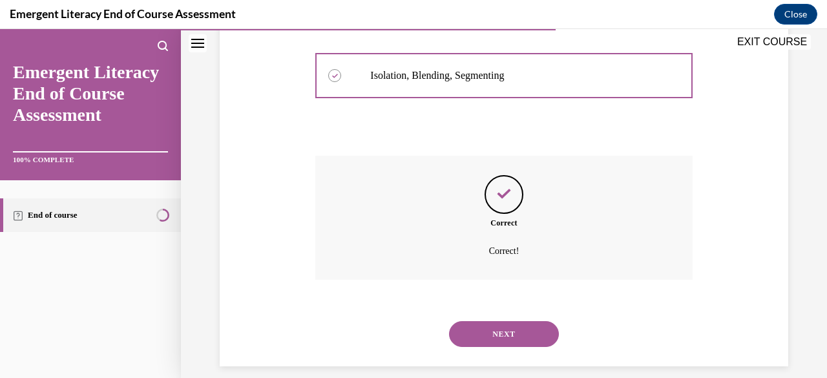
scroll to position [359, 0]
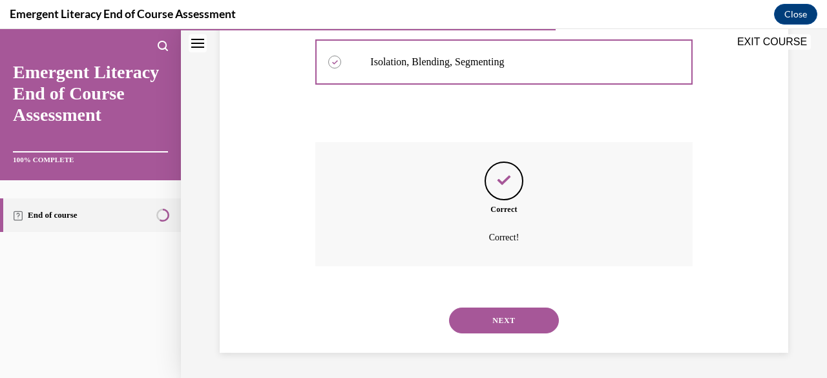
click at [510, 318] on button "NEXT" at bounding box center [504, 320] width 110 height 26
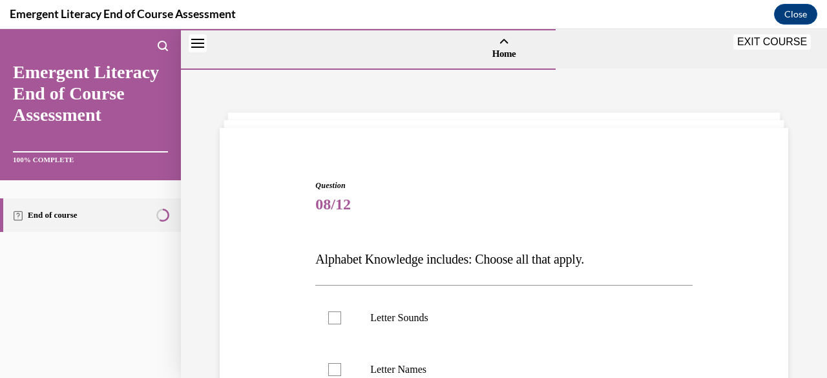
scroll to position [129, 0]
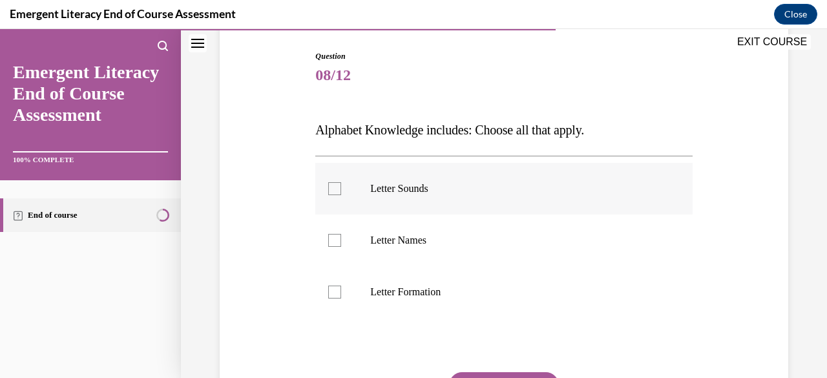
click at [333, 189] on div at bounding box center [334, 188] width 13 height 13
click at [333, 189] on input "Letter Sounds" at bounding box center [334, 188] width 13 height 13
checkbox input "true"
click at [337, 241] on div at bounding box center [334, 240] width 13 height 13
click at [337, 241] on input "Letter Names" at bounding box center [334, 240] width 13 height 13
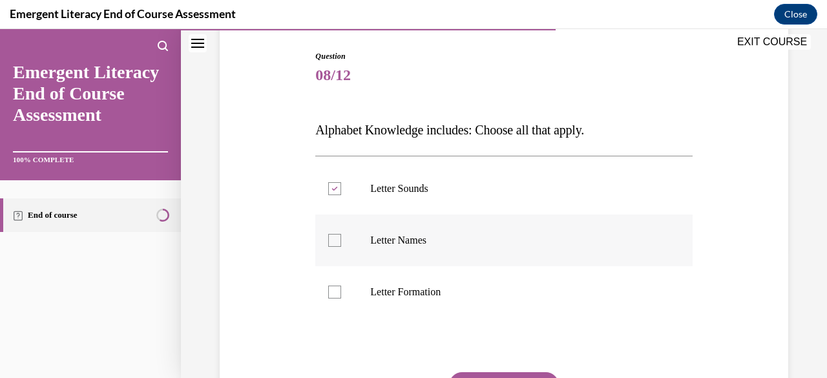
checkbox input "true"
click at [328, 295] on div at bounding box center [334, 291] width 13 height 13
click at [328, 295] on input "Letter Formation" at bounding box center [334, 291] width 13 height 13
checkbox input "true"
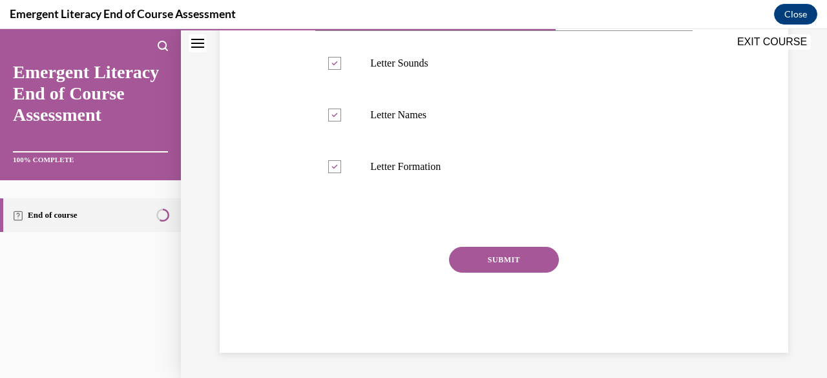
click at [477, 271] on button "SUBMIT" at bounding box center [504, 260] width 110 height 26
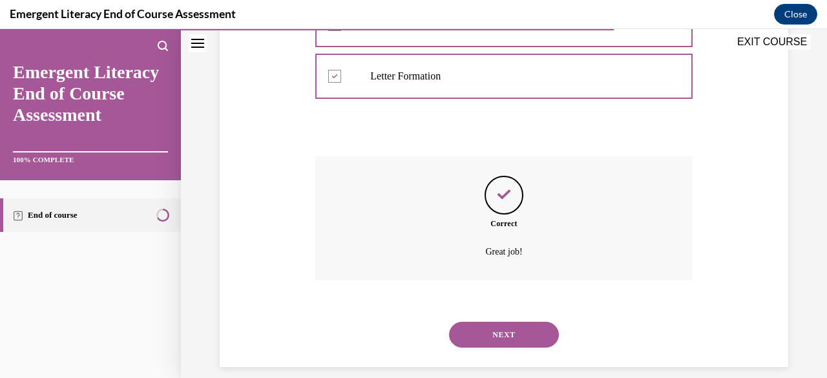
scroll to position [359, 0]
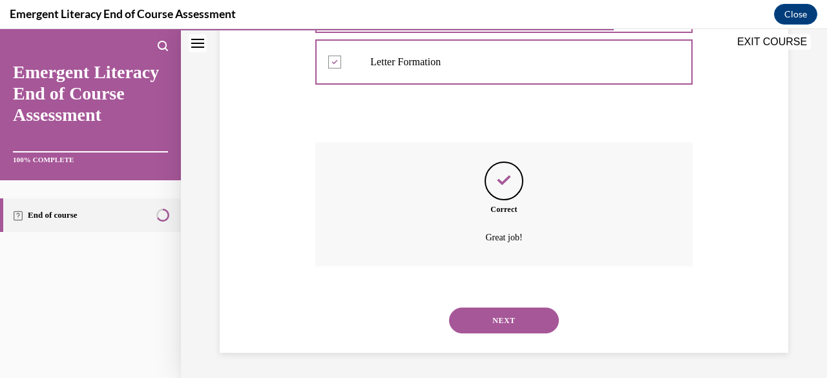
click at [488, 312] on button "NEXT" at bounding box center [504, 320] width 110 height 26
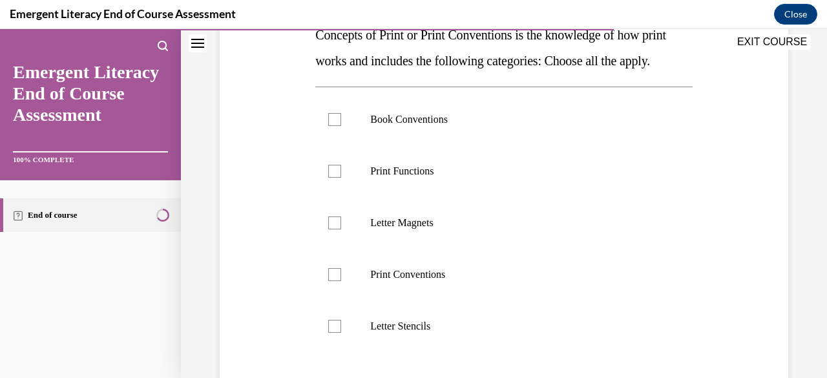
scroll to position [222, 0]
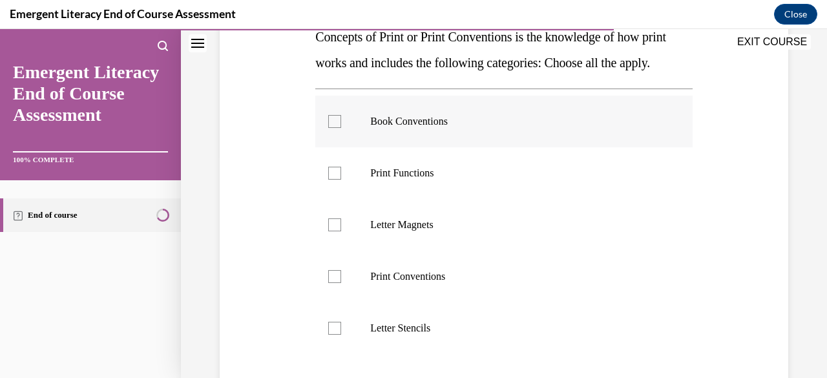
click at [405, 128] on p "Book Conventions" at bounding box center [514, 121] width 289 height 13
click at [341, 128] on input "Book Conventions" at bounding box center [334, 121] width 13 height 13
checkbox input "true"
click at [335, 283] on div at bounding box center [334, 276] width 13 height 13
click at [335, 283] on input "Print Conventions" at bounding box center [334, 276] width 13 height 13
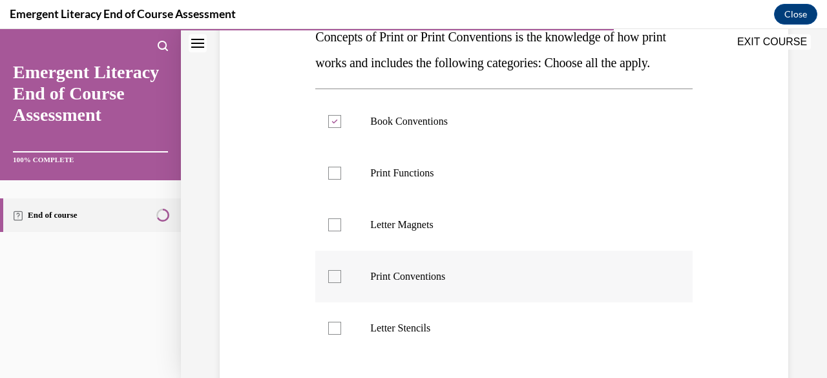
checkbox input "true"
click at [338, 180] on div at bounding box center [334, 173] width 13 height 13
click at [338, 180] on input "Print Functions" at bounding box center [334, 173] width 13 height 13
checkbox input "true"
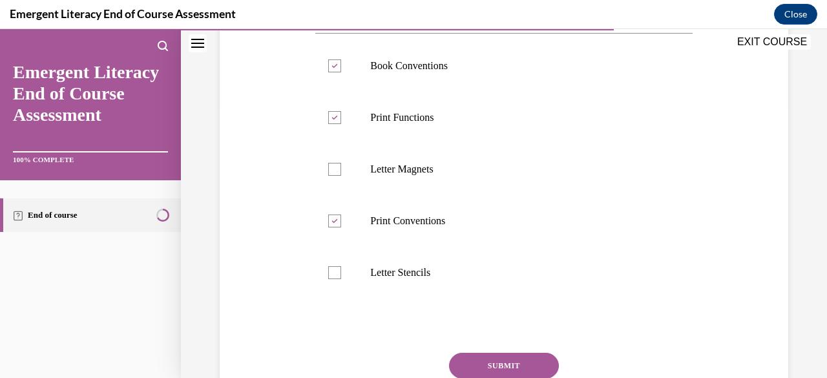
scroll to position [409, 0]
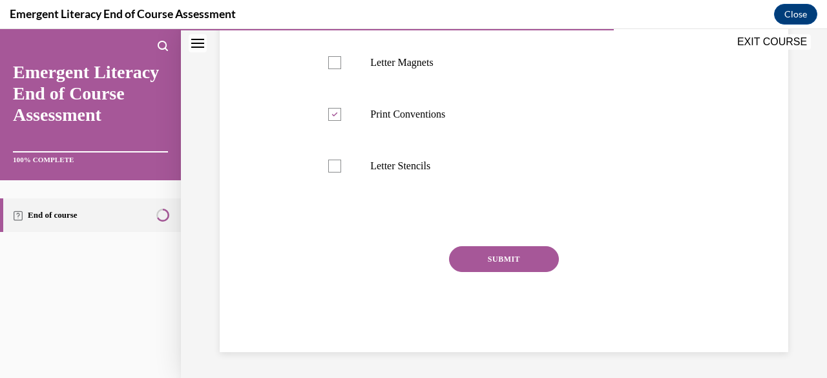
click at [495, 256] on button "SUBMIT" at bounding box center [504, 259] width 110 height 26
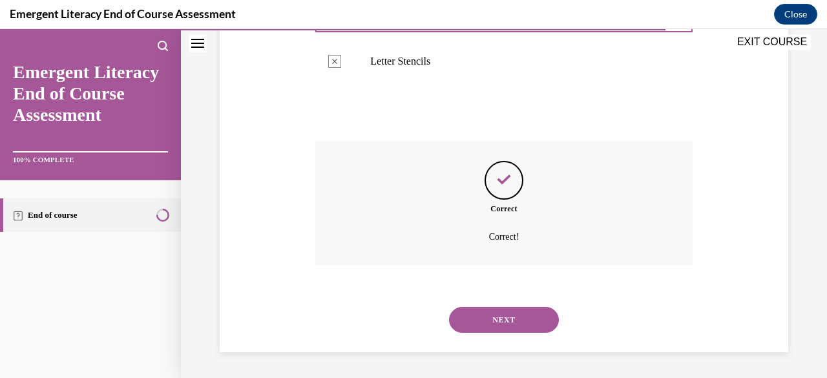
scroll to position [514, 0]
click at [487, 313] on button "NEXT" at bounding box center [504, 320] width 110 height 26
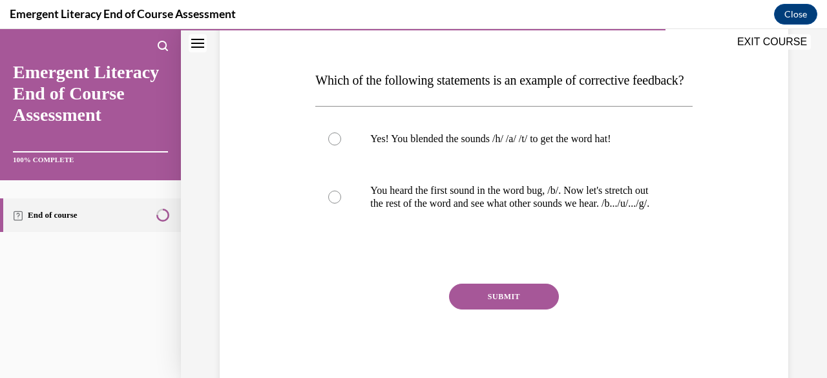
scroll to position [180, 0]
click at [334, 203] on div at bounding box center [334, 196] width 13 height 13
click at [334, 203] on input "You heard the first sound in the word bug, /b/. Now let's stretch out the rest …" at bounding box center [334, 196] width 13 height 13
radio input "true"
click at [482, 309] on button "SUBMIT" at bounding box center [504, 296] width 110 height 26
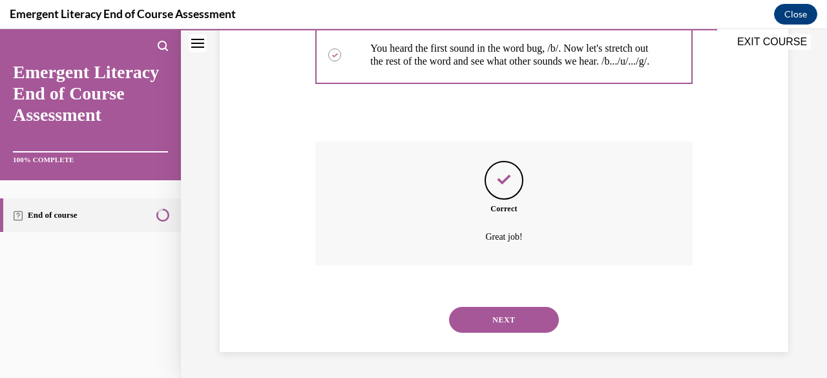
scroll to position [359, 0]
click at [482, 321] on button "NEXT" at bounding box center [504, 320] width 110 height 26
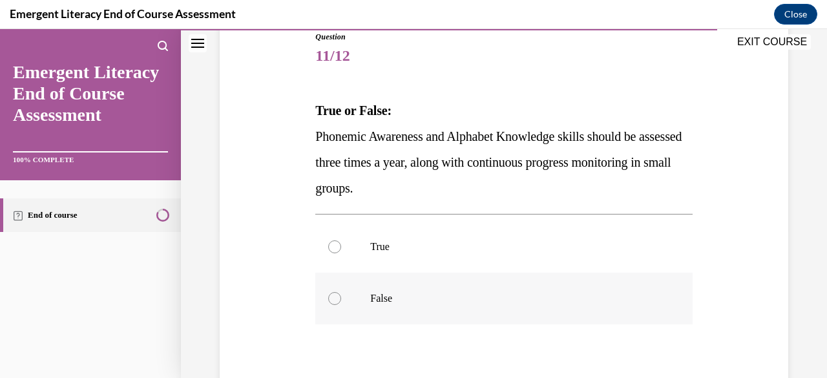
scroll to position [129, 0]
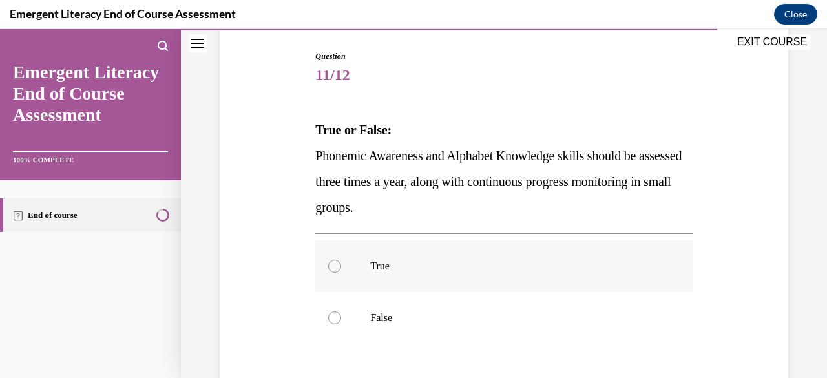
click at [337, 263] on div at bounding box center [334, 266] width 13 height 13
click at [337, 263] on input "True" at bounding box center [334, 266] width 13 height 13
radio input "true"
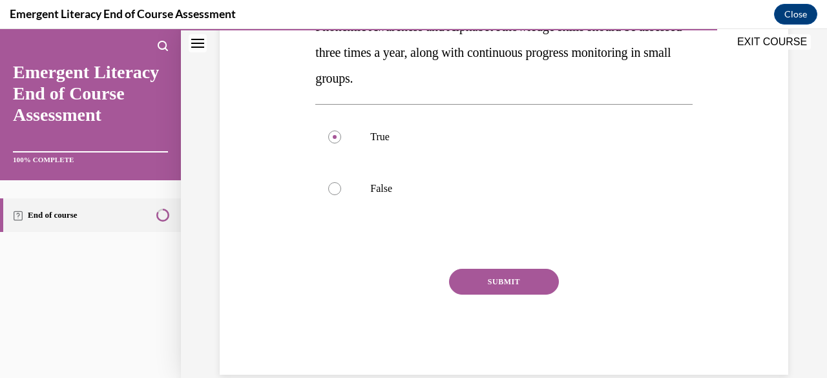
click at [514, 282] on button "SUBMIT" at bounding box center [504, 282] width 110 height 26
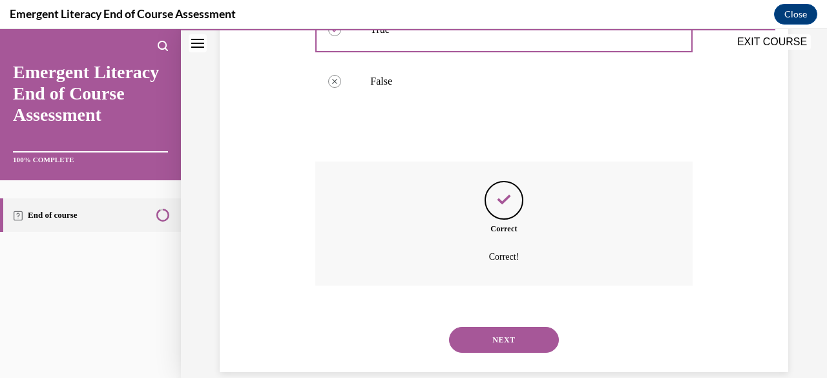
scroll to position [385, 0]
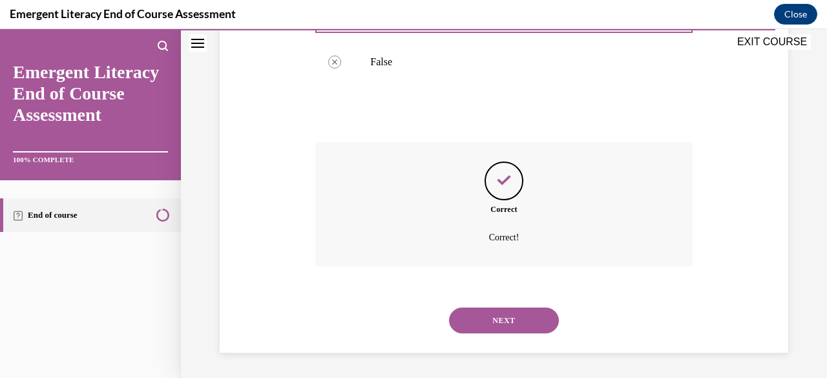
click at [484, 320] on button "NEXT" at bounding box center [504, 320] width 110 height 26
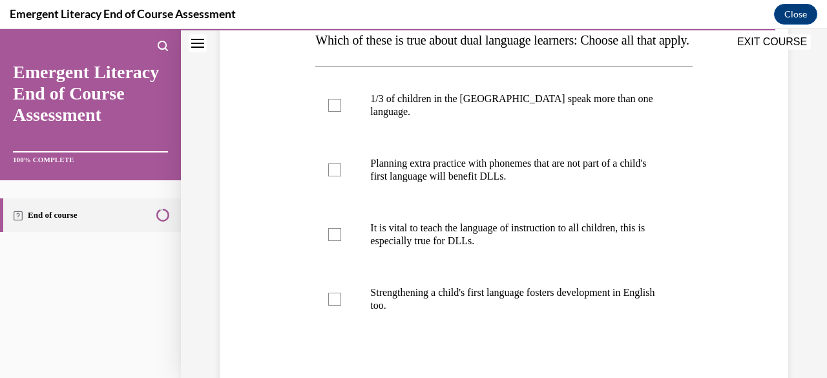
scroll to position [221, 0]
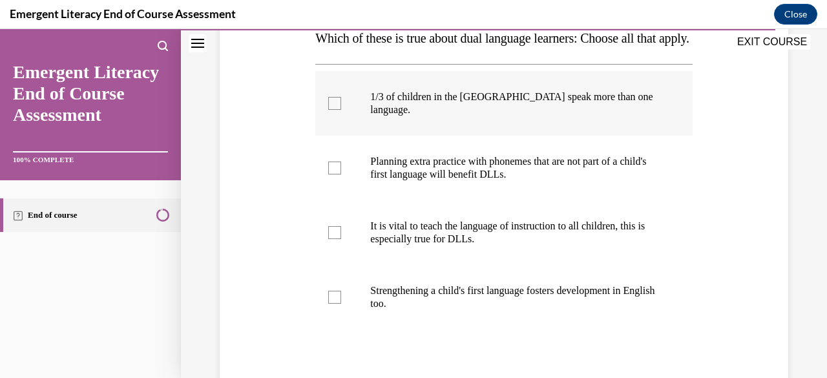
click at [342, 124] on label "1/3 of children in the US speak more than one language." at bounding box center [503, 103] width 377 height 65
click at [341, 110] on input "1/3 of children in the US speak more than one language." at bounding box center [334, 103] width 13 height 13
checkbox input "true"
click at [337, 174] on div at bounding box center [334, 167] width 13 height 13
click at [337, 174] on input "Planning extra practice with phonemes that are not part of a child's first lang…" at bounding box center [334, 167] width 13 height 13
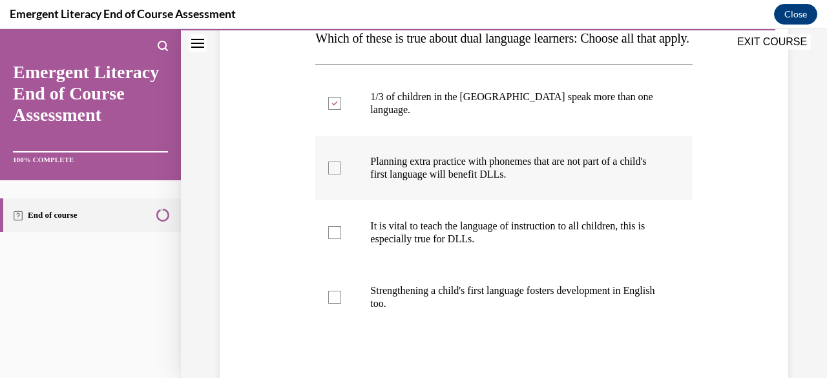
checkbox input "true"
click at [333, 239] on div at bounding box center [334, 232] width 13 height 13
click at [333, 239] on input "It is vital to teach the language of instruction to all children, this is espec…" at bounding box center [334, 232] width 13 height 13
checkbox input "true"
click at [338, 304] on div at bounding box center [334, 297] width 13 height 13
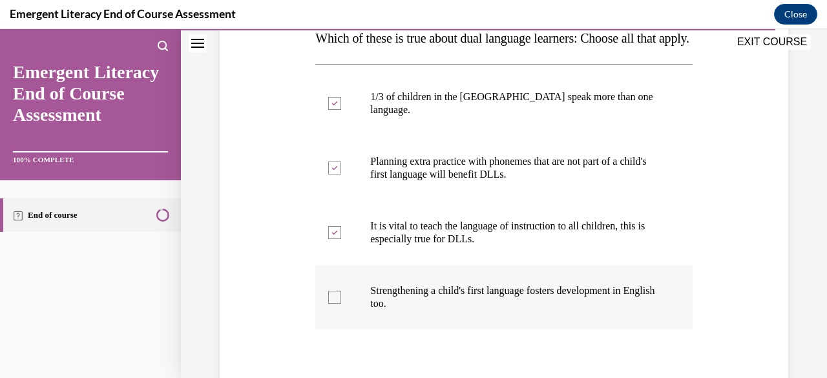
click at [338, 304] on input "Strengthening a child's first language fosters development in English too." at bounding box center [334, 297] width 13 height 13
checkbox input "true"
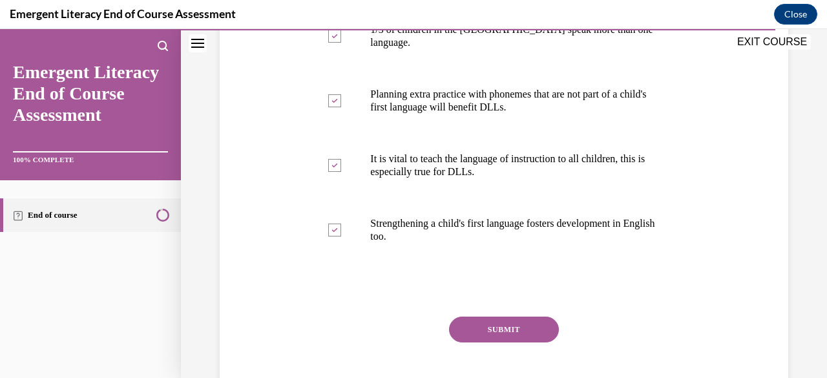
scroll to position [275, 0]
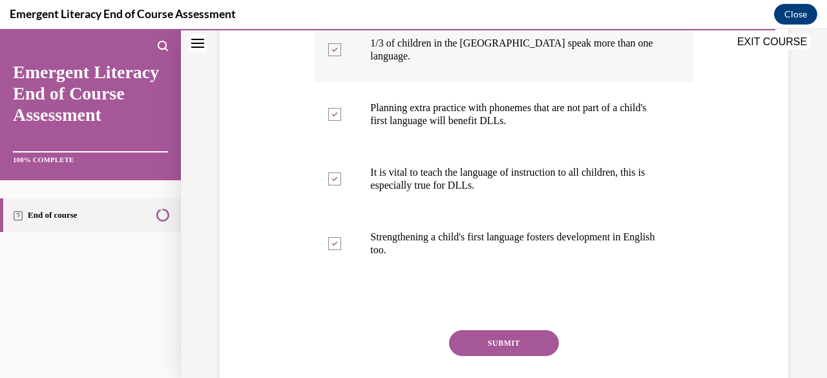
click at [333, 52] on icon at bounding box center [335, 50] width 6 height 5
click at [333, 56] on input "1/3 of children in the US speak more than one language." at bounding box center [334, 49] width 13 height 13
checkbox input "false"
click at [337, 121] on div at bounding box center [334, 114] width 13 height 13
click at [337, 121] on input "Planning extra practice with phonemes that are not part of a child's first lang…" at bounding box center [334, 114] width 13 height 13
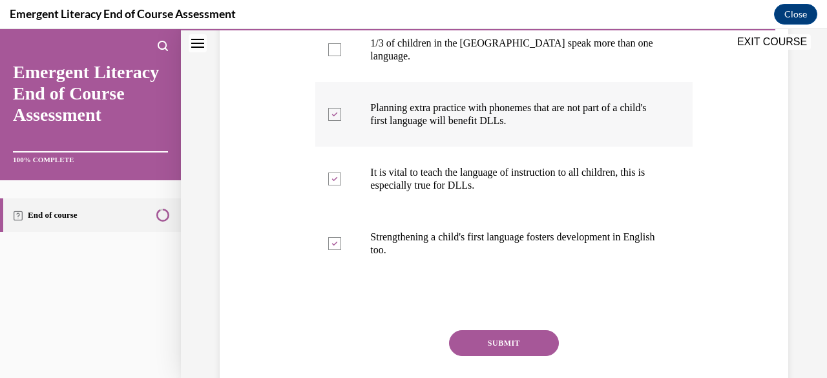
checkbox input "false"
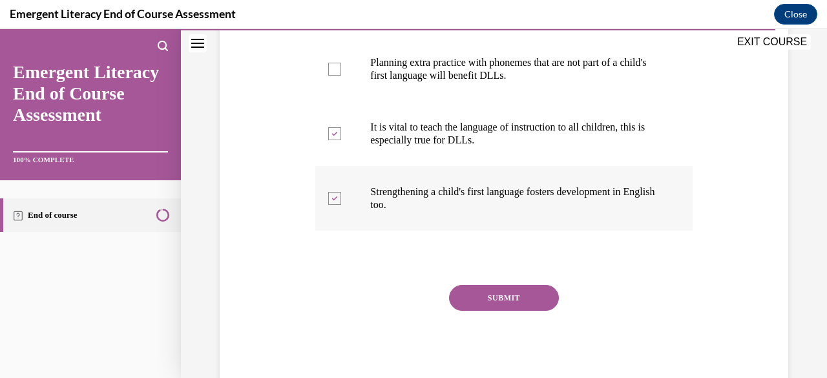
scroll to position [339, 0]
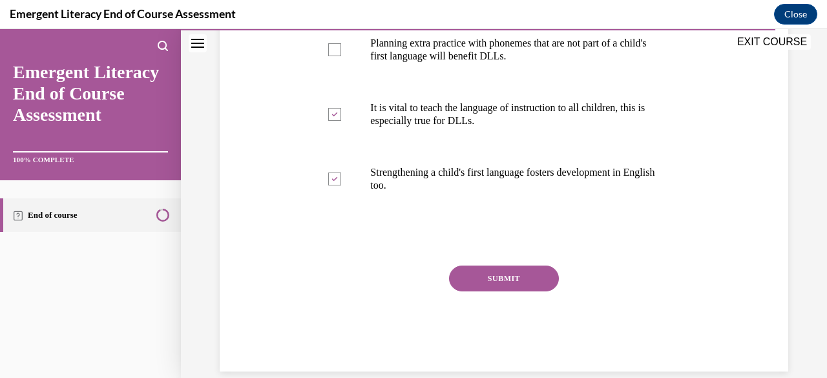
click at [504, 289] on button "SUBMIT" at bounding box center [504, 278] width 110 height 26
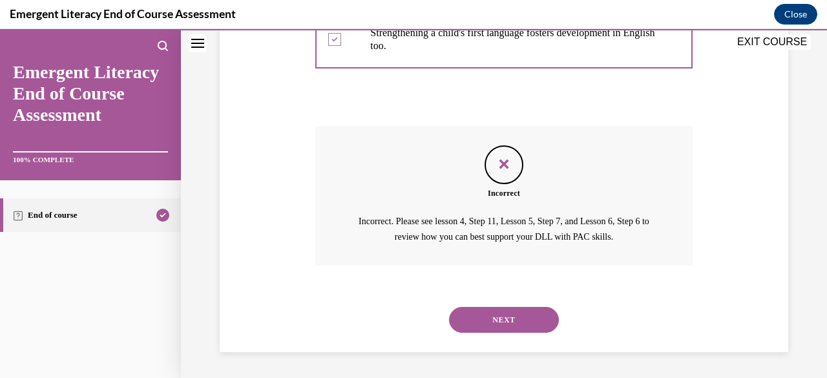
scroll to position [490, 0]
click at [483, 320] on button "NEXT" at bounding box center [504, 320] width 110 height 26
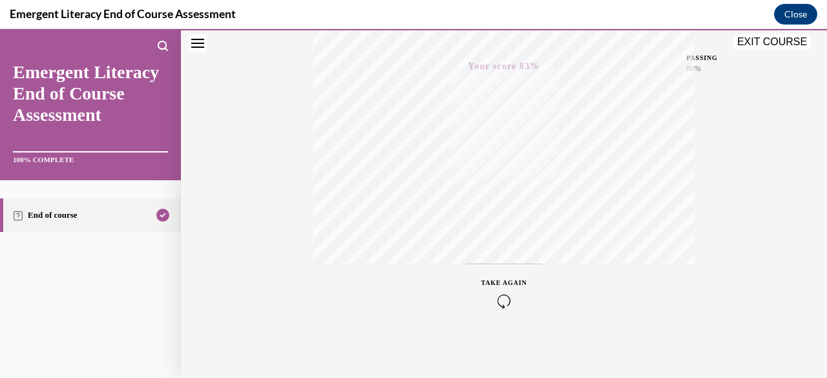
scroll to position [313, 0]
click at [771, 39] on button "EXIT COURSE" at bounding box center [772, 42] width 78 height 16
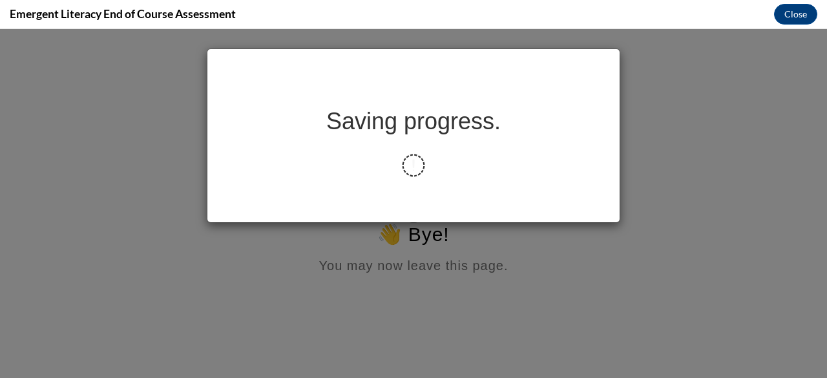
scroll to position [0, 0]
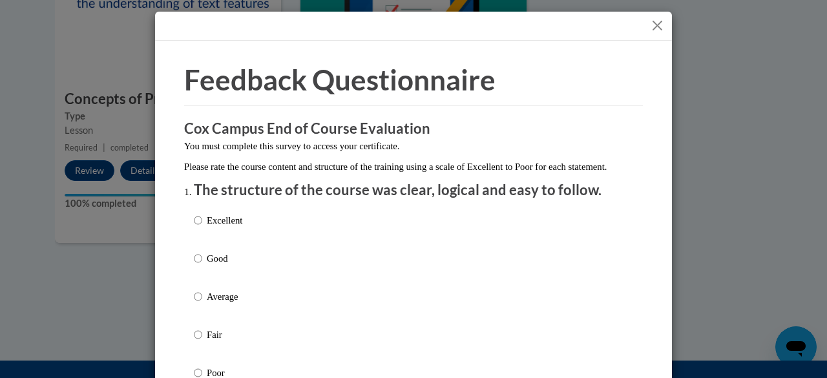
click at [198, 237] on label "Excellent" at bounding box center [218, 230] width 48 height 35
click at [198, 227] on input "Excellent" at bounding box center [198, 220] width 8 height 14
radio input "true"
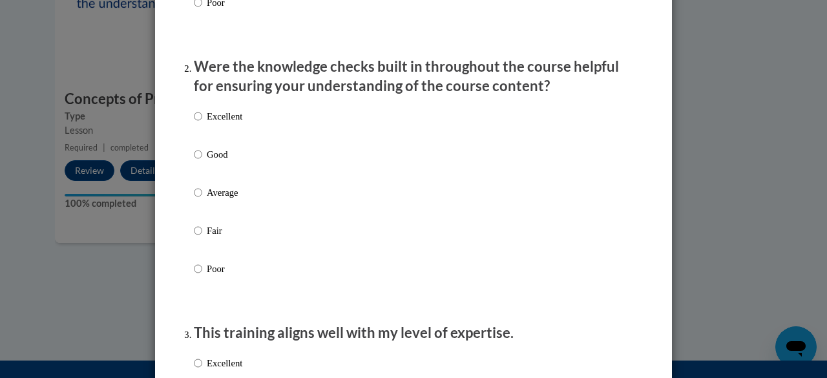
scroll to position [388, 0]
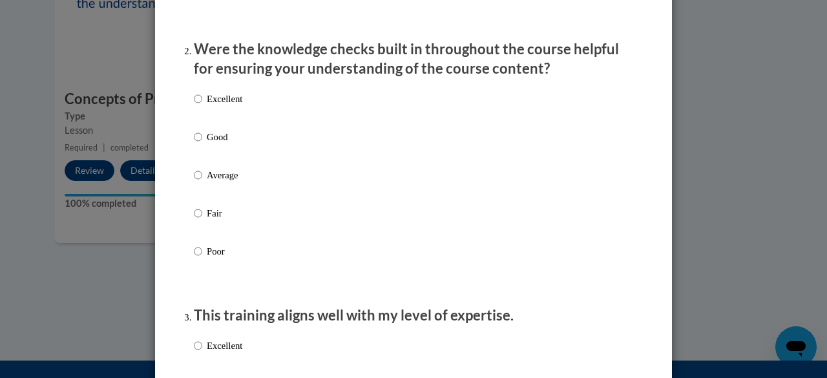
click at [218, 106] on p "Excellent" at bounding box center [225, 99] width 36 height 14
click at [202, 106] on input "Excellent" at bounding box center [198, 99] width 8 height 14
radio input "true"
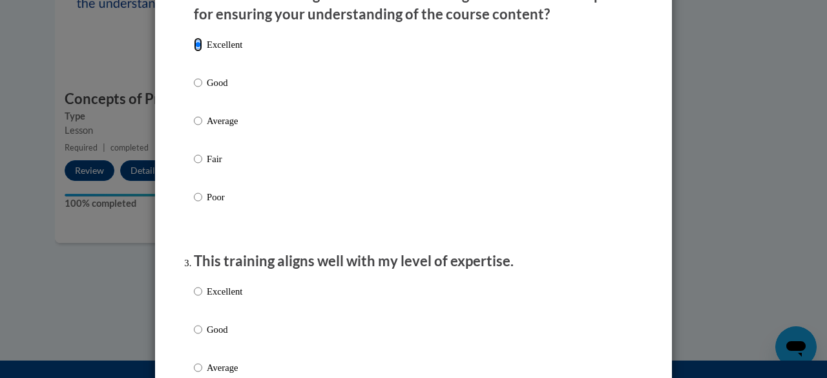
scroll to position [517, 0]
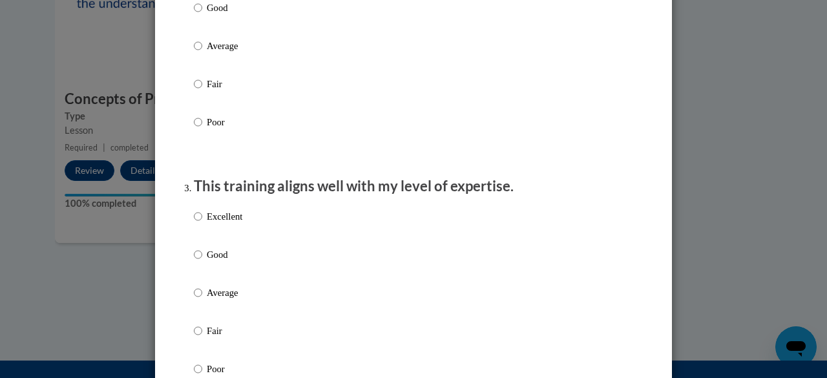
click at [207, 223] on p "Excellent" at bounding box center [225, 216] width 36 height 14
click at [202, 223] on input "Excellent" at bounding box center [198, 216] width 8 height 14
radio input "true"
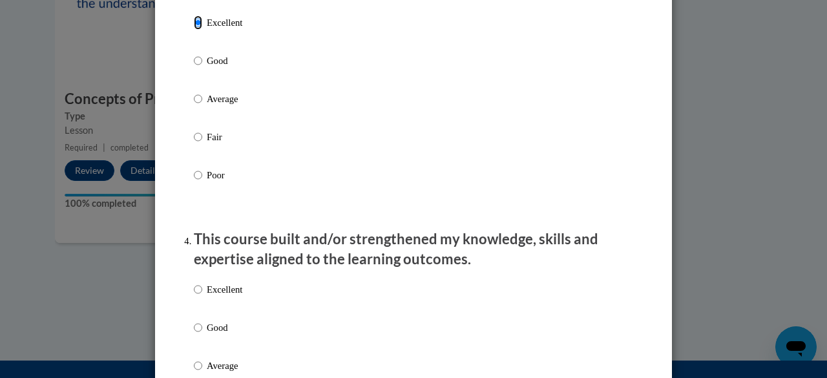
scroll to position [775, 0]
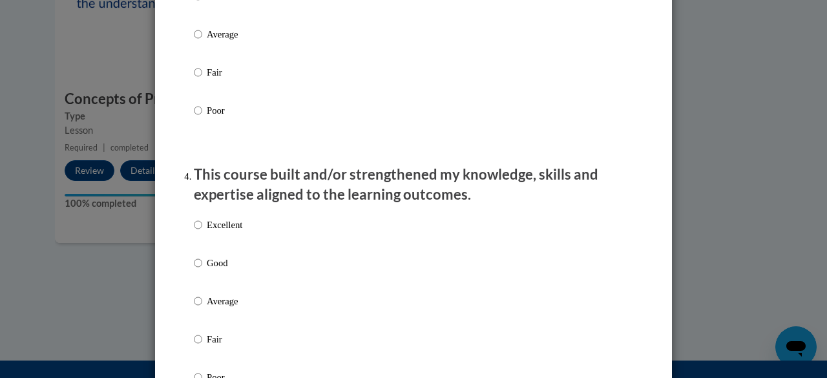
drag, startPoint x: 203, startPoint y: 236, endPoint x: 221, endPoint y: 232, distance: 18.5
click at [207, 232] on p "Excellent" at bounding box center [225, 225] width 36 height 14
click at [202, 232] on input "Excellent" at bounding box center [198, 225] width 8 height 14
radio input "true"
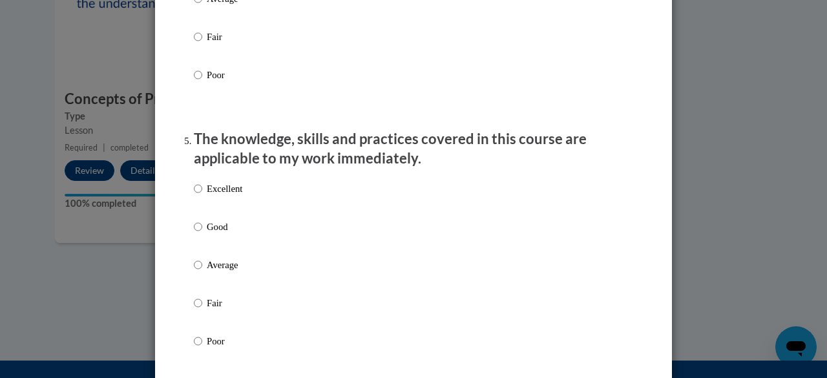
scroll to position [1098, 0]
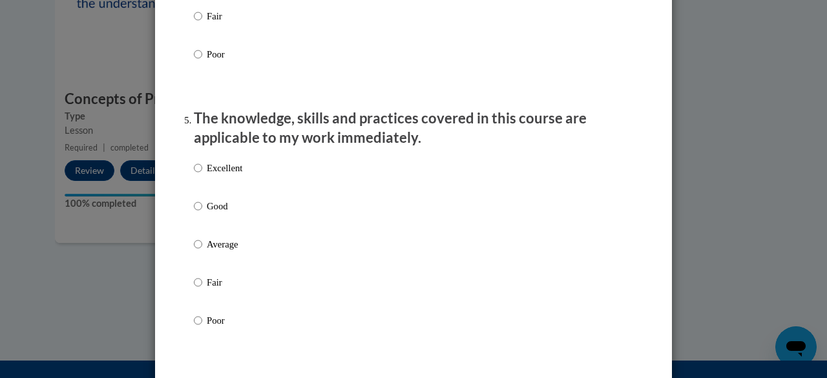
click at [225, 175] on p "Excellent" at bounding box center [225, 168] width 36 height 14
click at [202, 175] on input "Excellent" at bounding box center [198, 168] width 8 height 14
radio input "true"
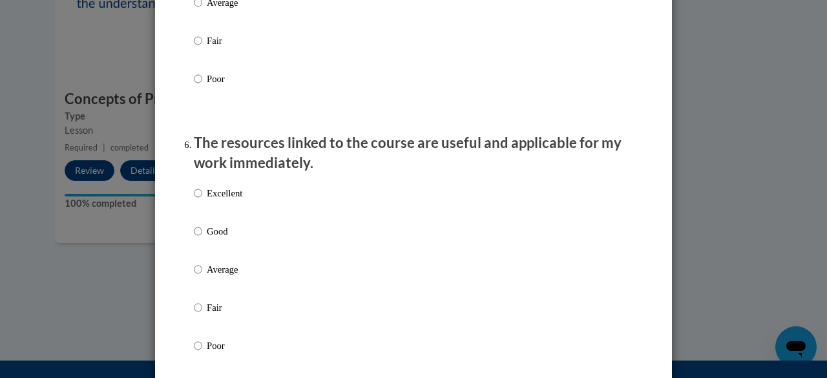
scroll to position [1421, 0]
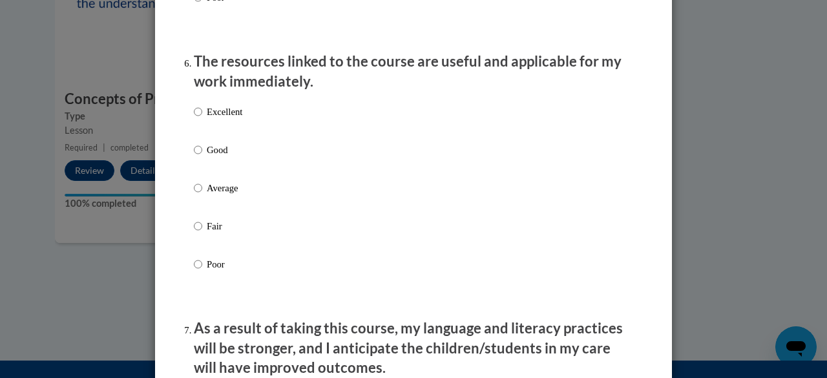
click at [217, 119] on p "Excellent" at bounding box center [225, 112] width 36 height 14
click at [202, 119] on input "Excellent" at bounding box center [198, 112] width 8 height 14
radio input "true"
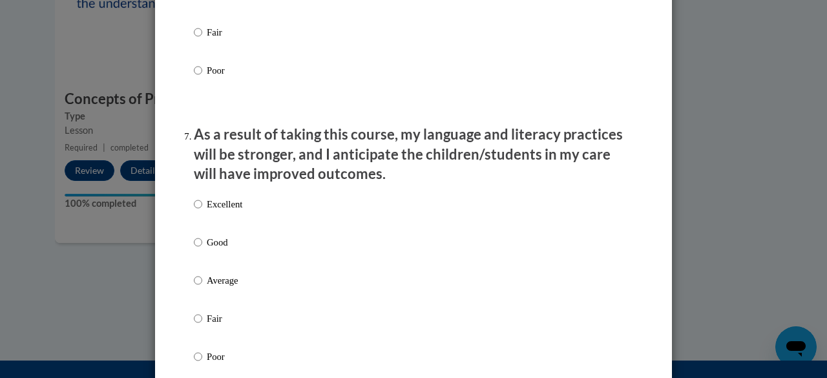
drag, startPoint x: 221, startPoint y: 215, endPoint x: 264, endPoint y: 220, distance: 42.9
click at [221, 211] on p "Excellent" at bounding box center [225, 204] width 36 height 14
click at [202, 211] on input "Excellent" at bounding box center [198, 204] width 8 height 14
radio input "true"
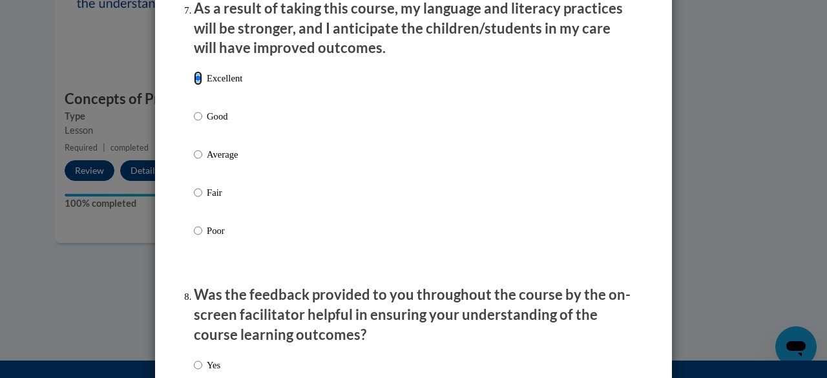
scroll to position [1938, 0]
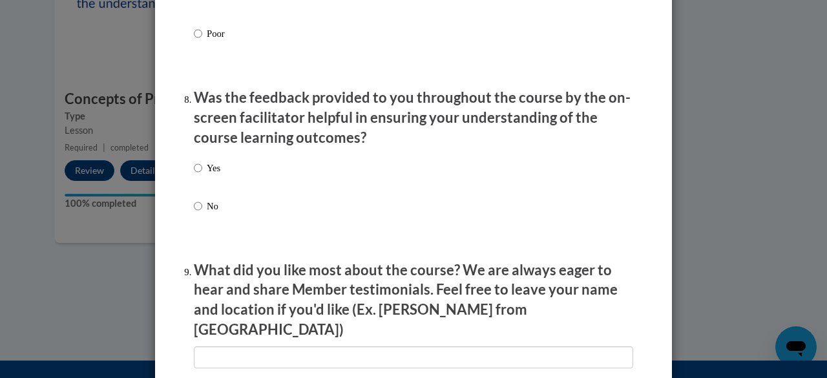
click at [200, 176] on label "Yes" at bounding box center [207, 178] width 26 height 35
click at [200, 175] on input "Yes" at bounding box center [198, 168] width 8 height 14
radio input "true"
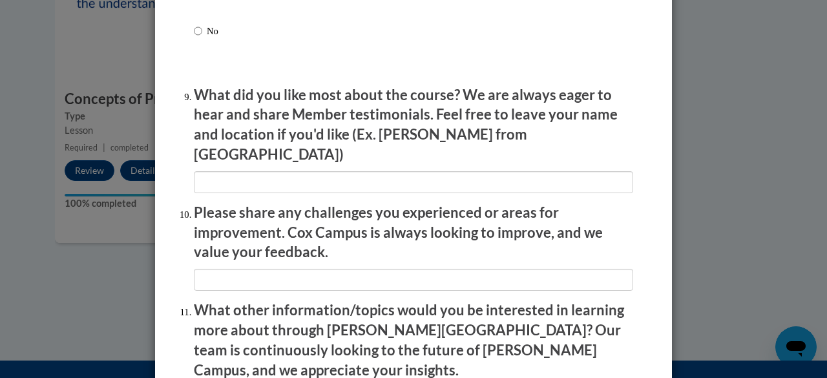
scroll to position [2131, 0]
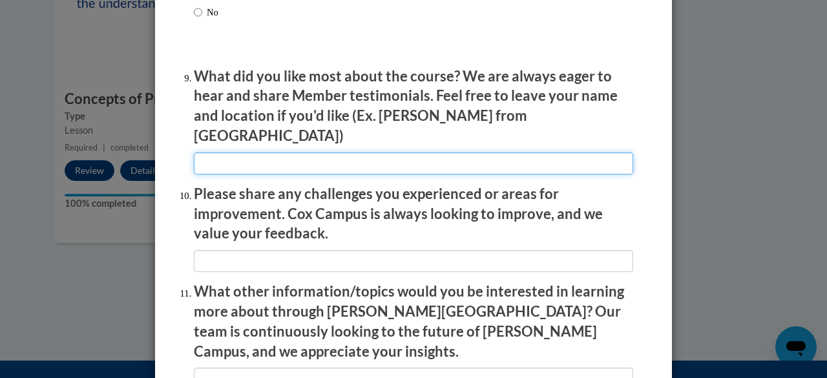
click at [269, 152] on input "textbox" at bounding box center [413, 163] width 439 height 22
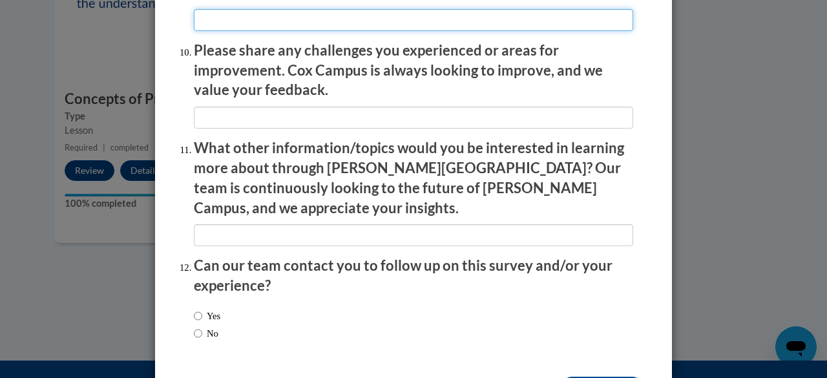
scroll to position [2308, 0]
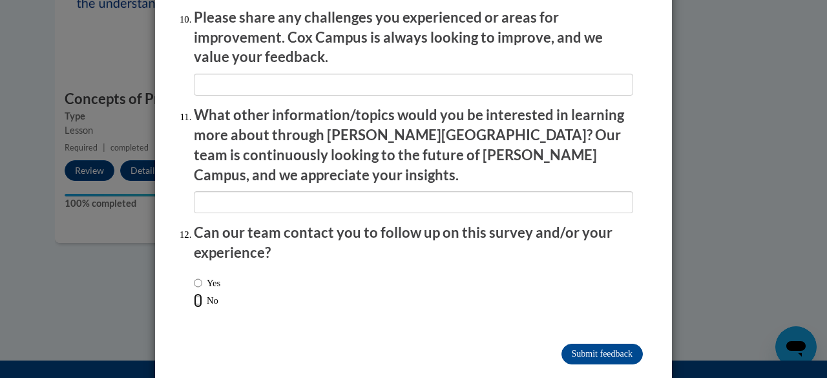
click at [194, 293] on input "No" at bounding box center [198, 300] width 8 height 14
radio input "true"
click at [599, 344] on input "Submit feedback" at bounding box center [601, 354] width 81 height 21
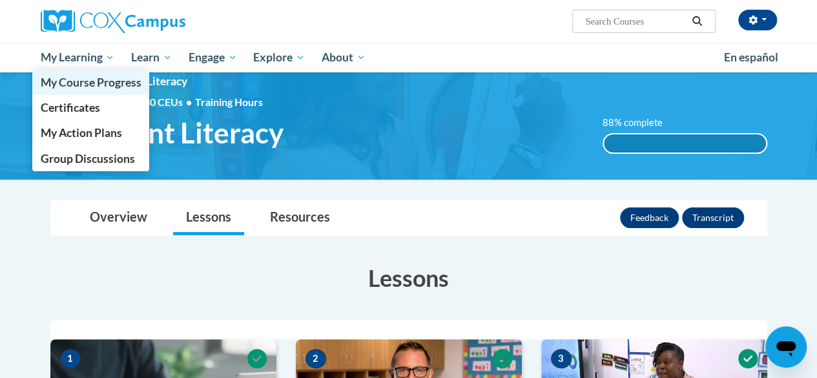
scroll to position [0, 0]
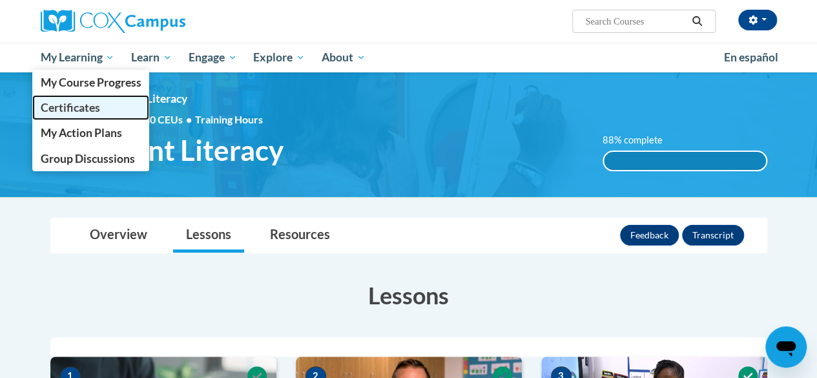
click at [75, 105] on span "Certificates" at bounding box center [69, 108] width 59 height 14
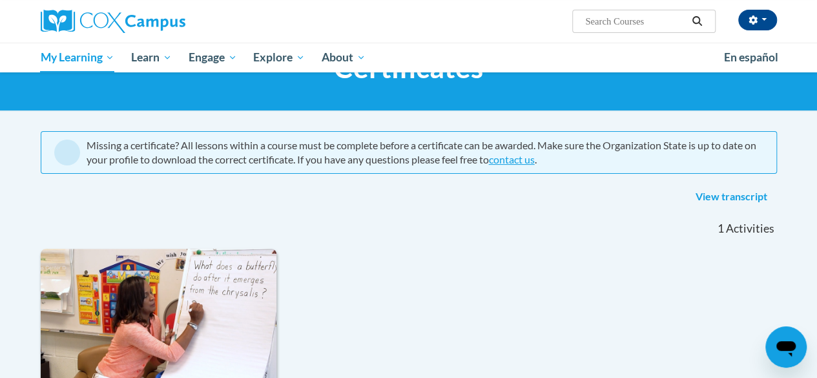
scroll to position [54, 0]
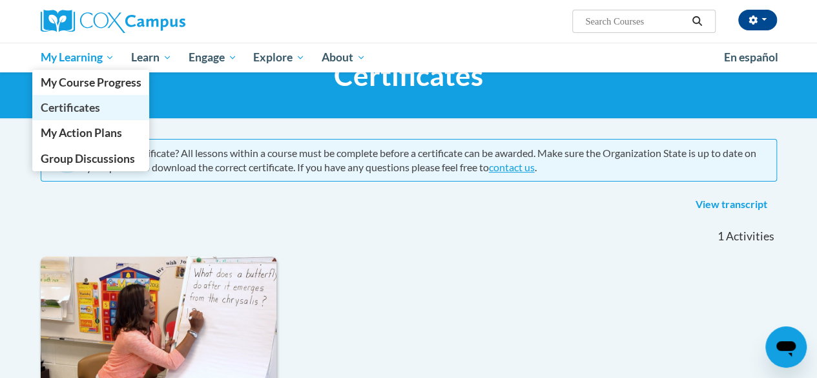
click at [80, 107] on span "Certificates" at bounding box center [69, 108] width 59 height 14
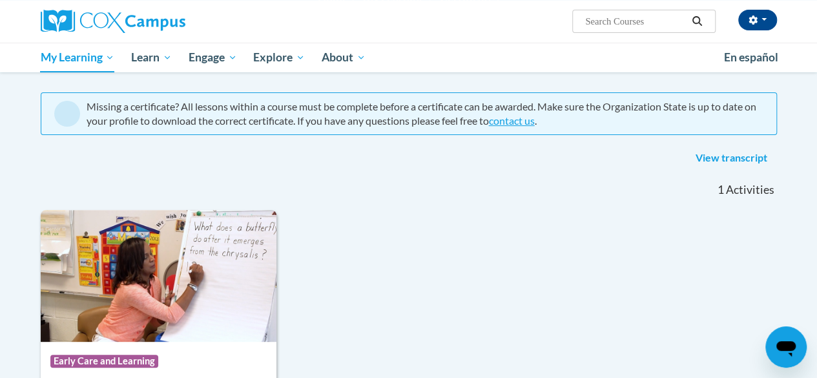
scroll to position [129, 0]
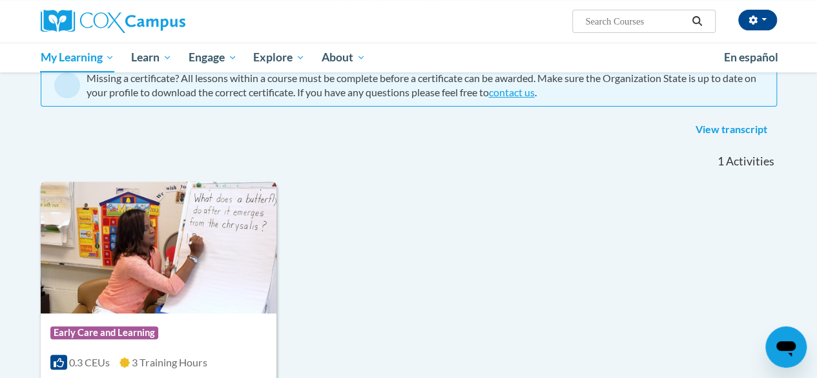
click at [159, 272] on img at bounding box center [159, 247] width 236 height 132
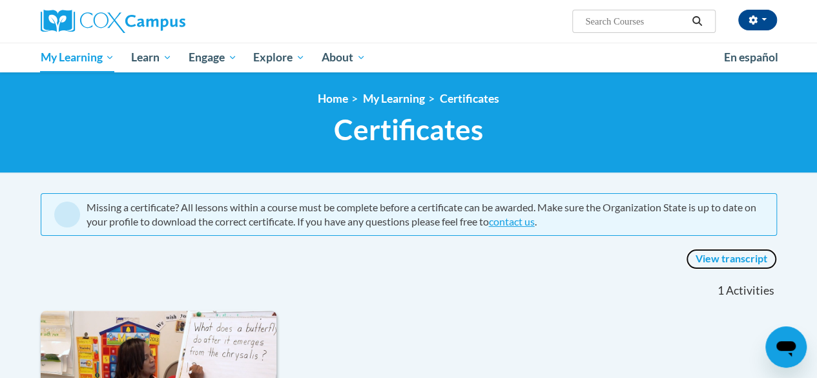
click at [723, 260] on link "View transcript" at bounding box center [731, 259] width 91 height 21
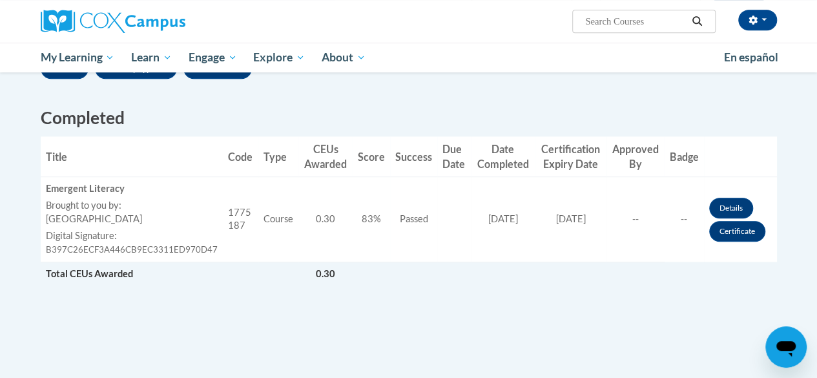
scroll to position [388, 0]
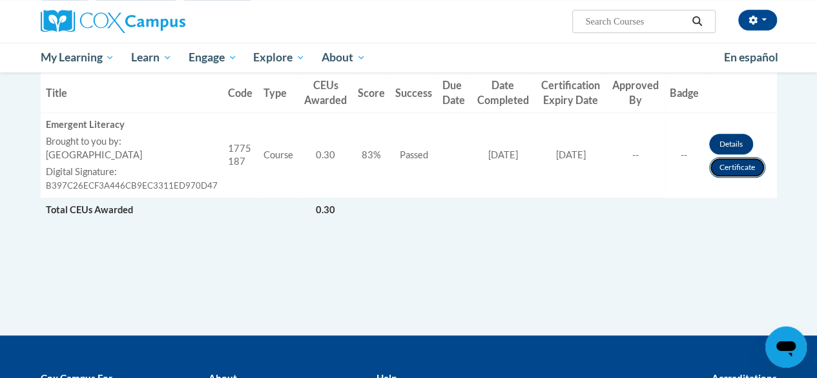
click at [742, 163] on link "Certificate" at bounding box center [737, 167] width 56 height 21
